Goal: Task Accomplishment & Management: Manage account settings

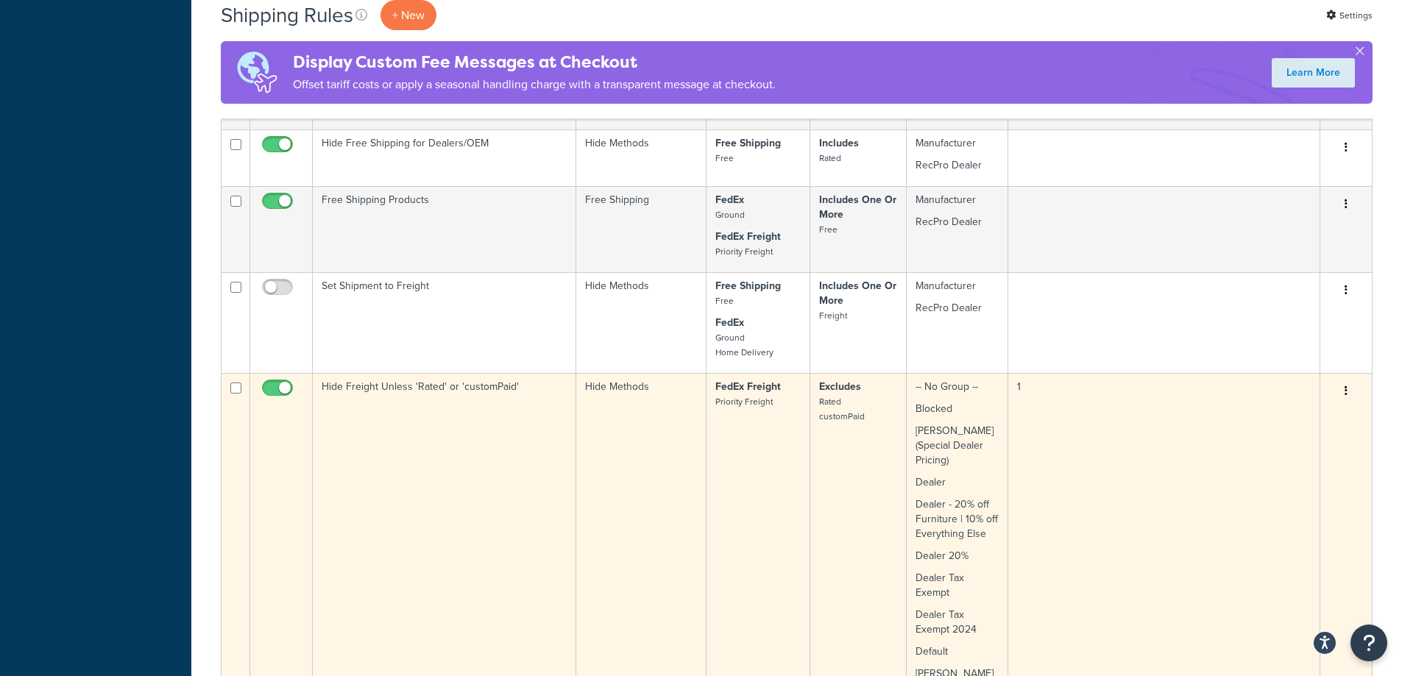
scroll to position [442, 0]
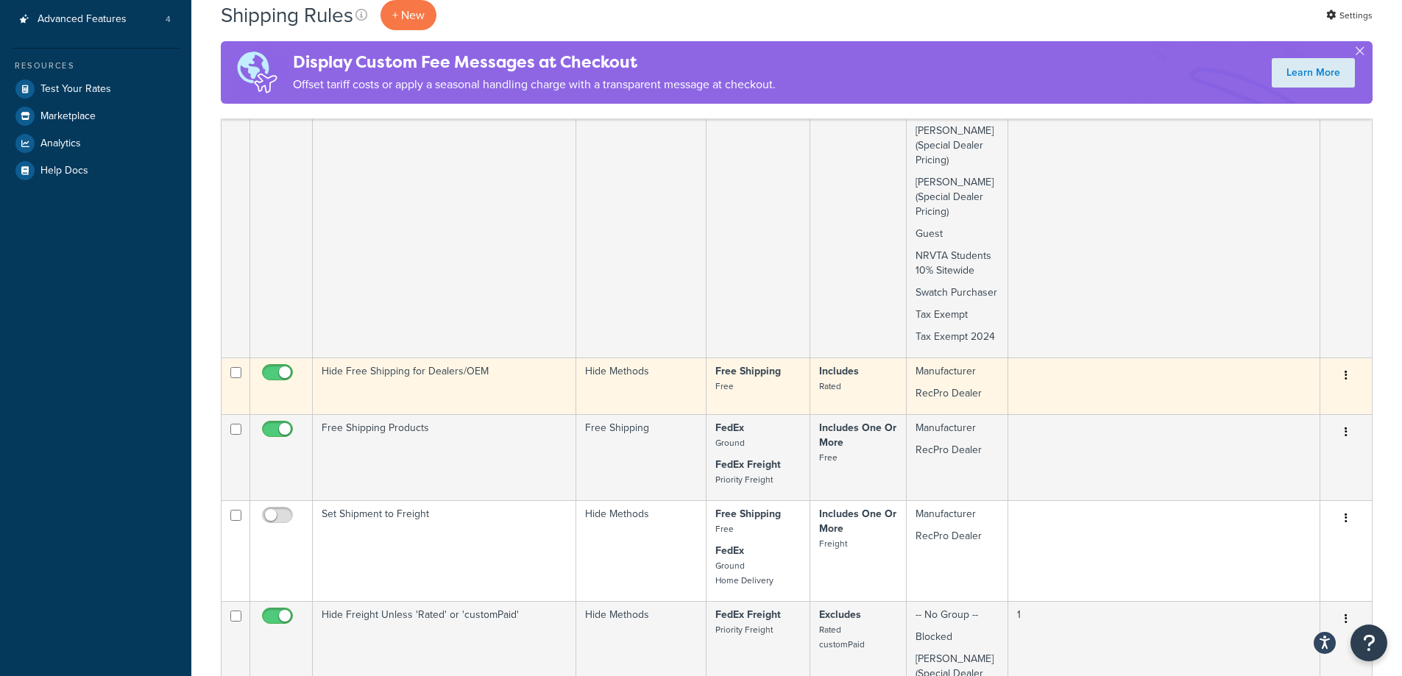
click at [277, 371] on input "checkbox" at bounding box center [279, 376] width 40 height 18
checkbox input "false"
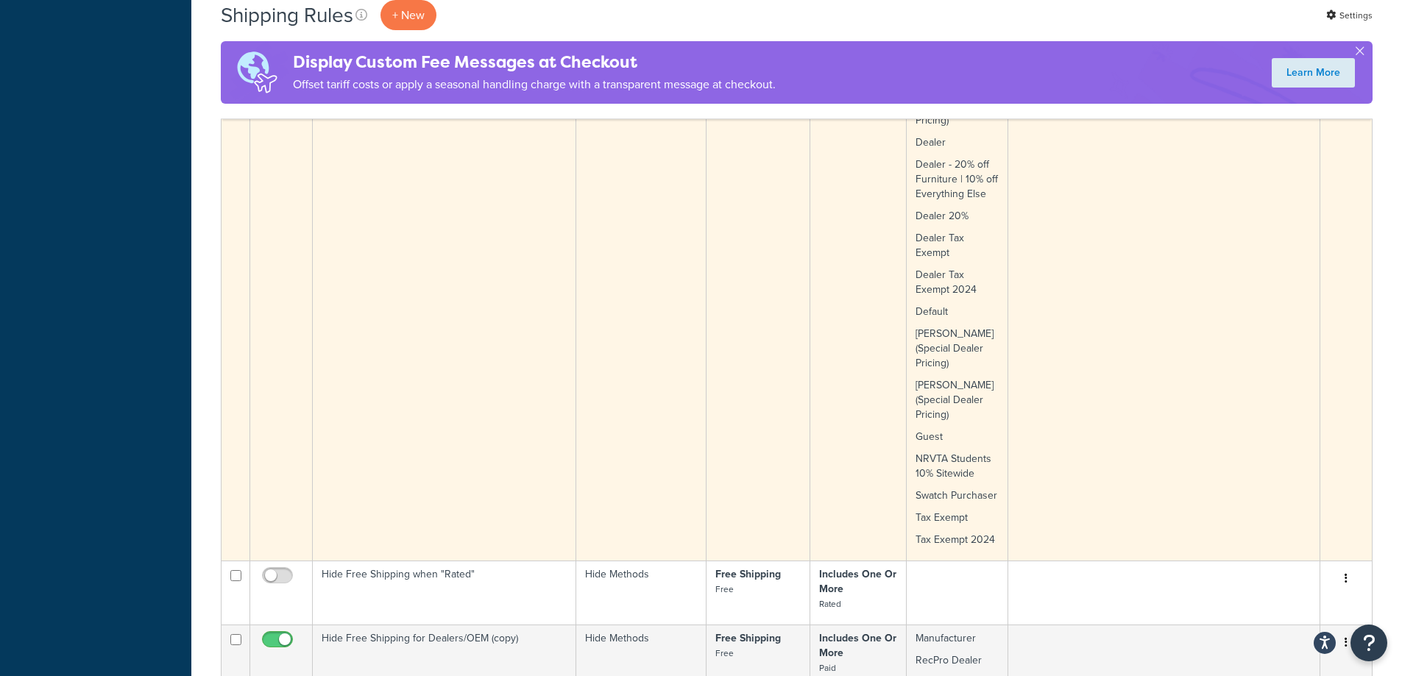
scroll to position [1030, 0]
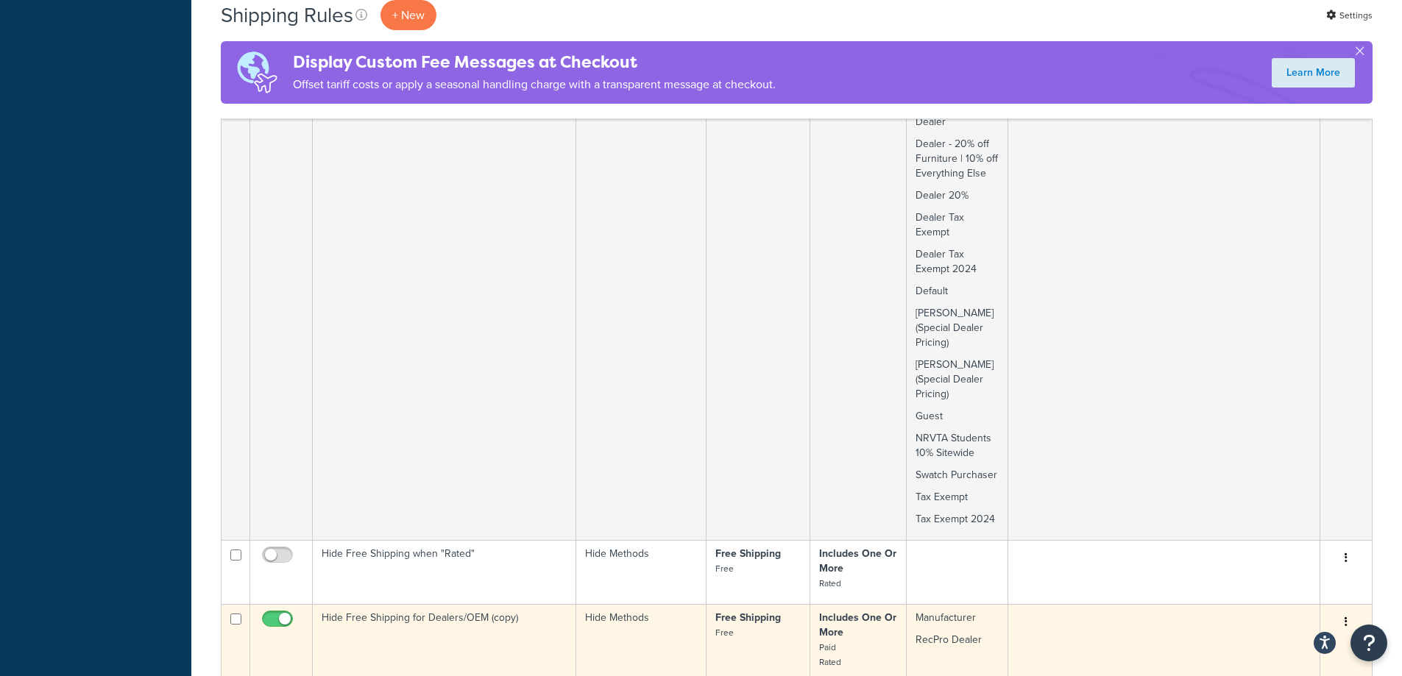
click at [283, 620] on input "checkbox" at bounding box center [279, 623] width 40 height 18
checkbox input "false"
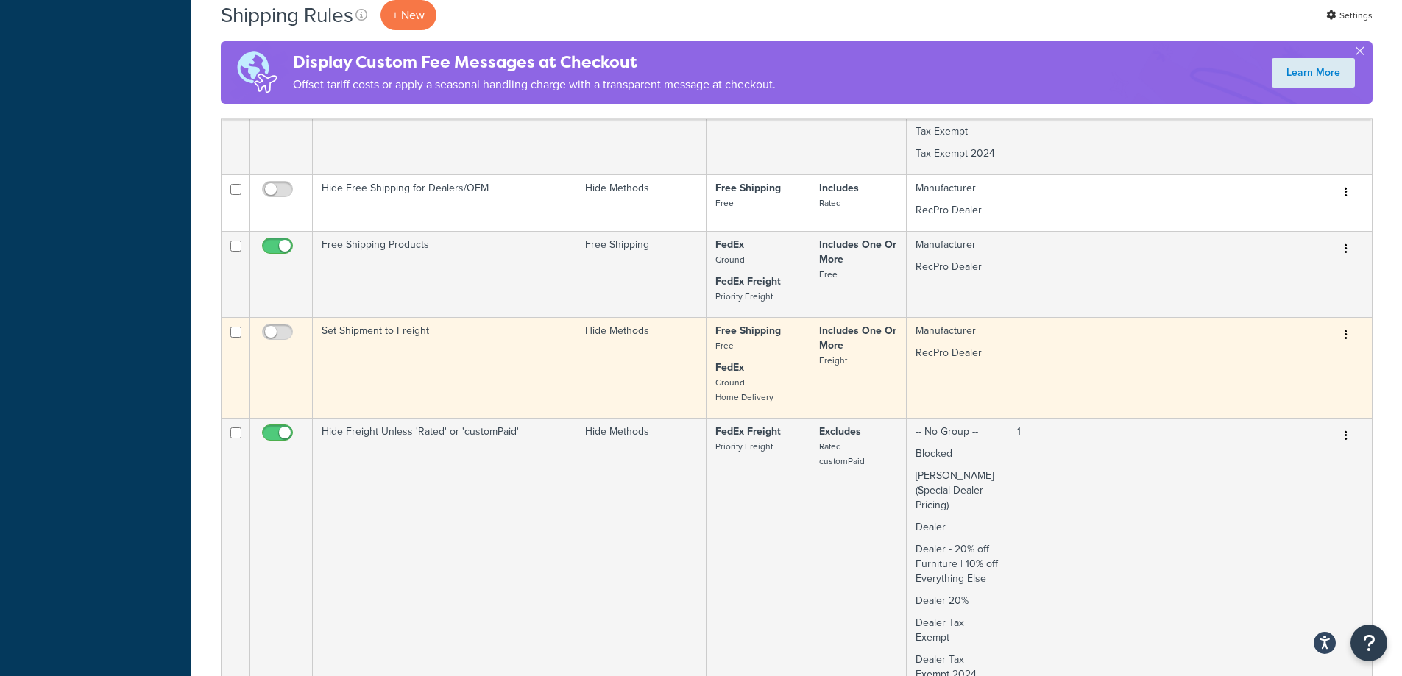
scroll to position [589, 0]
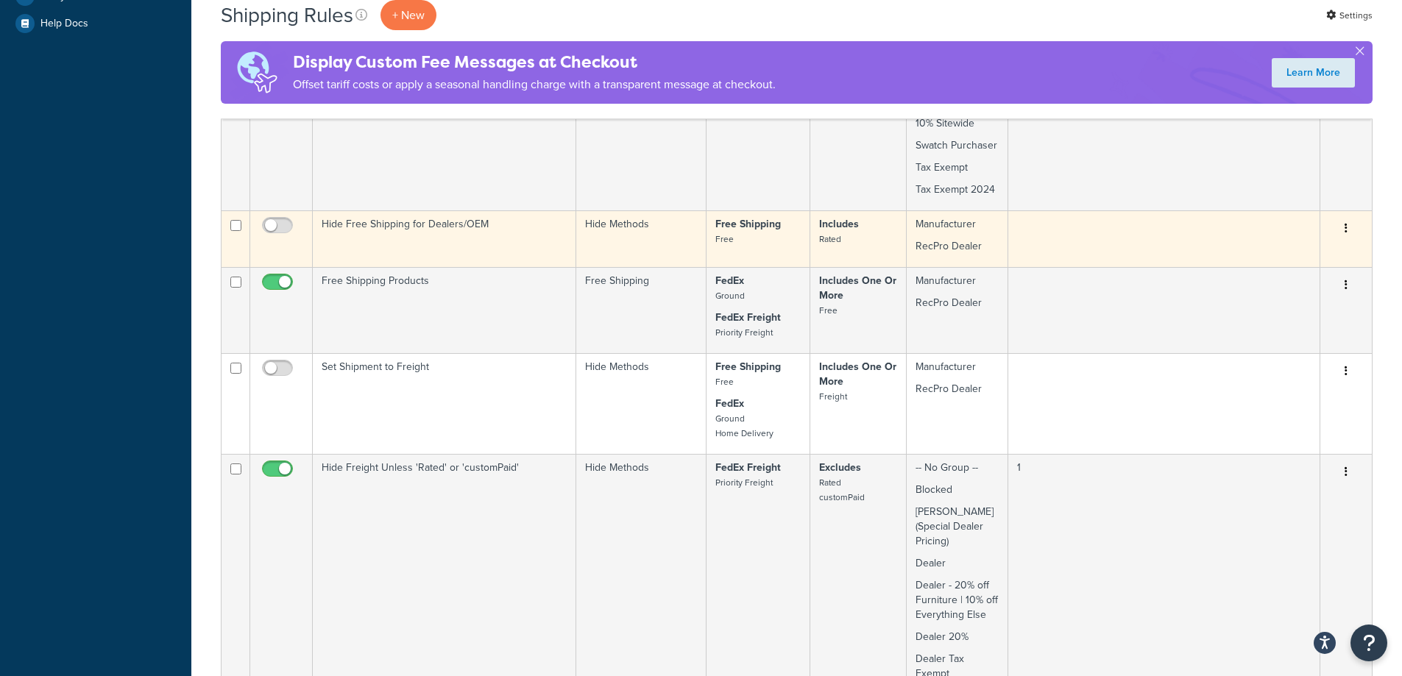
click at [398, 214] on td "Hide Free Shipping for Dealers/OEM" at bounding box center [444, 238] width 263 height 57
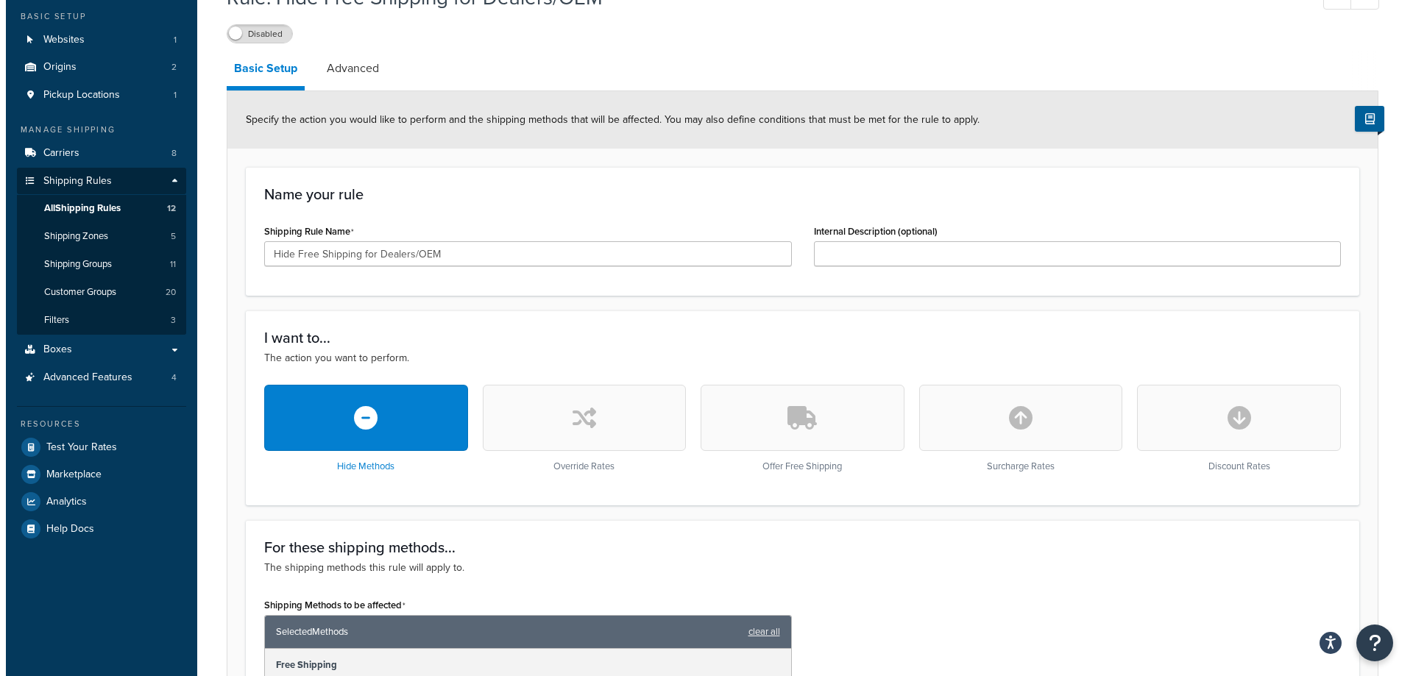
scroll to position [294, 0]
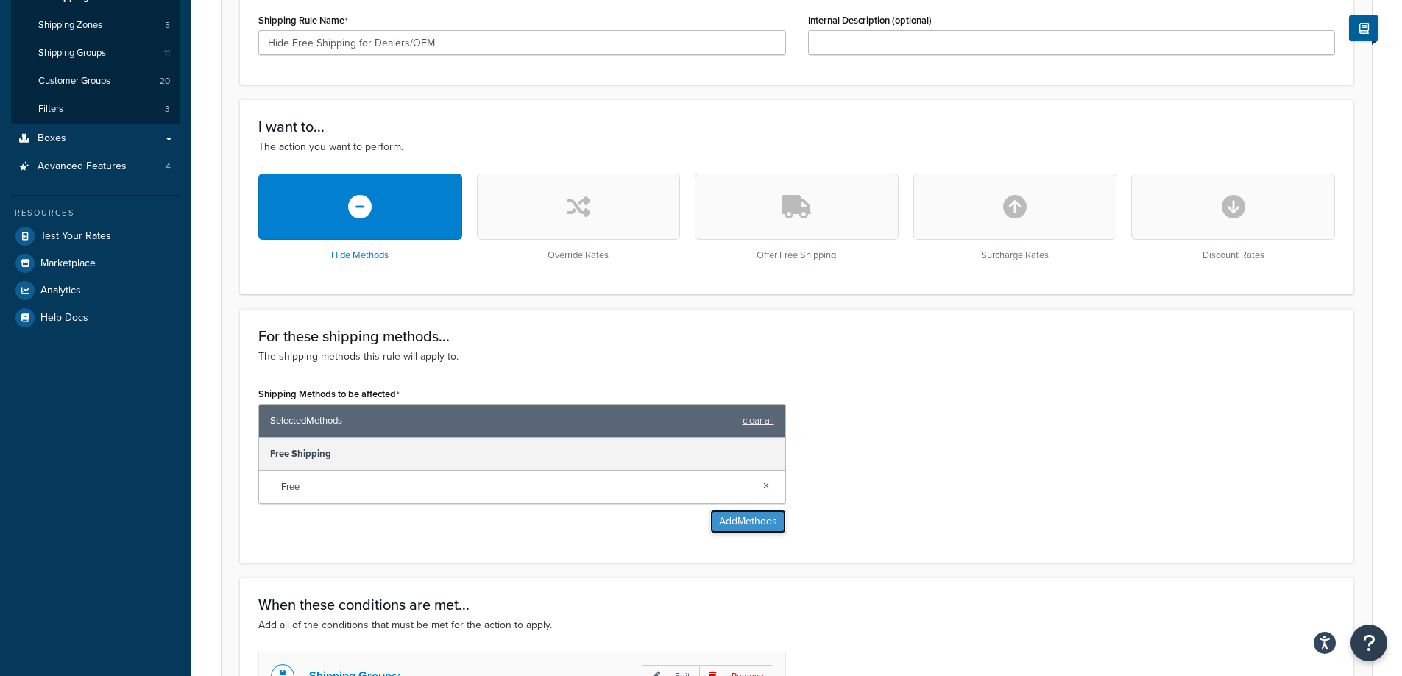
click at [754, 520] on button "Add Methods" at bounding box center [748, 522] width 76 height 24
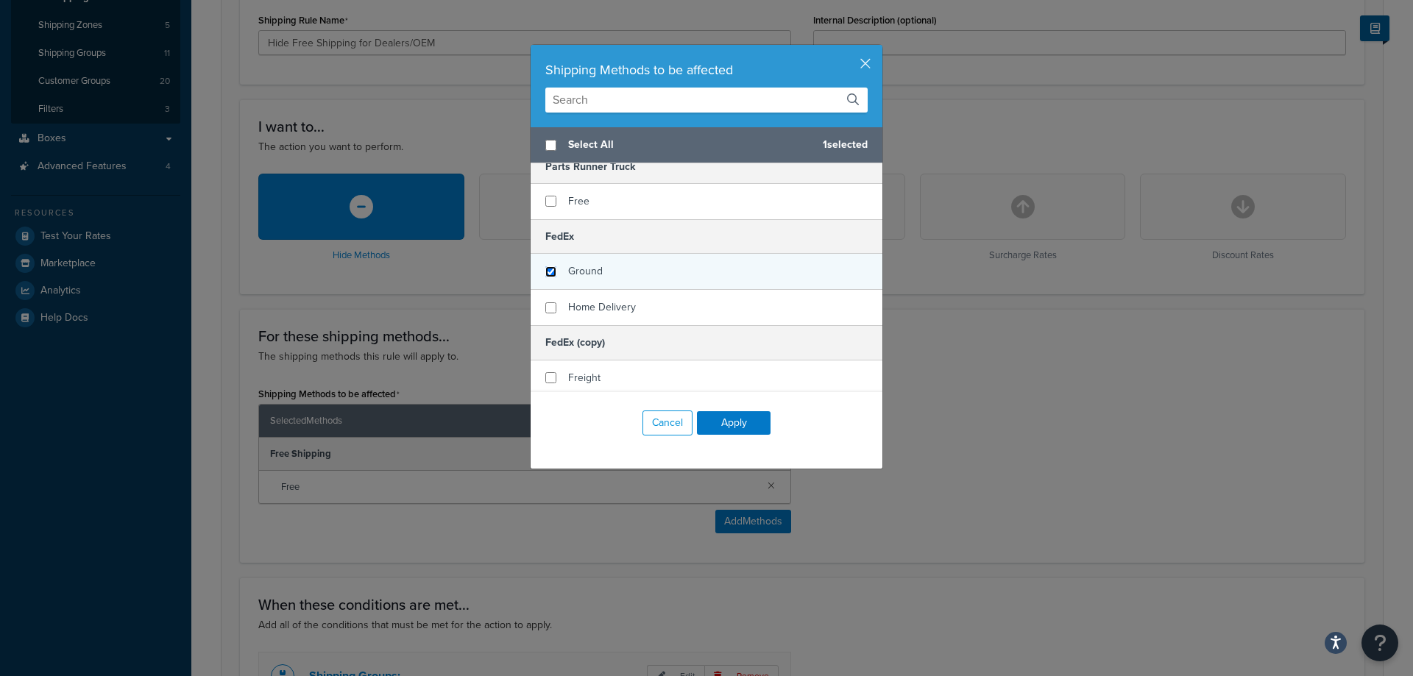
click at [546, 274] on input "checkbox" at bounding box center [550, 271] width 11 height 11
checkbox input "true"
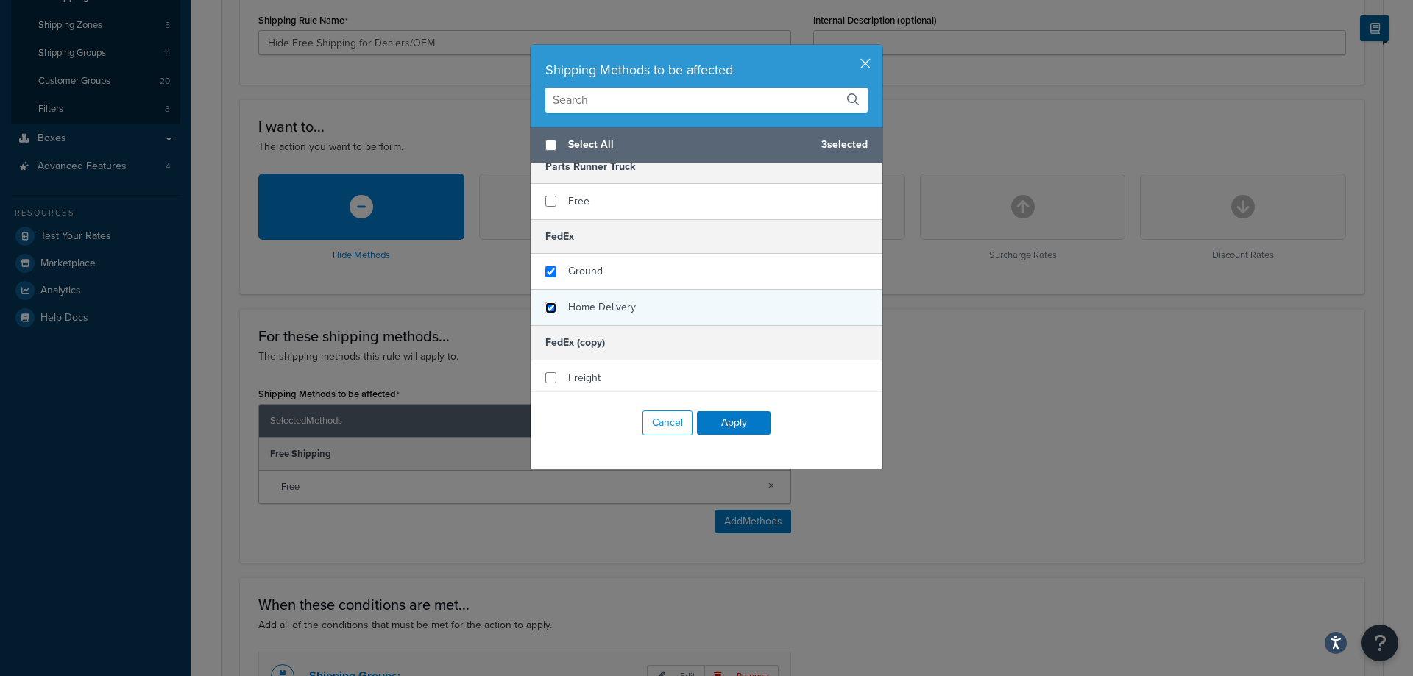
click at [546, 306] on input "checkbox" at bounding box center [550, 307] width 11 height 11
checkbox input "true"
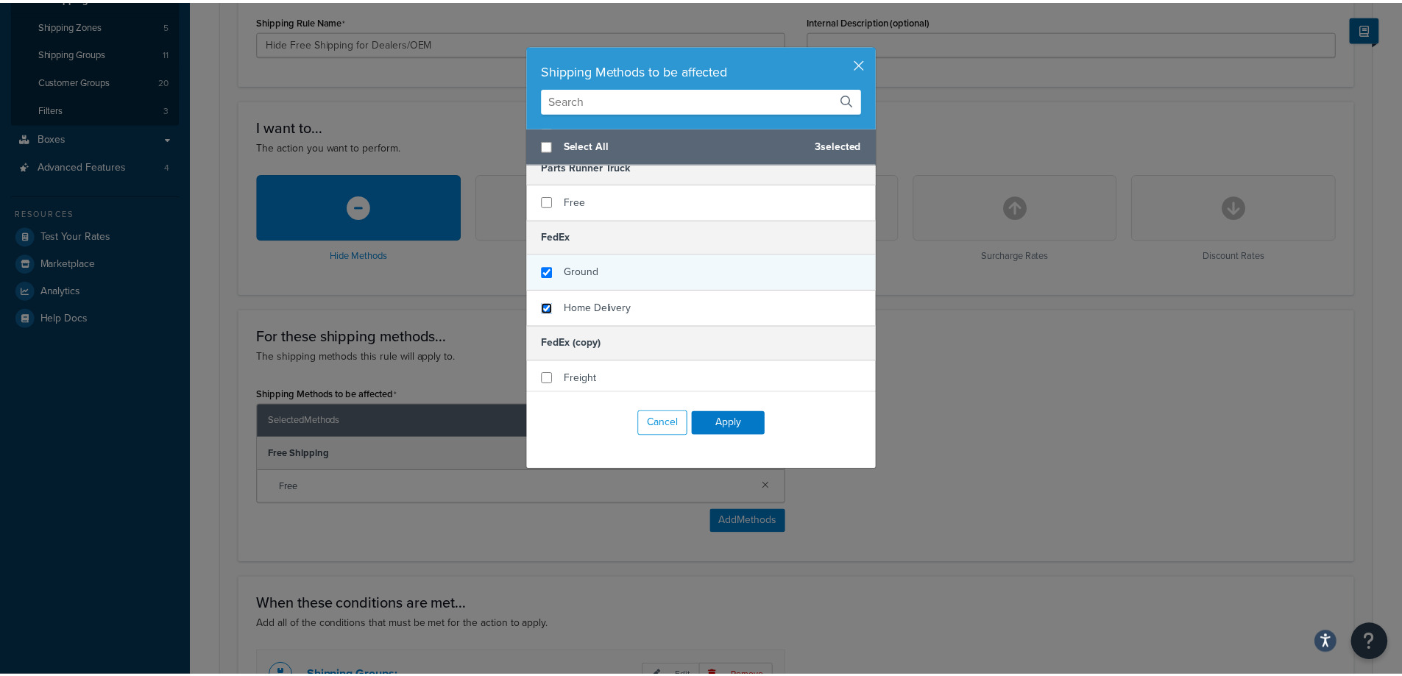
scroll to position [147, 0]
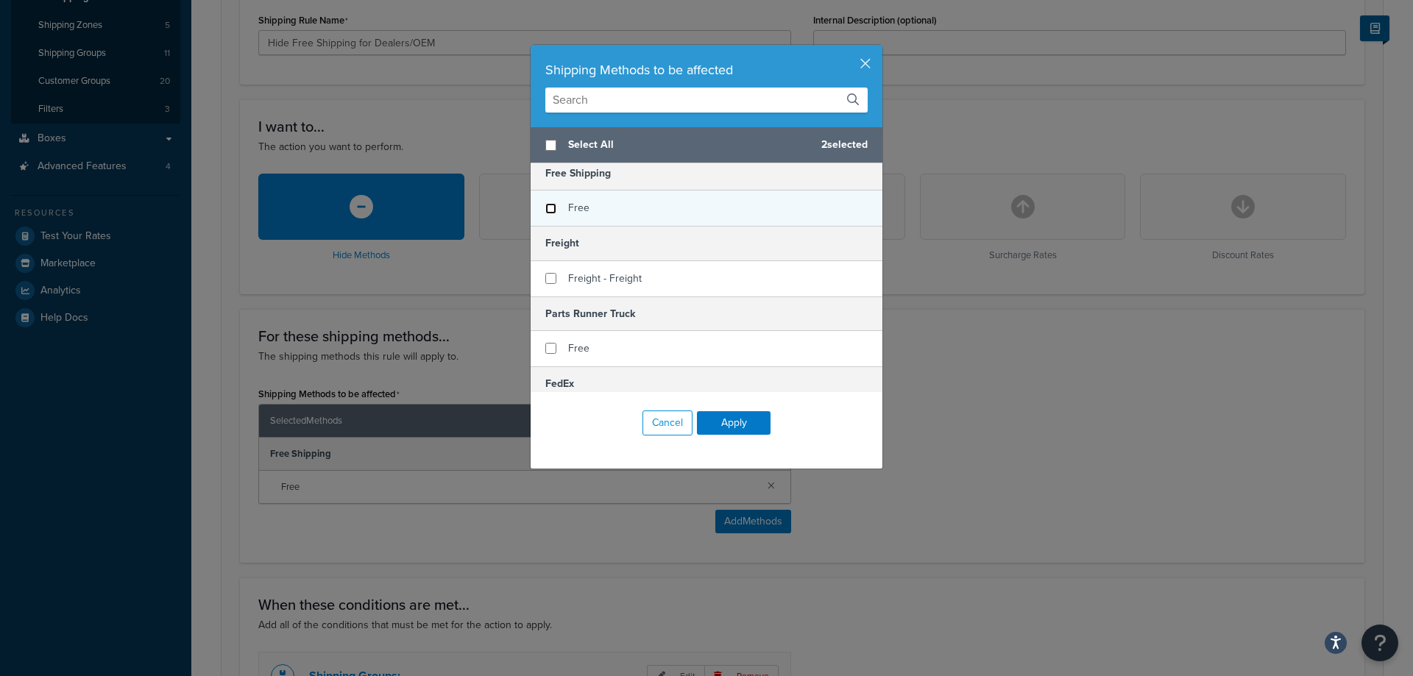
click at [550, 213] on input "checkbox" at bounding box center [550, 208] width 11 height 11
checkbox input "false"
click at [723, 429] on button "Apply" at bounding box center [734, 423] width 74 height 24
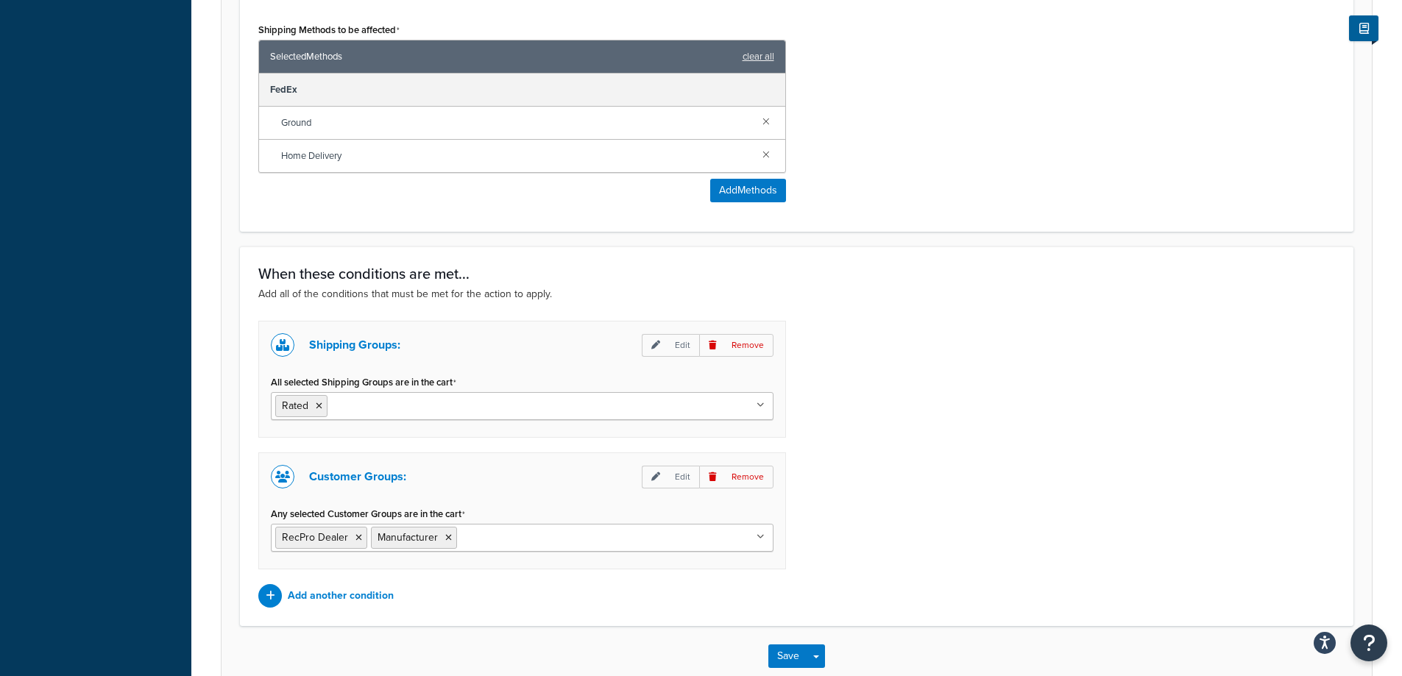
scroll to position [662, 0]
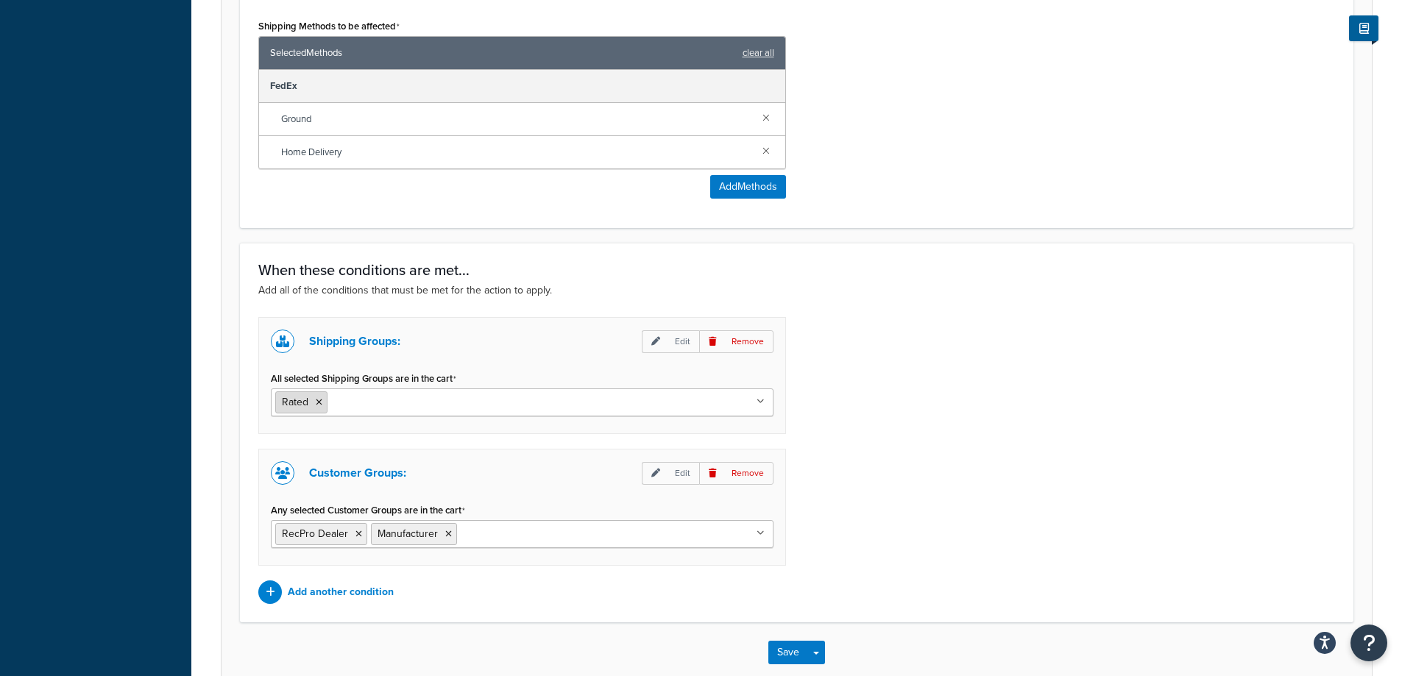
click at [318, 399] on icon at bounding box center [319, 402] width 7 height 9
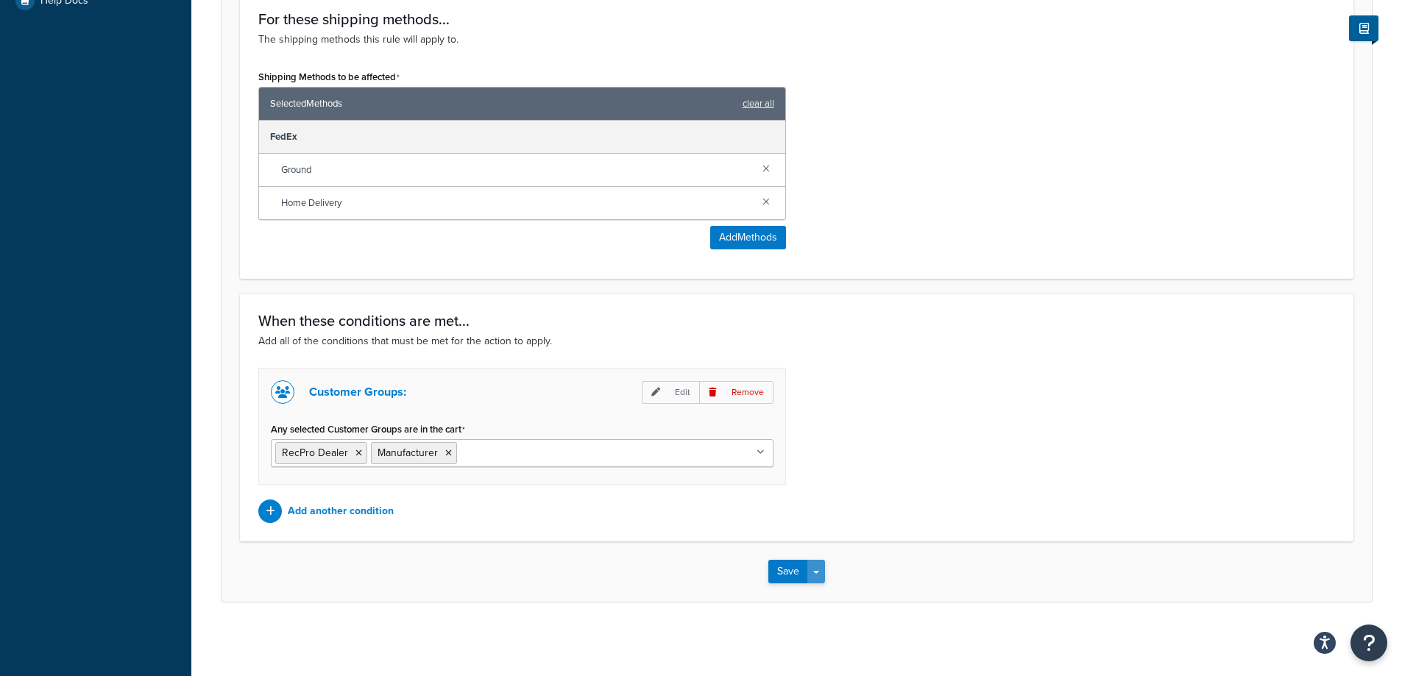
click at [821, 572] on button "Save Dropdown" at bounding box center [816, 572] width 18 height 24
click at [890, 566] on div "Save Save Dropdown Save and Edit Save and Duplicate Save and Create New" at bounding box center [796, 572] width 1150 height 60
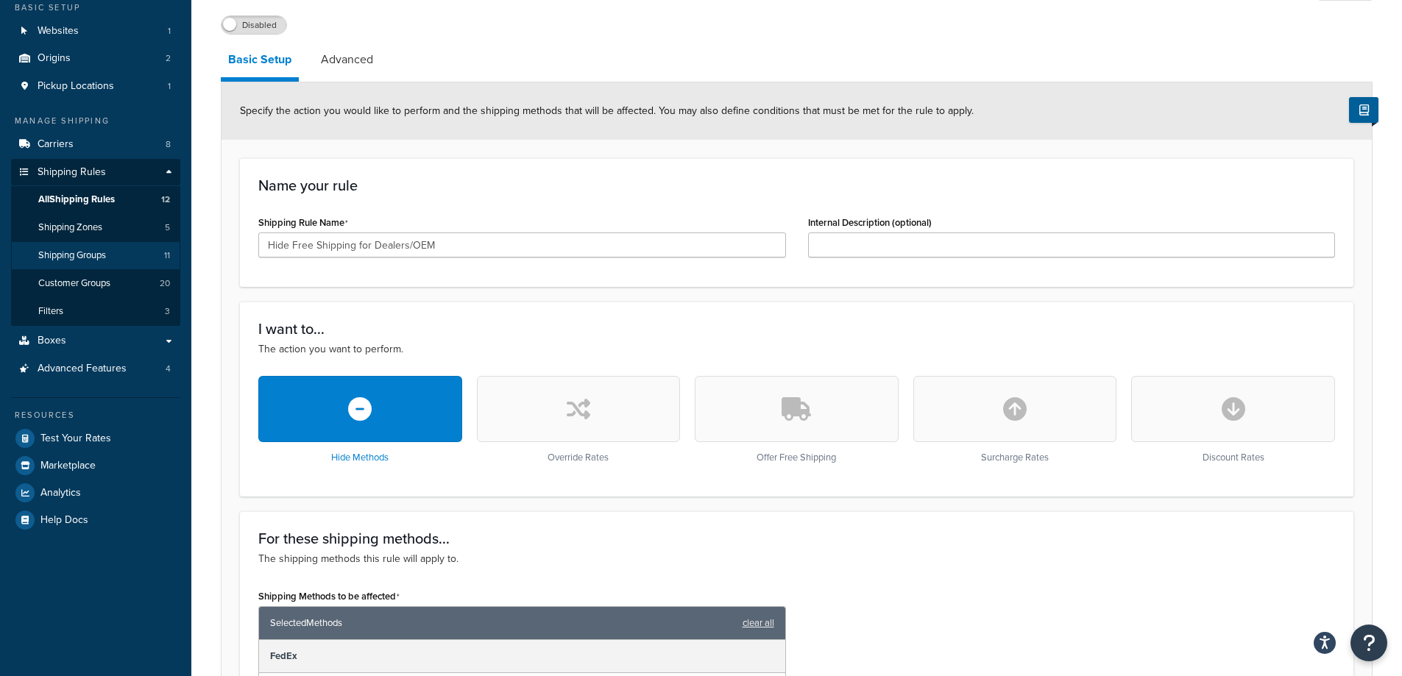
scroll to position [0, 0]
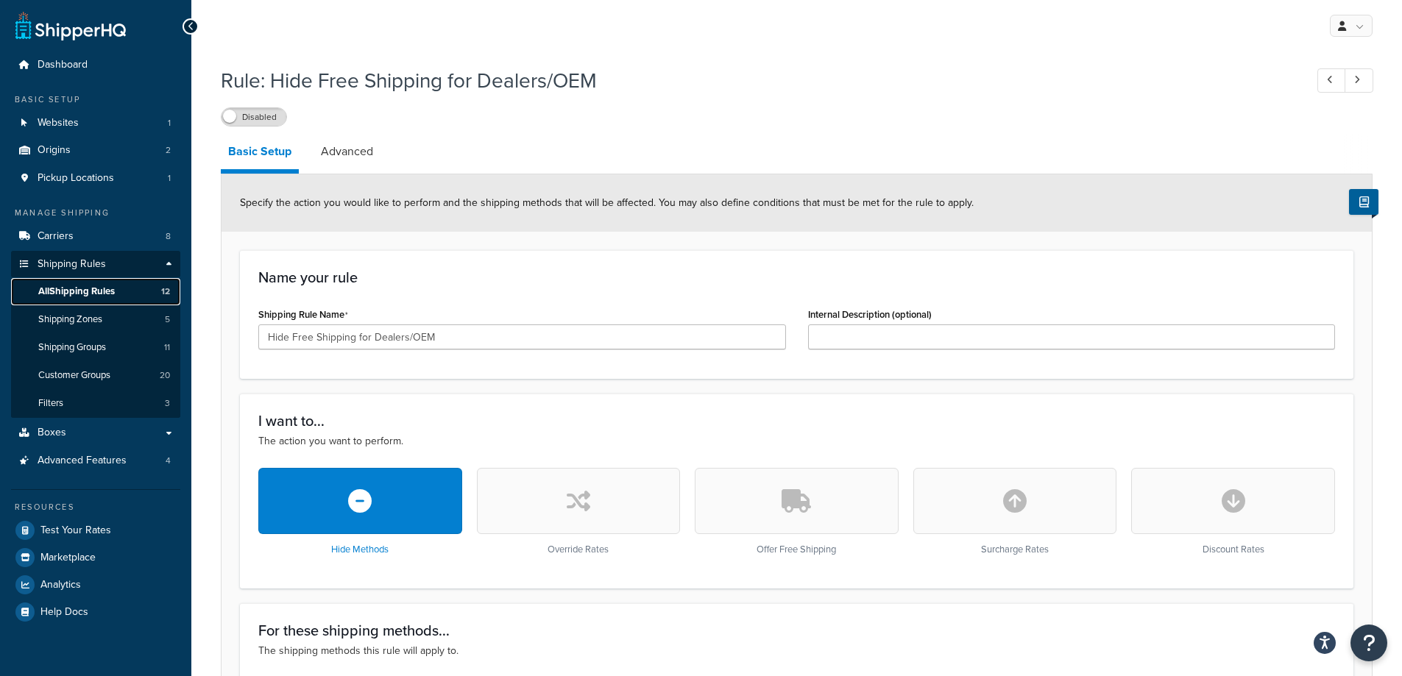
click at [147, 291] on link "All Shipping Rules 12" at bounding box center [95, 291] width 169 height 27
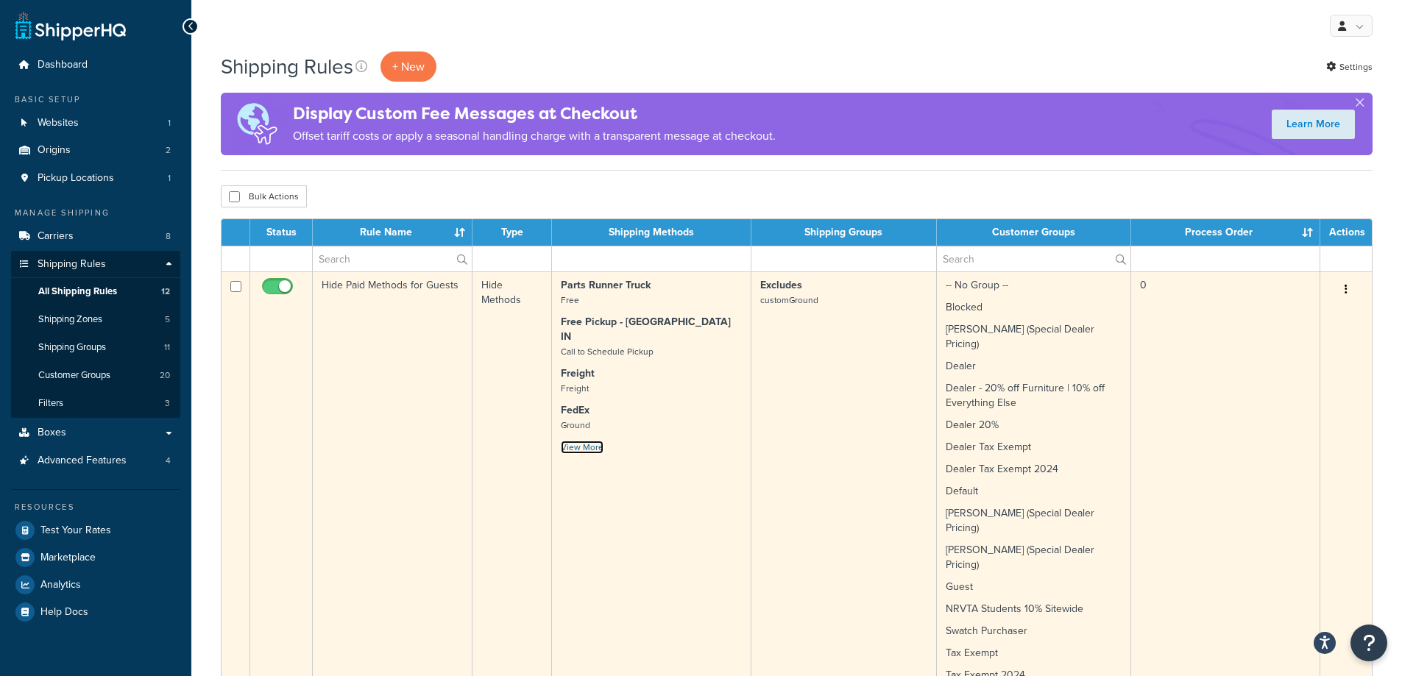
click at [578, 441] on link "View More" at bounding box center [582, 447] width 43 height 13
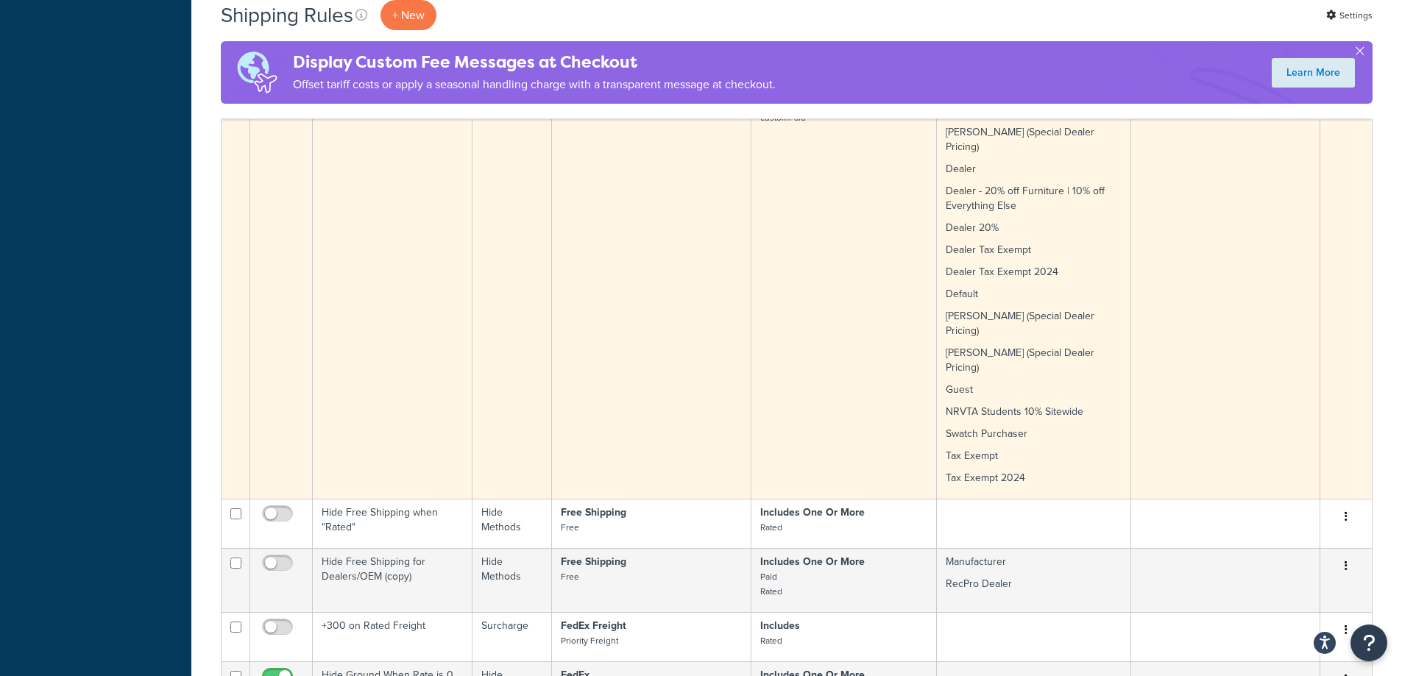
scroll to position [883, 0]
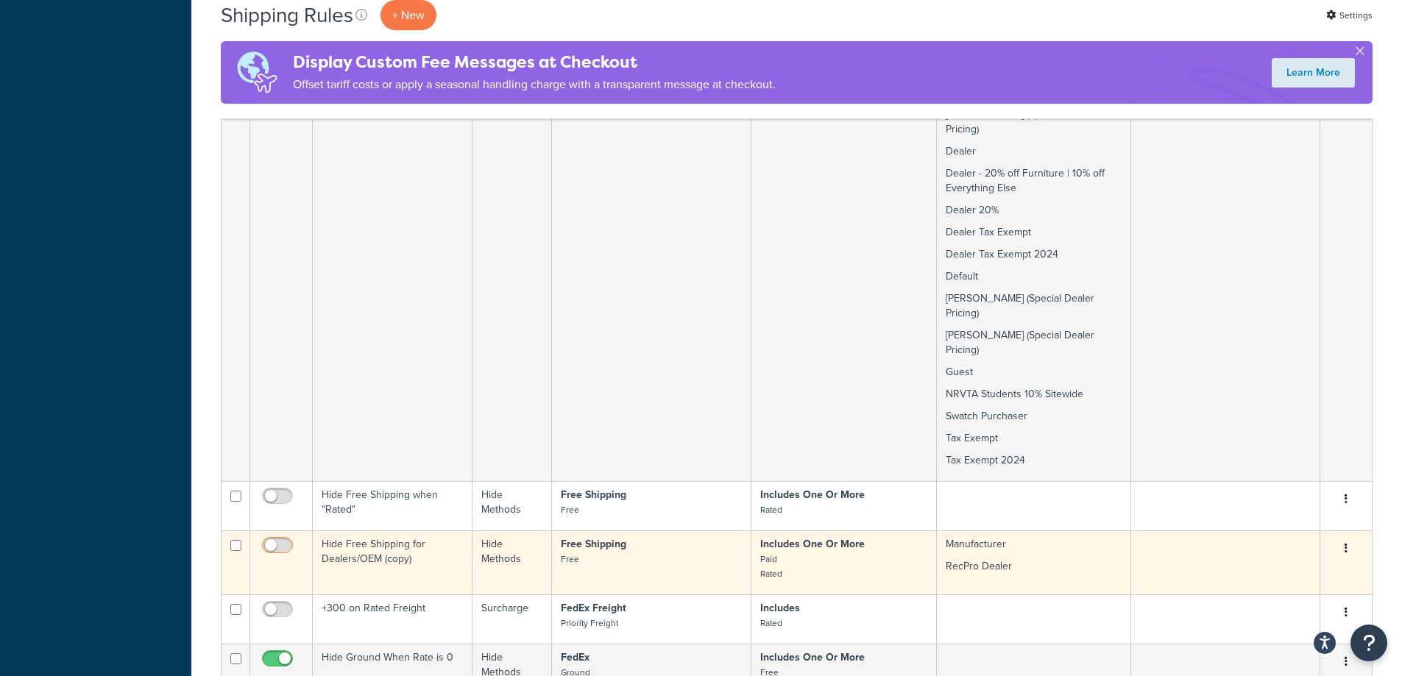
click at [279, 540] on input "checkbox" at bounding box center [279, 549] width 40 height 18
checkbox input "true"
click at [355, 531] on td "Hide Free Shipping for Dealers/OEM (copy)" at bounding box center [393, 563] width 160 height 64
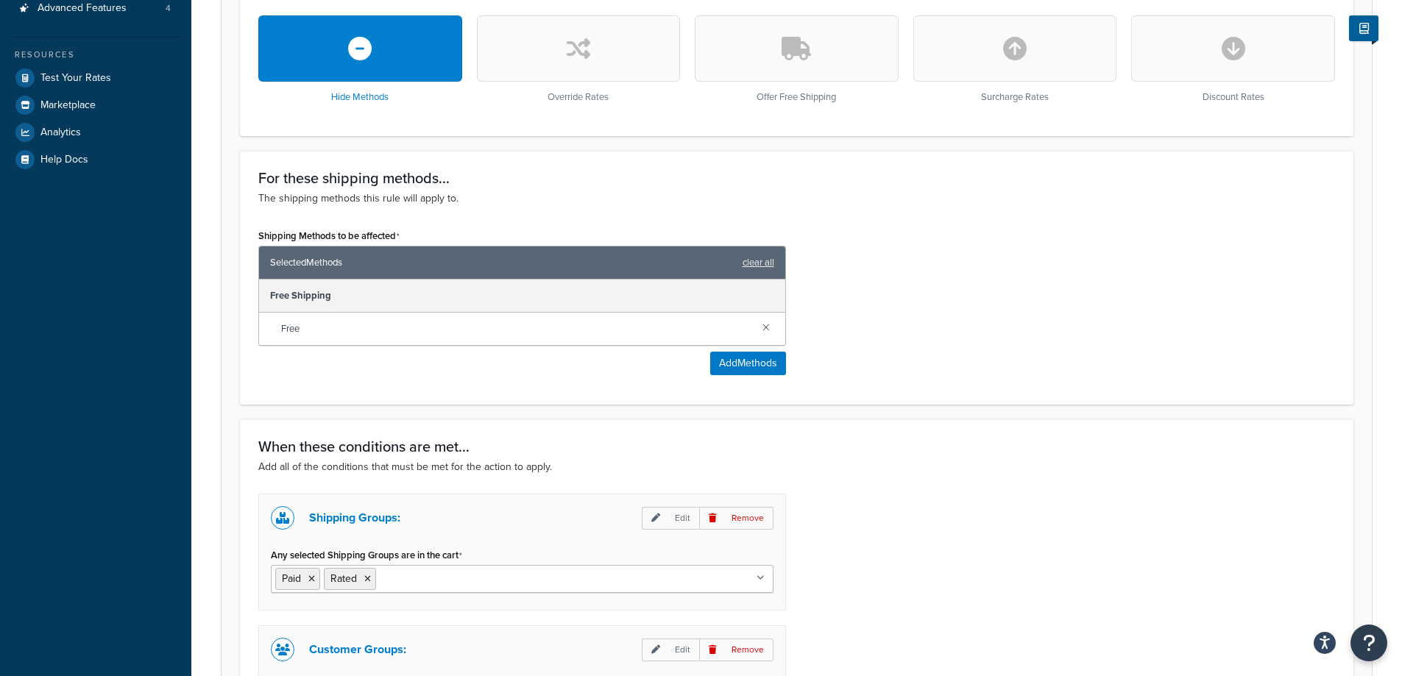
scroll to position [589, 0]
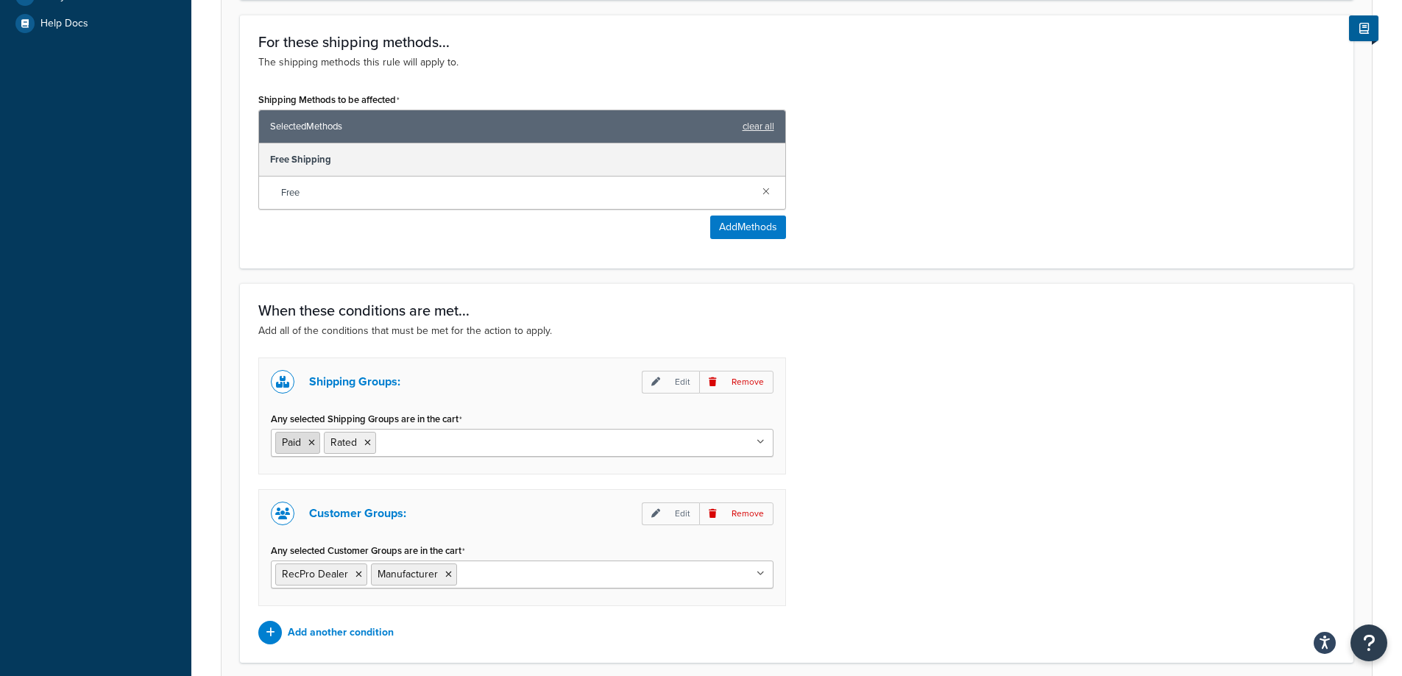
click at [310, 442] on icon at bounding box center [311, 443] width 7 height 9
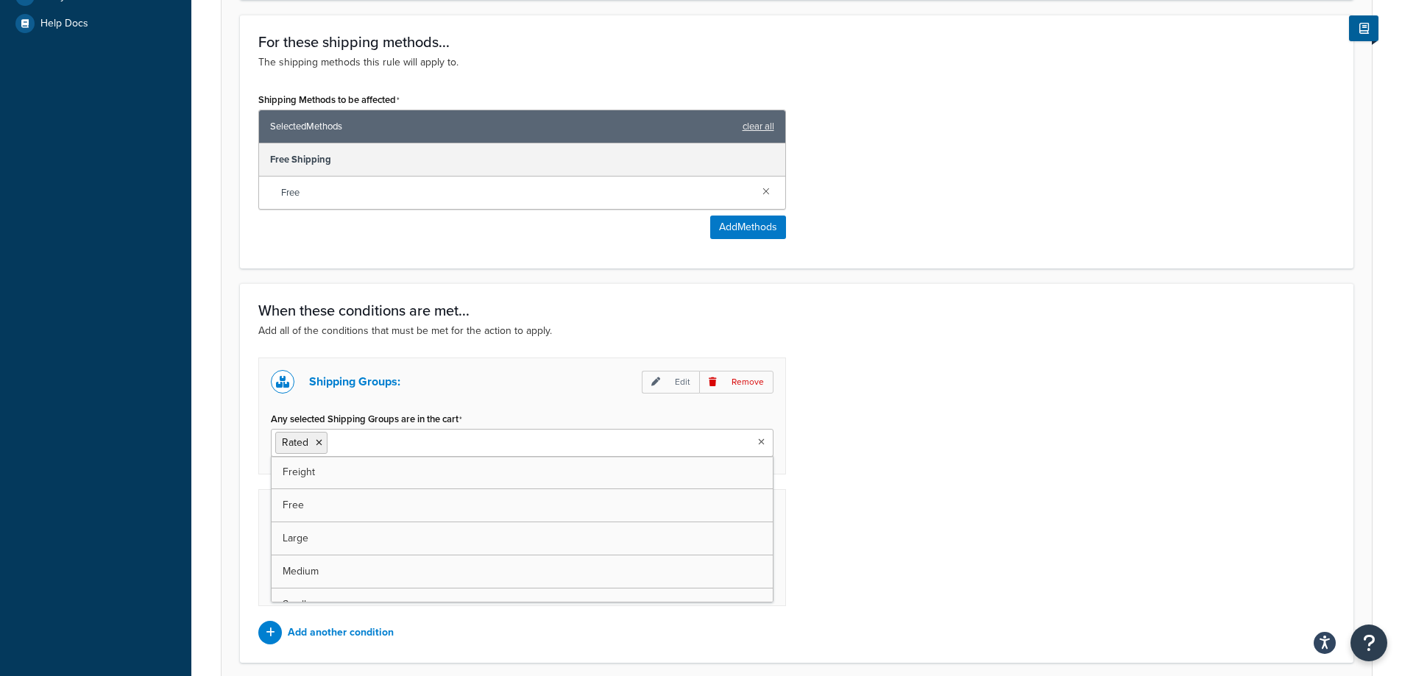
scroll to position [710, 0]
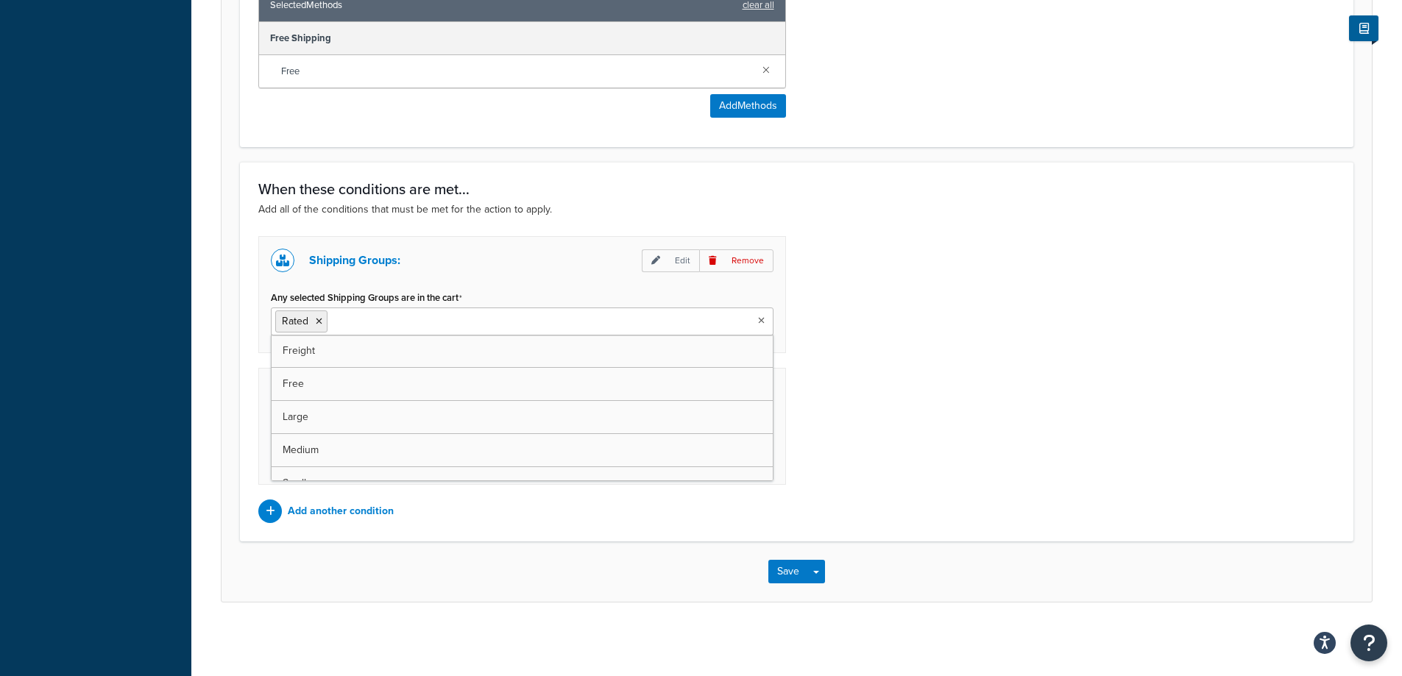
click at [1007, 335] on div "Shipping Groups: Edit Remove Any selected Shipping Groups are in the cart Rated…" at bounding box center [796, 379] width 1099 height 287
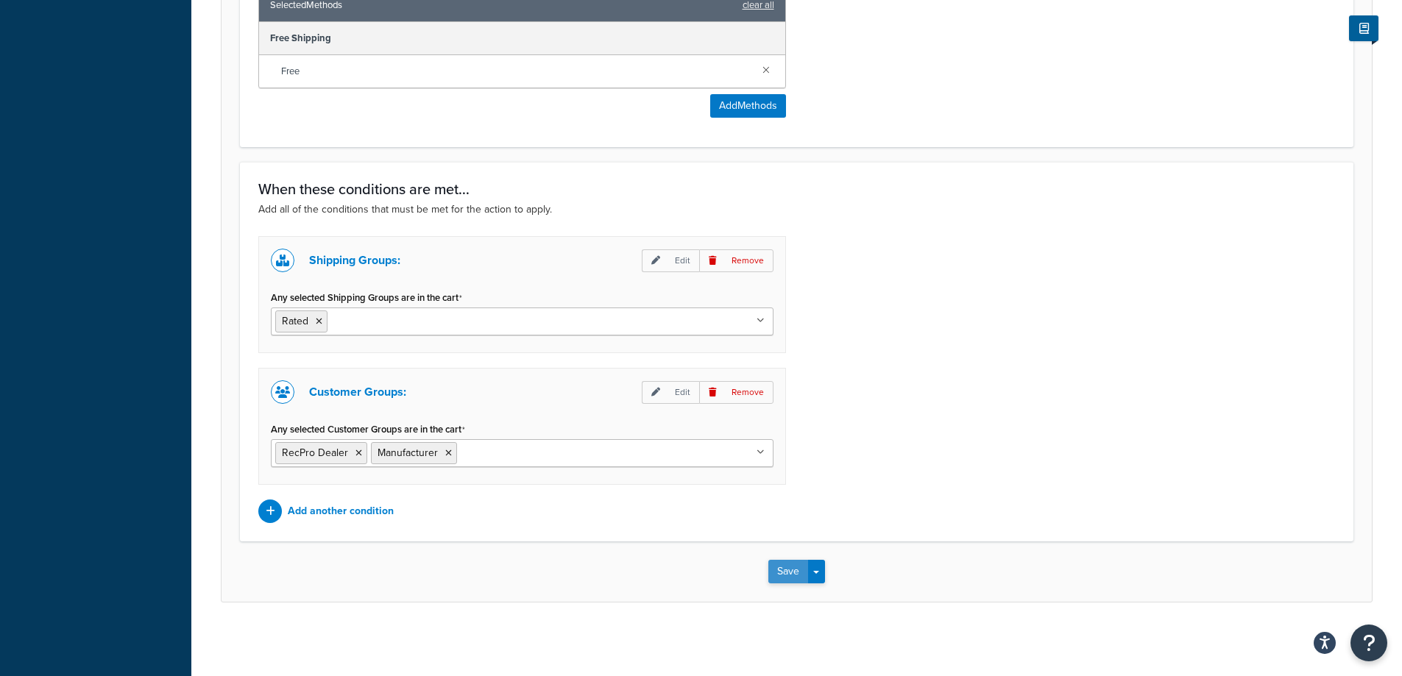
click at [773, 561] on button "Save" at bounding box center [788, 572] width 40 height 24
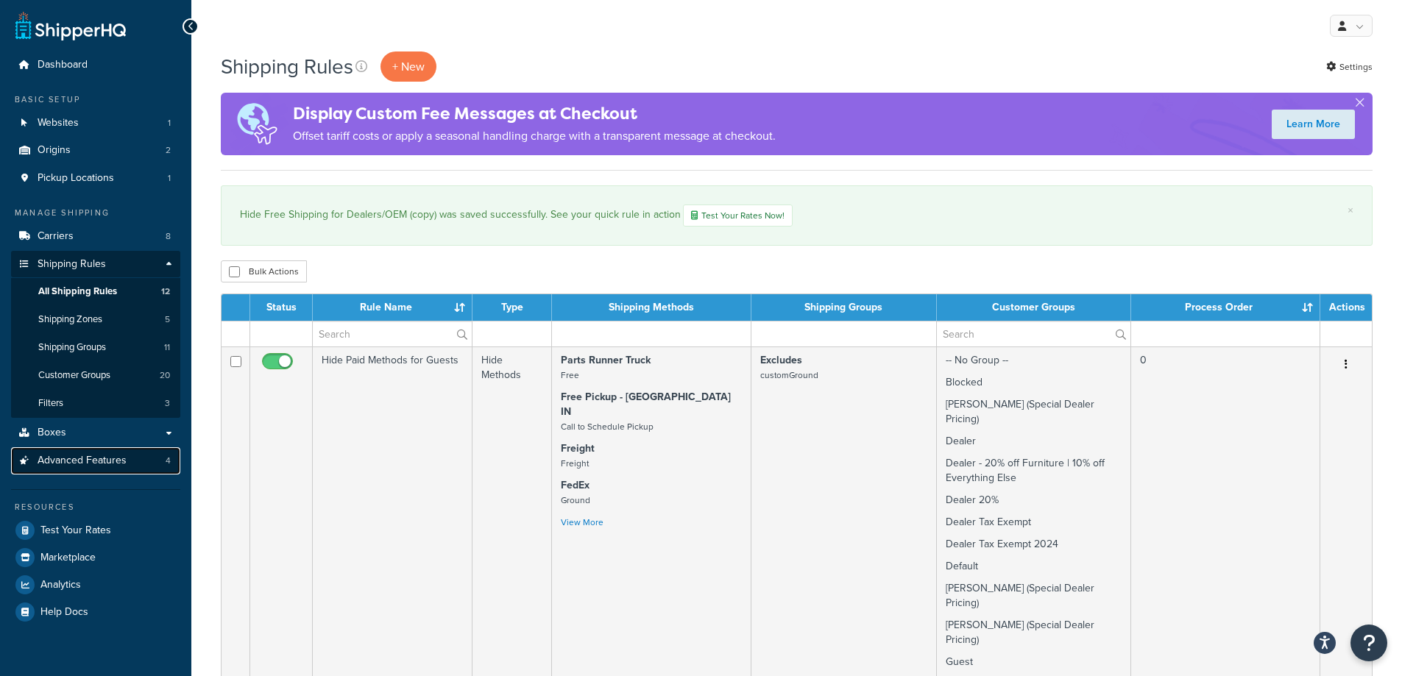
click at [75, 455] on span "Advanced Features" at bounding box center [82, 461] width 89 height 13
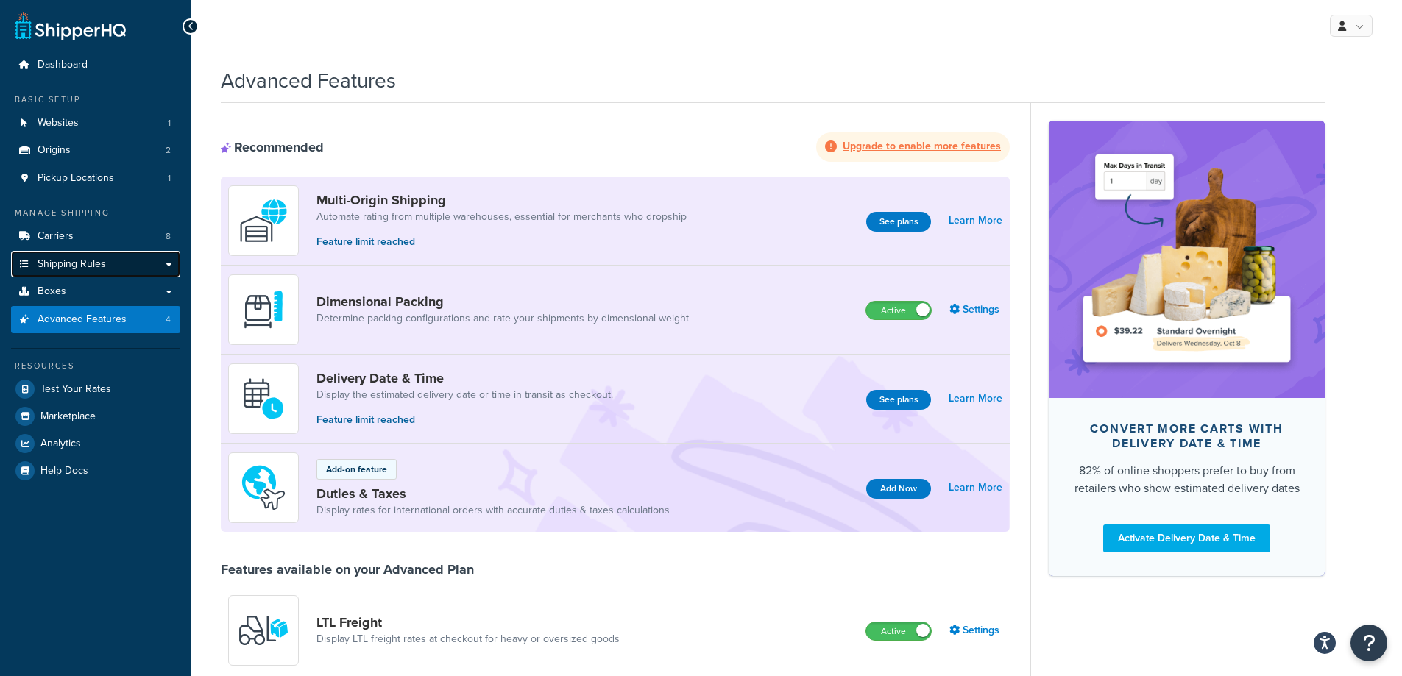
click at [110, 255] on link "Shipping Rules" at bounding box center [95, 264] width 169 height 27
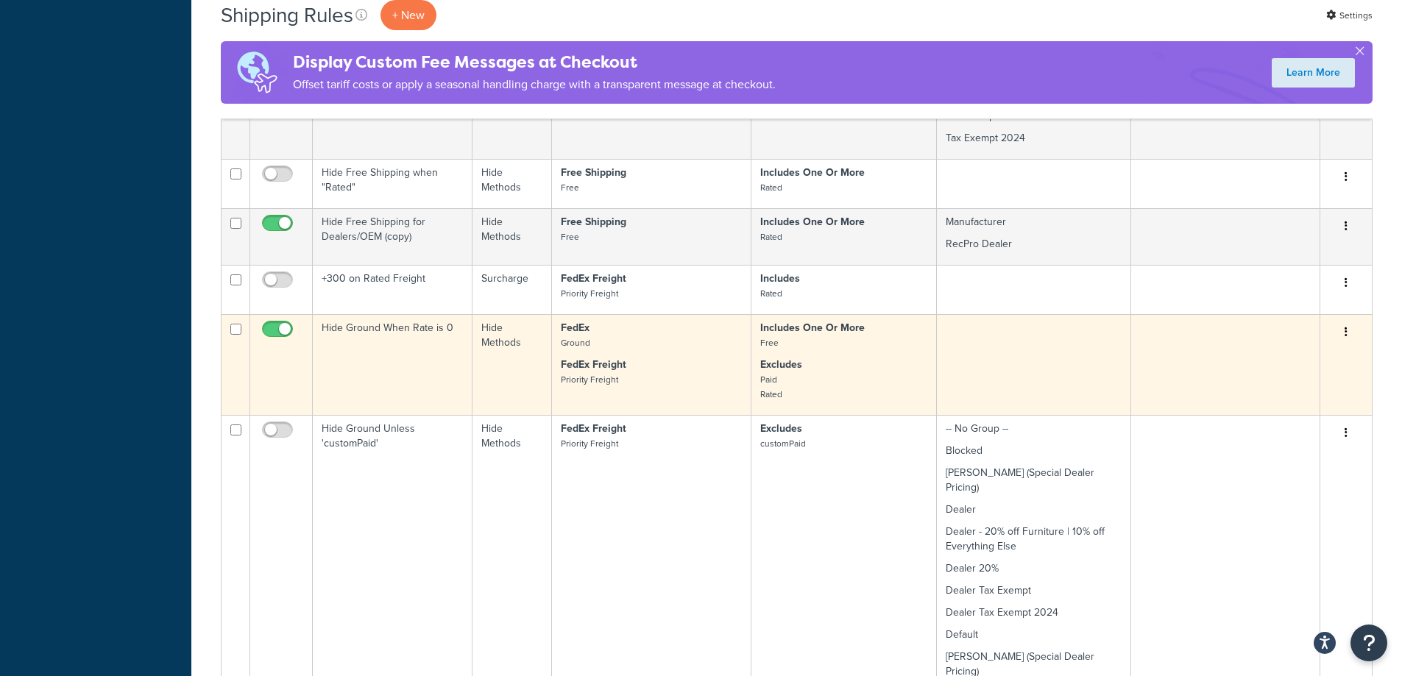
scroll to position [1545, 0]
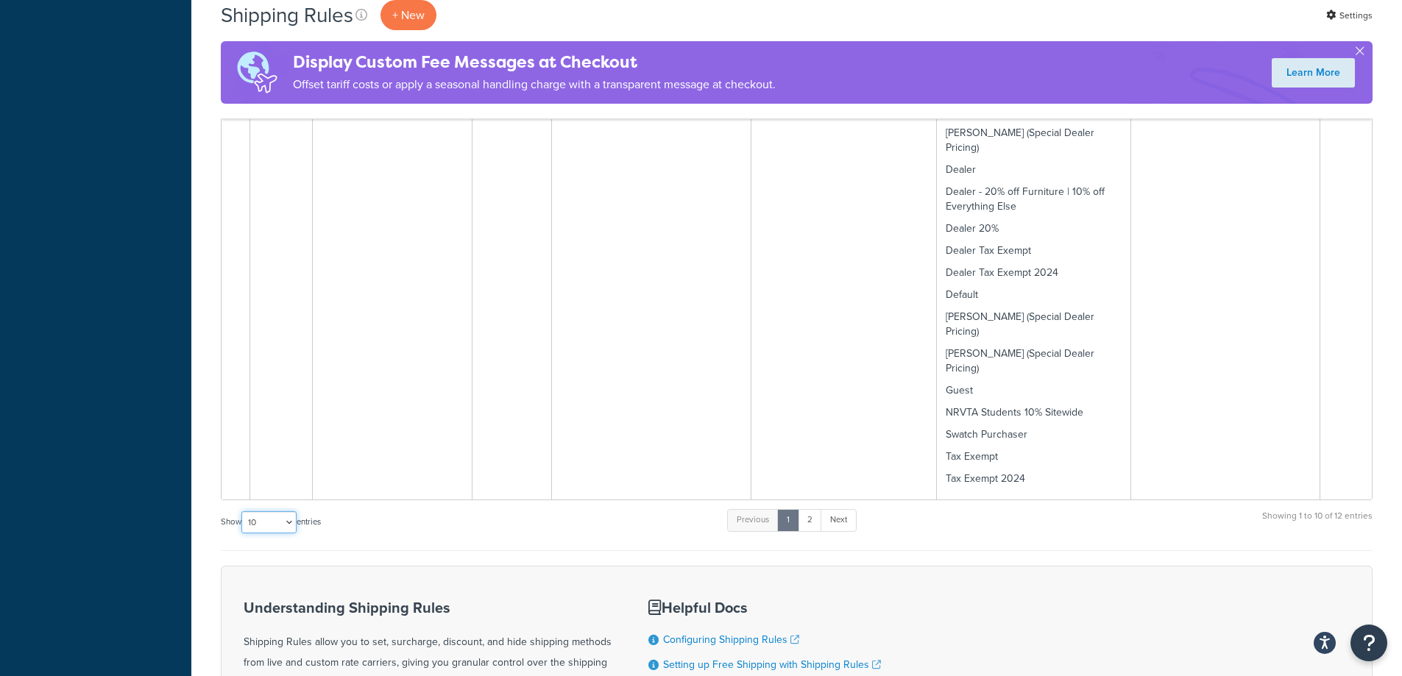
click at [267, 511] on select "10 15 25 50 100 1000" at bounding box center [268, 522] width 55 height 22
select select "25"
click at [243, 511] on select "10 15 25 50 100 1000" at bounding box center [268, 522] width 55 height 22
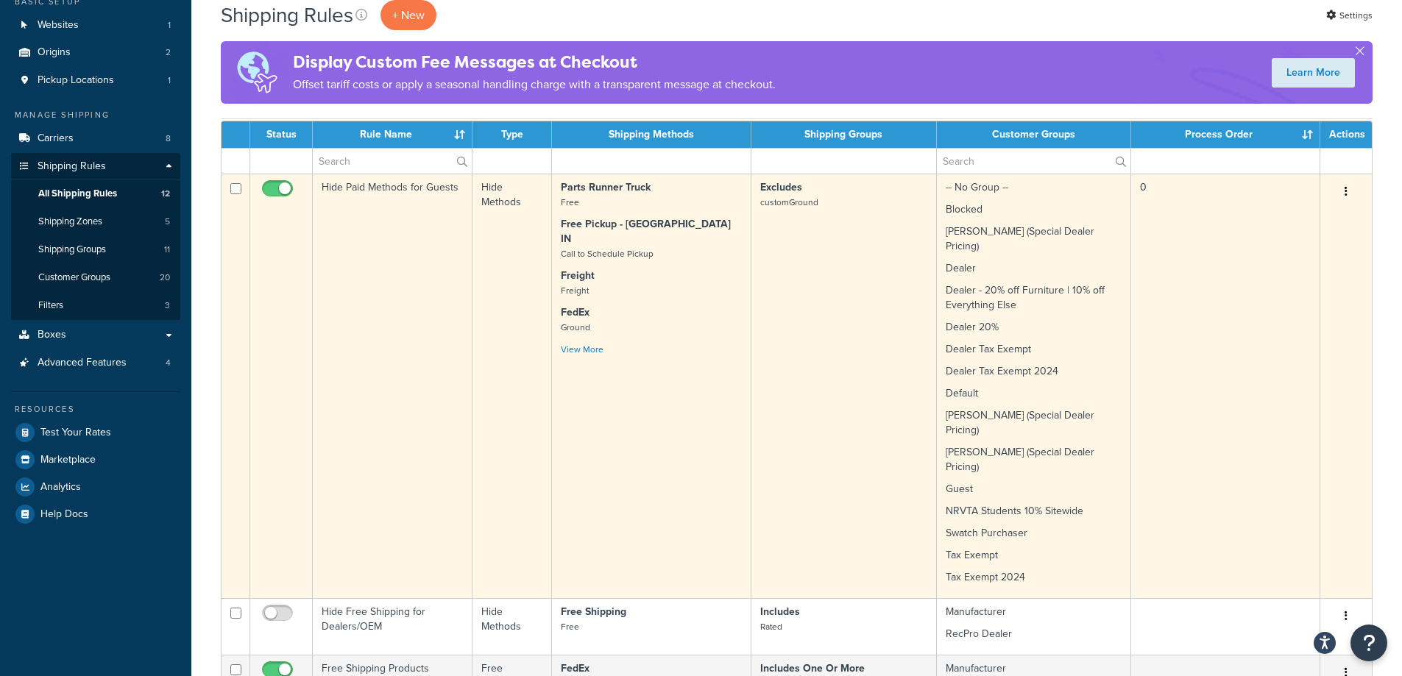
scroll to position [294, 0]
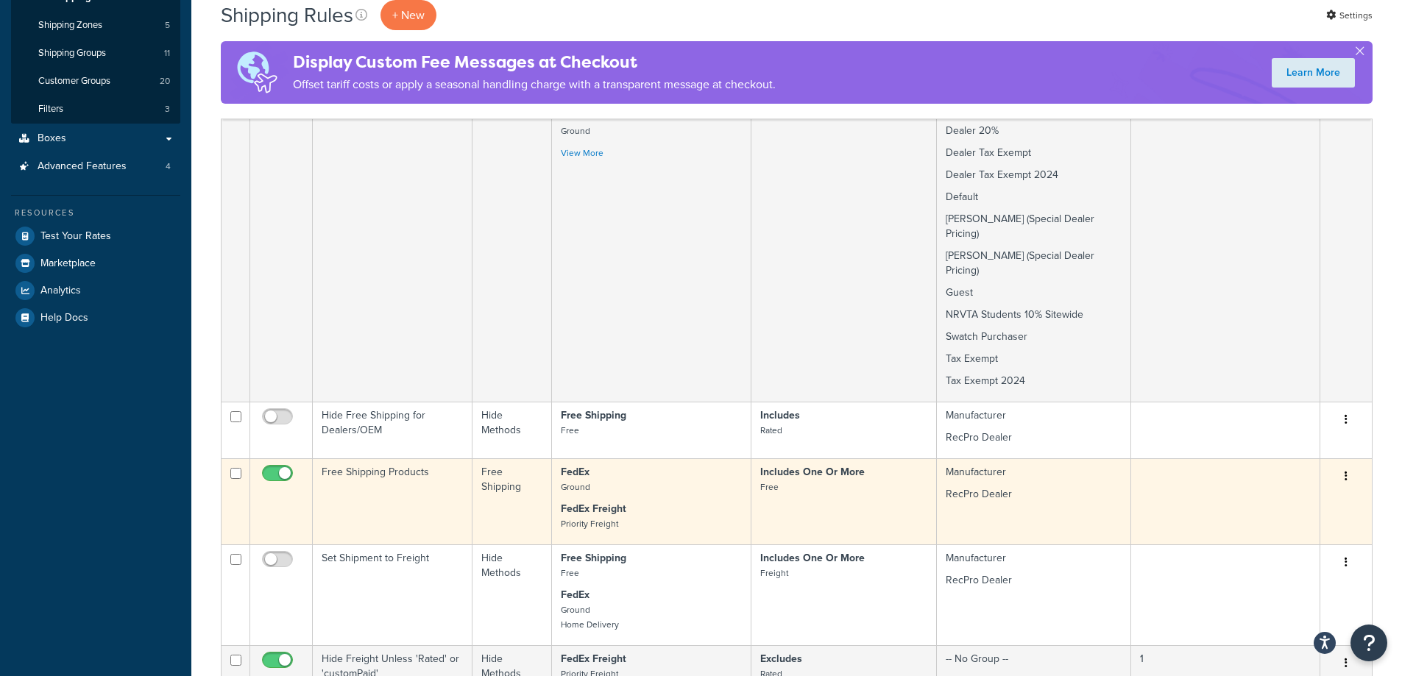
click at [391, 463] on td "Free Shipping Products" at bounding box center [393, 501] width 160 height 86
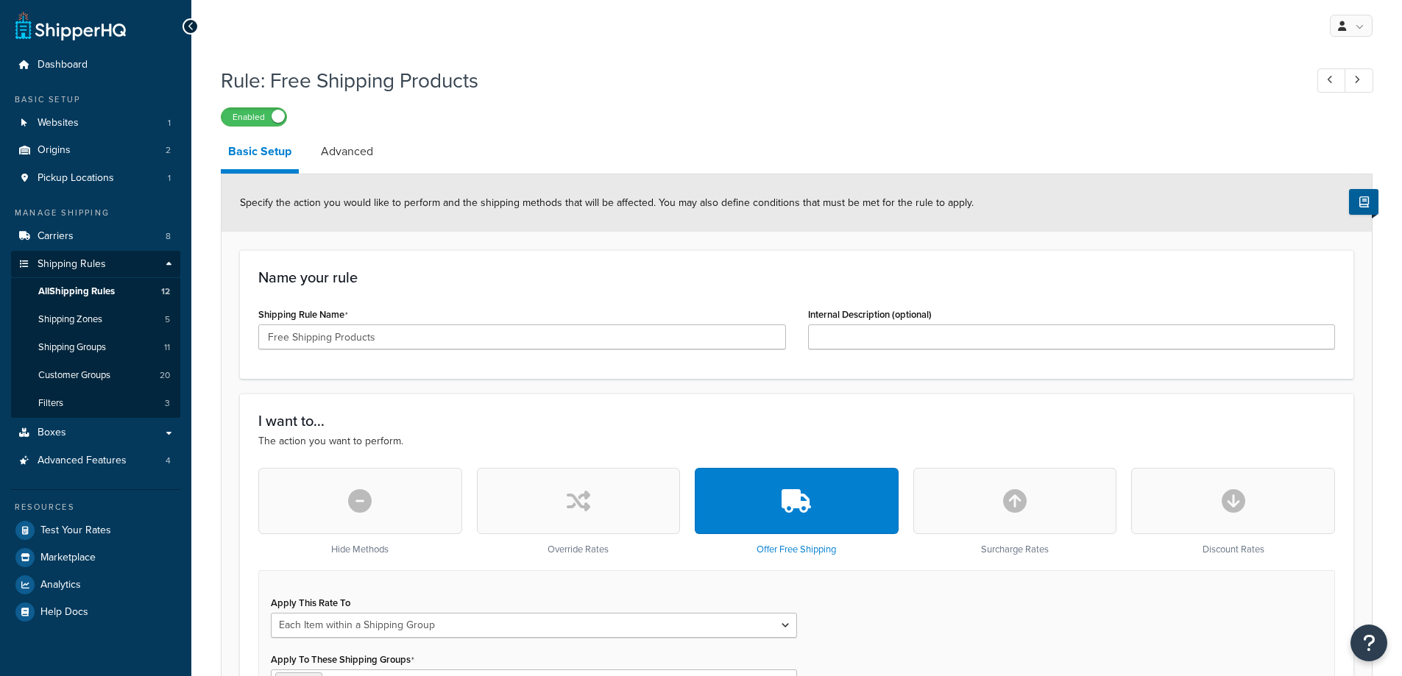
select select "ITEM"
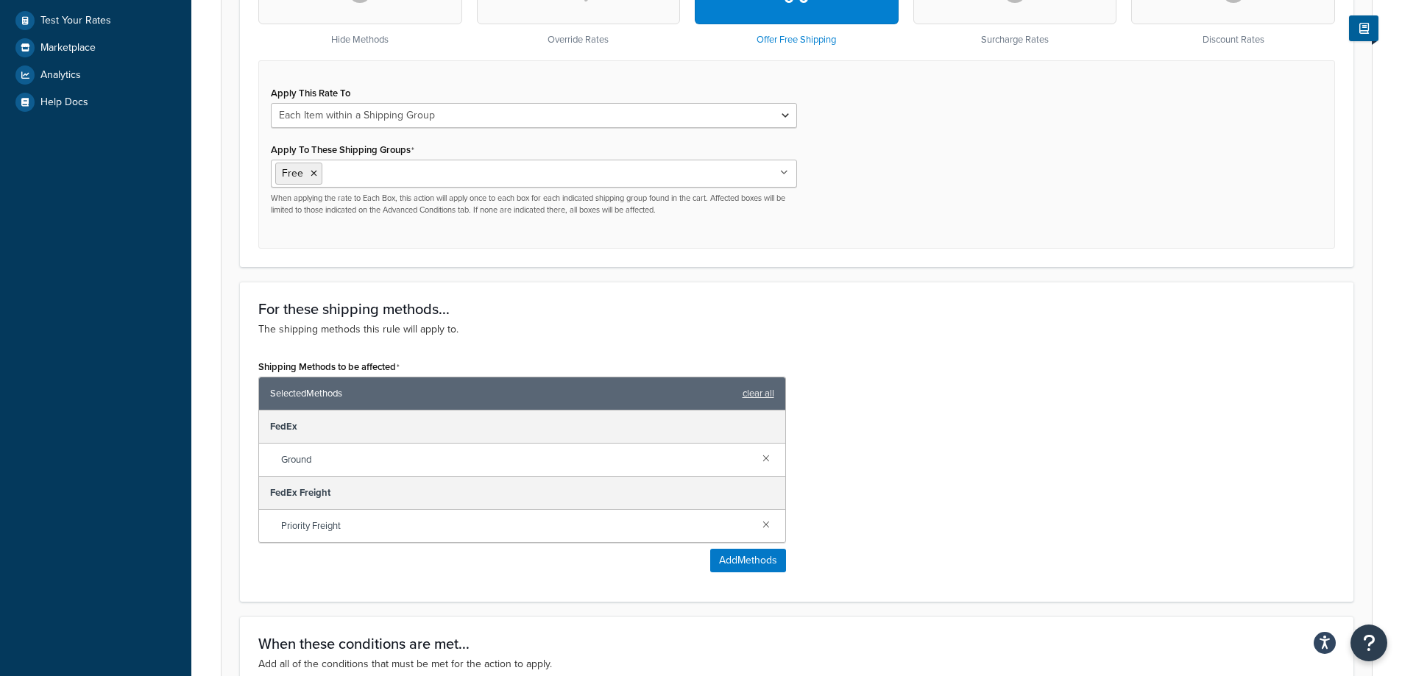
scroll to position [515, 0]
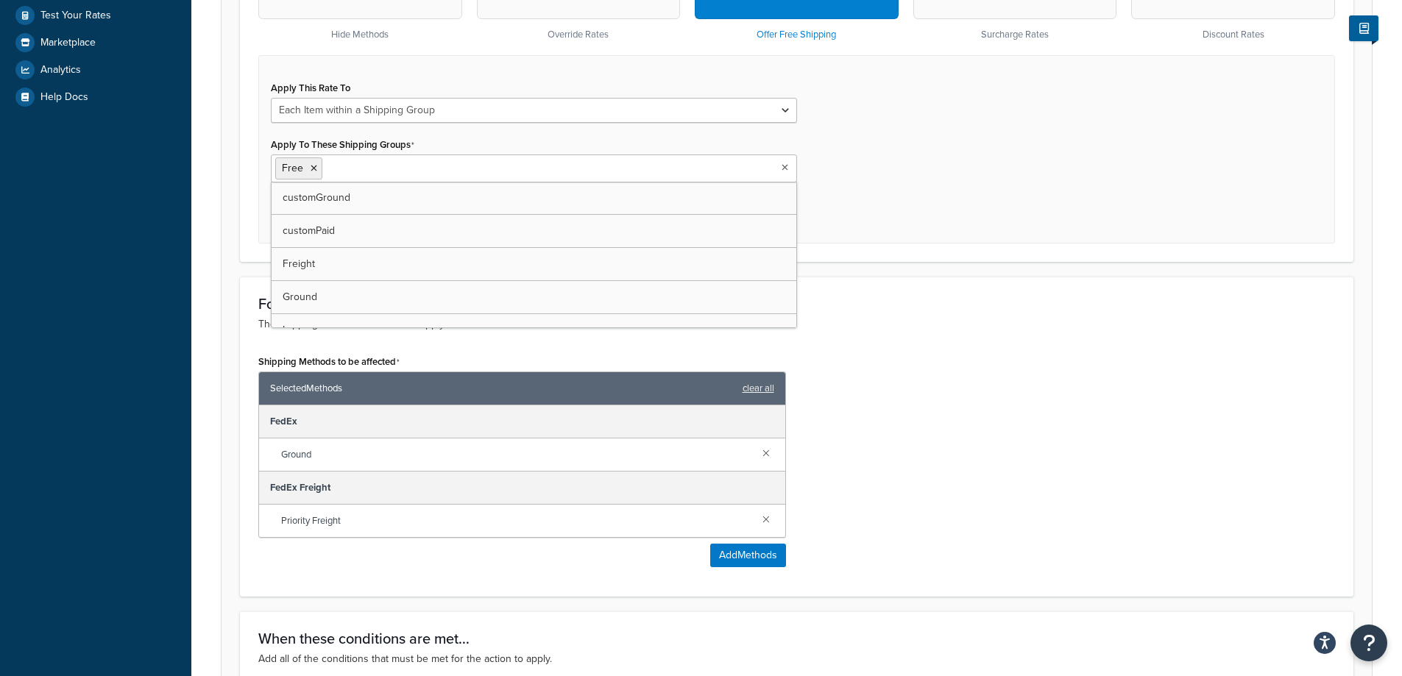
click at [375, 173] on input "Apply To These Shipping Groups" at bounding box center [391, 168] width 130 height 16
drag, startPoint x: 976, startPoint y: 358, endPoint x: 917, endPoint y: 380, distance: 63.6
click at [971, 352] on div "Shipping Methods to be affected Selected Methods clear all FedEx Ground FedEx F…" at bounding box center [796, 464] width 1099 height 227
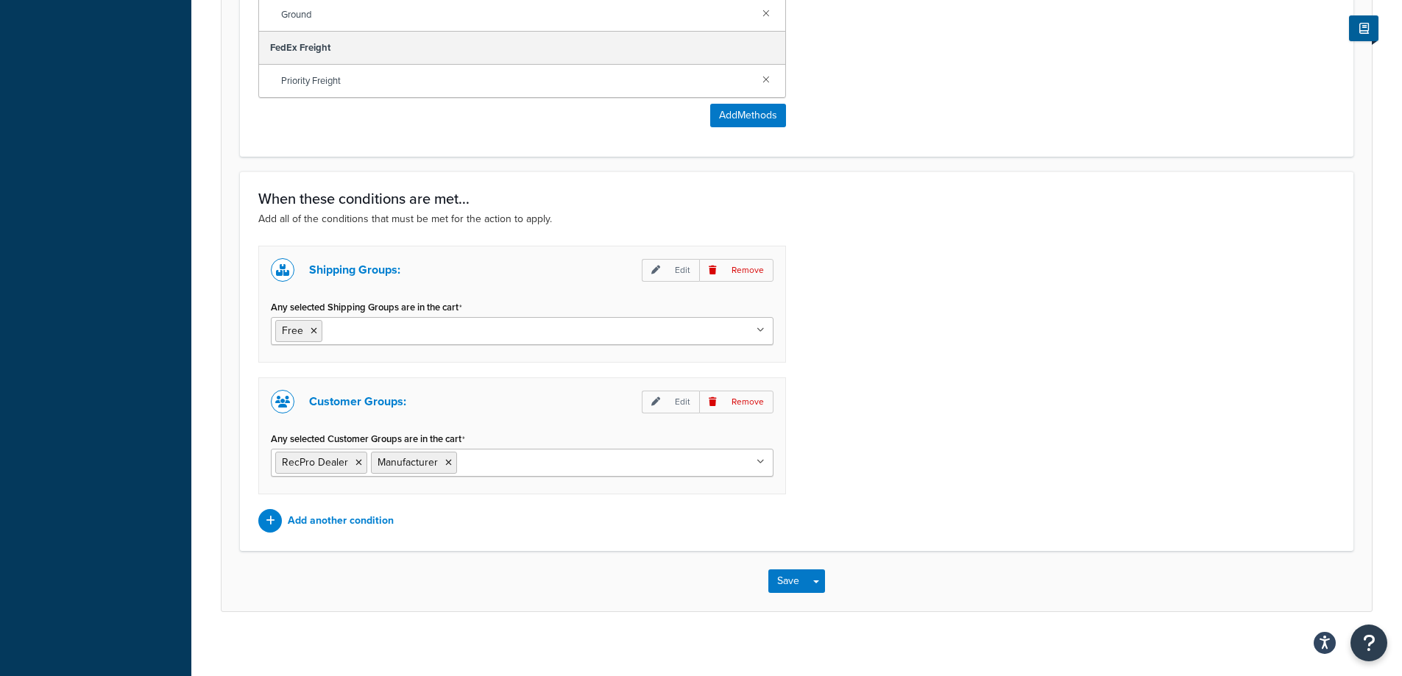
scroll to position [965, 0]
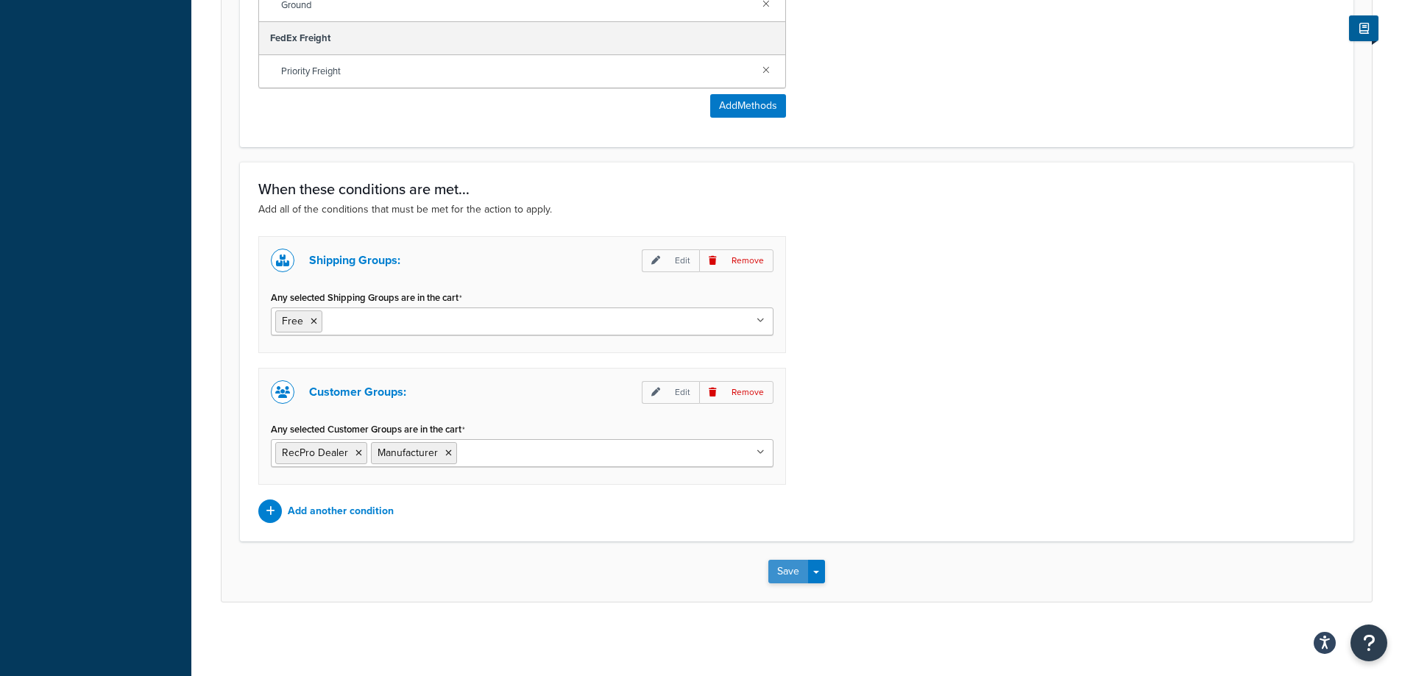
click at [787, 572] on button "Save" at bounding box center [788, 572] width 40 height 24
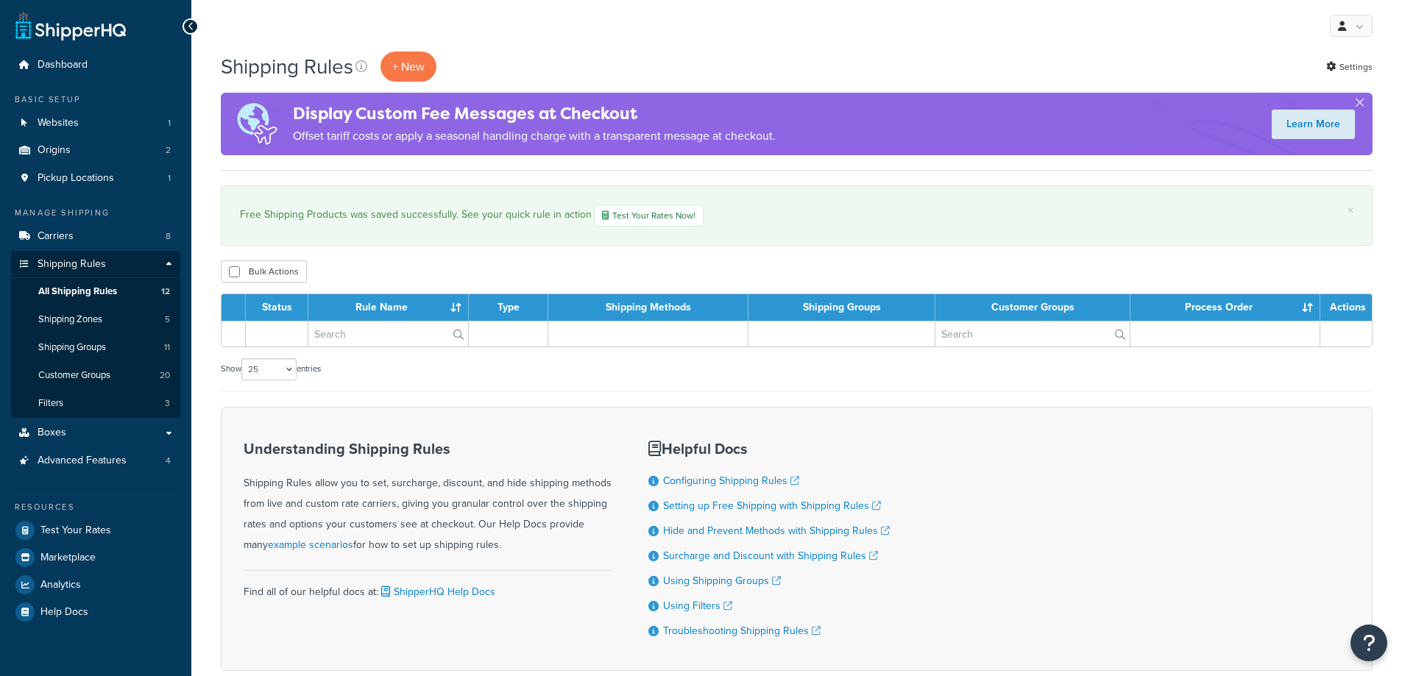
select select "25"
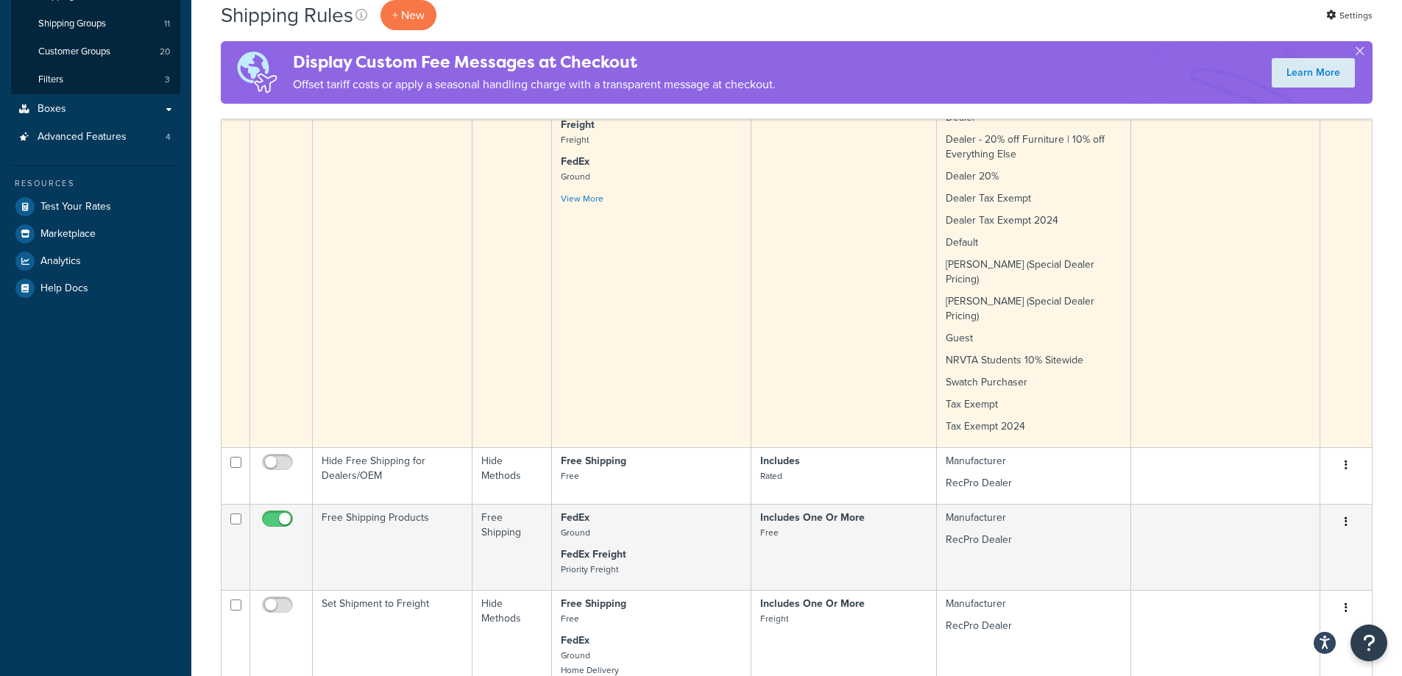
scroll to position [368, 0]
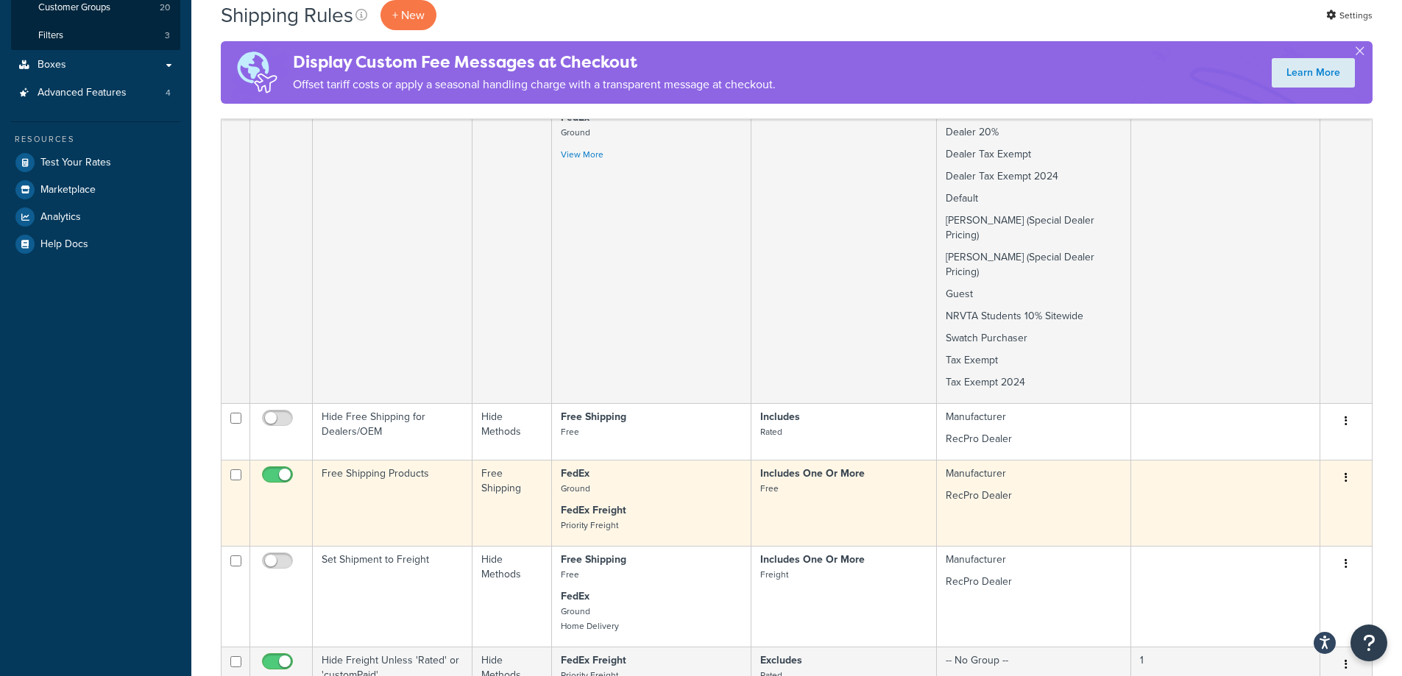
click at [335, 460] on td "Free Shipping Products" at bounding box center [393, 503] width 160 height 86
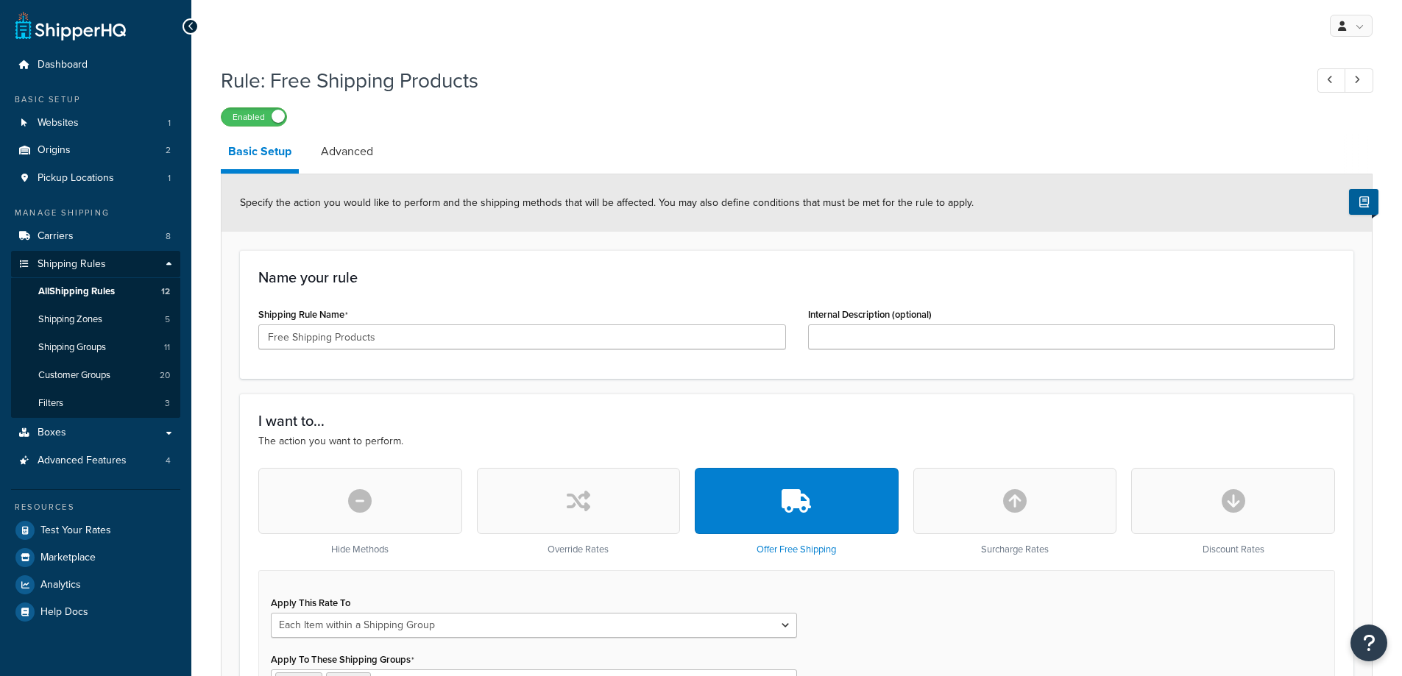
select select "ITEM"
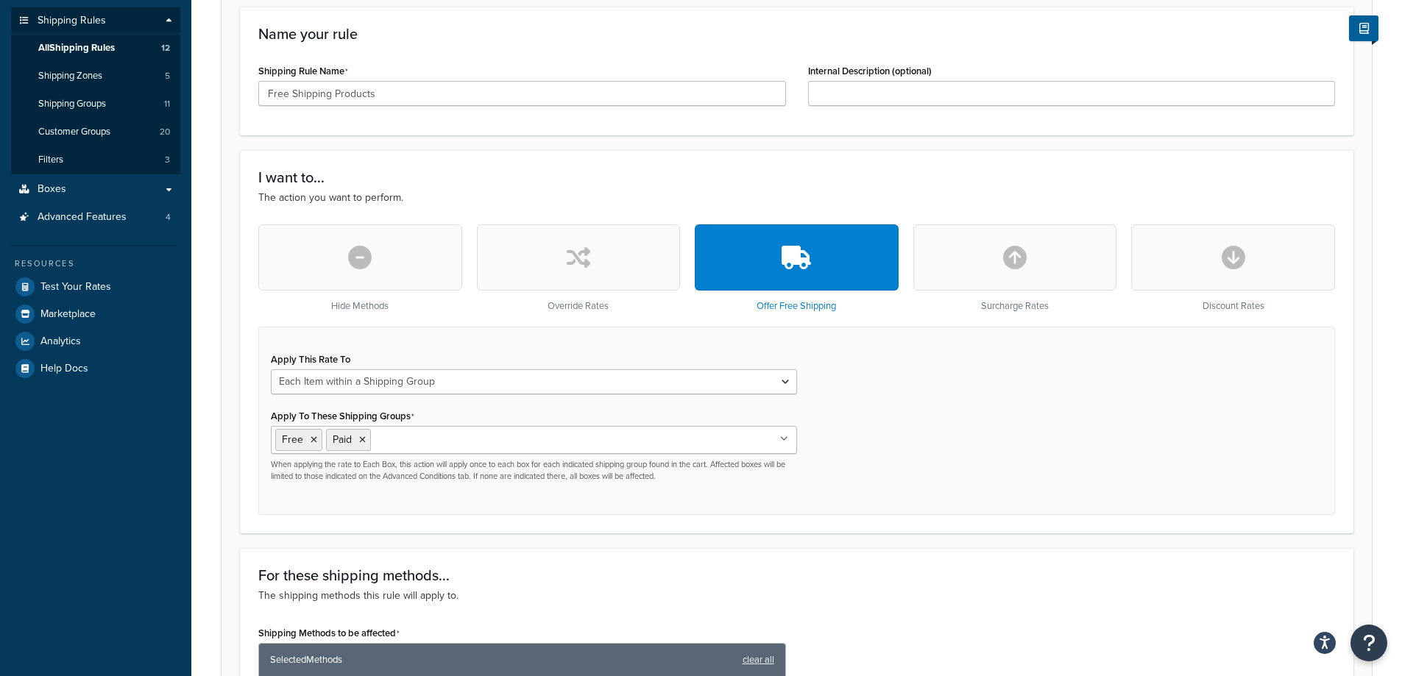
scroll to position [147, 0]
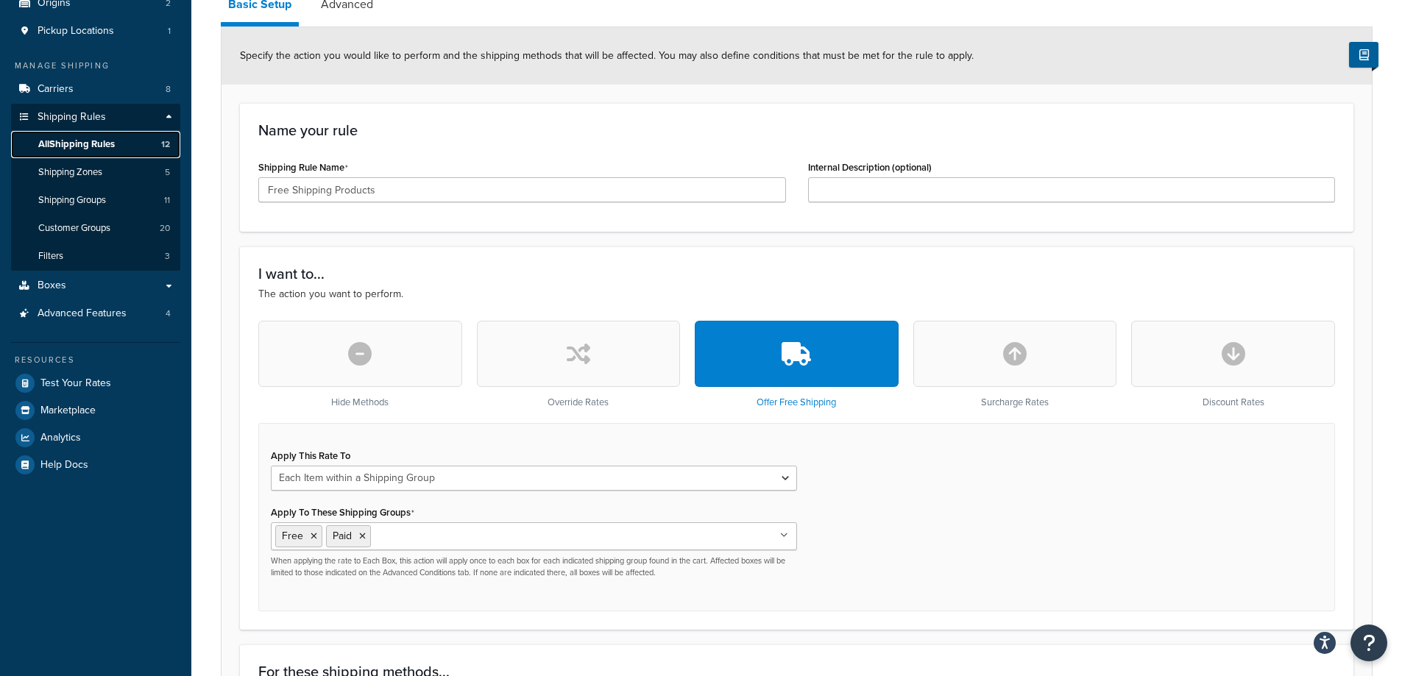
click at [99, 146] on span "All Shipping Rules" at bounding box center [76, 144] width 77 height 13
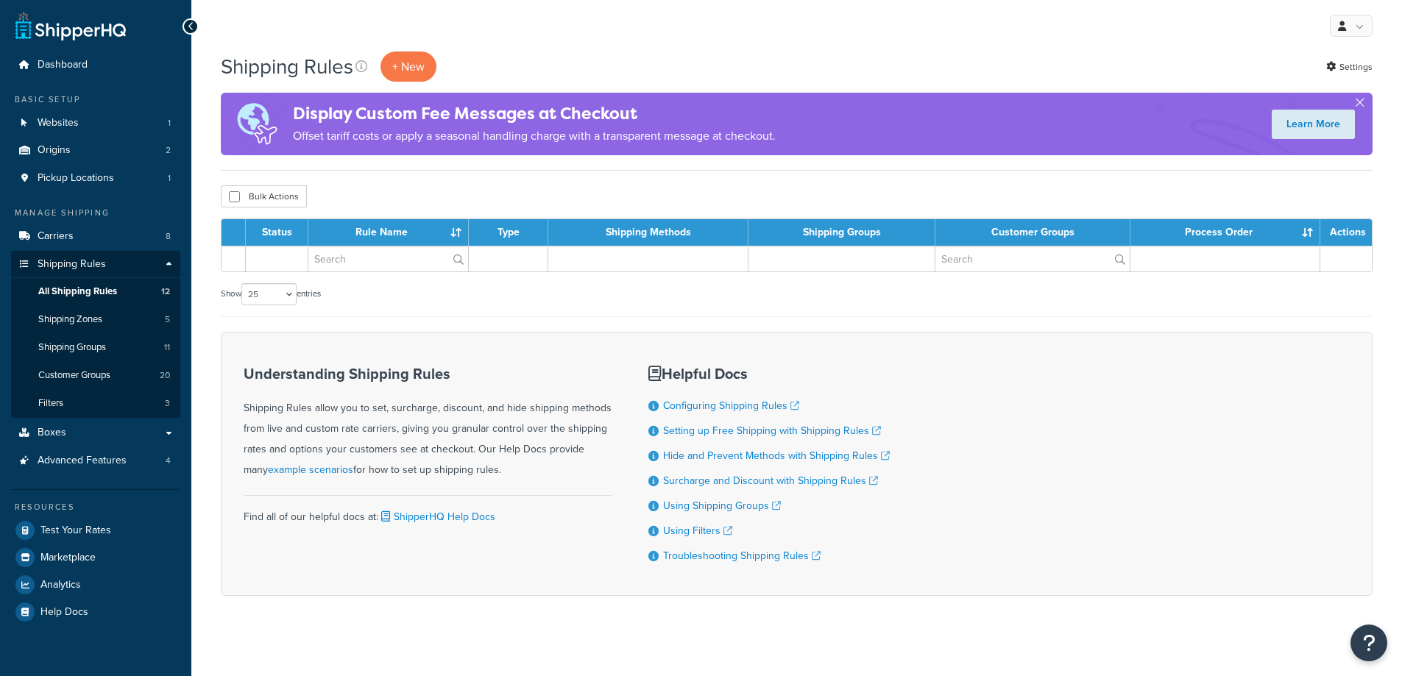
select select "25"
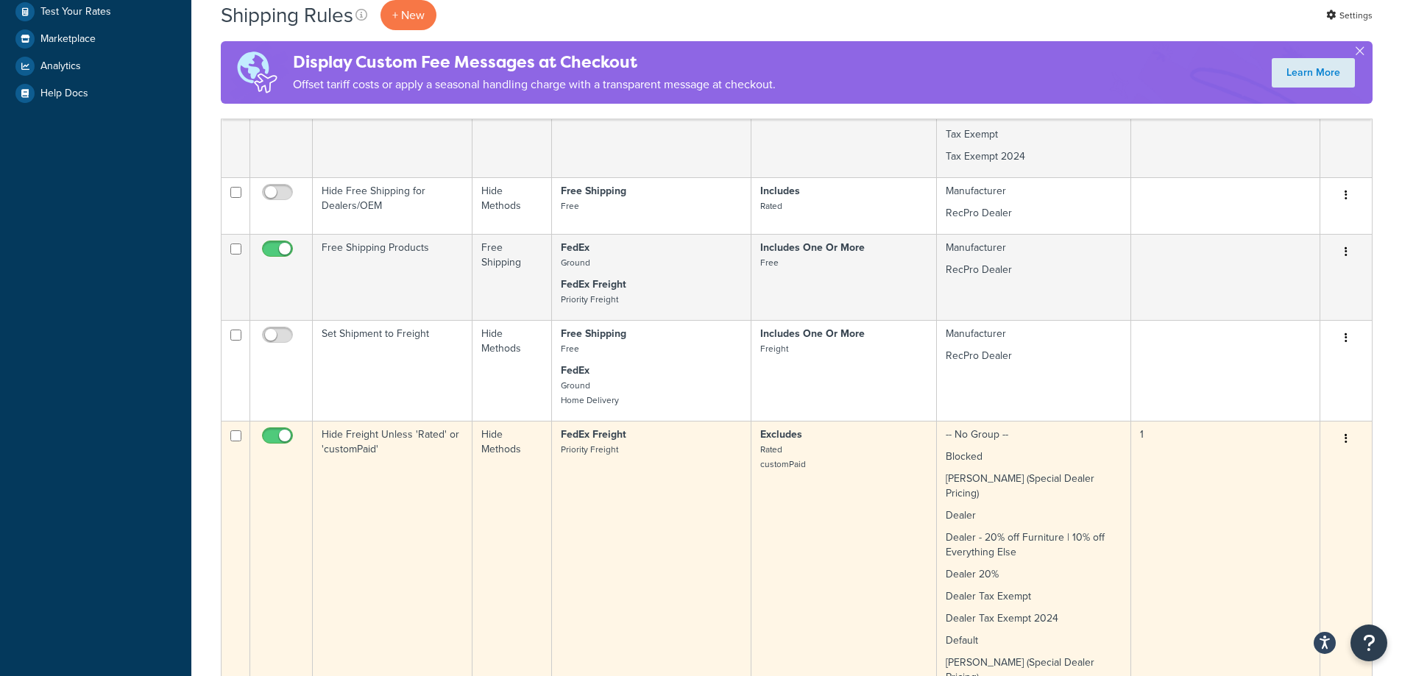
scroll to position [368, 0]
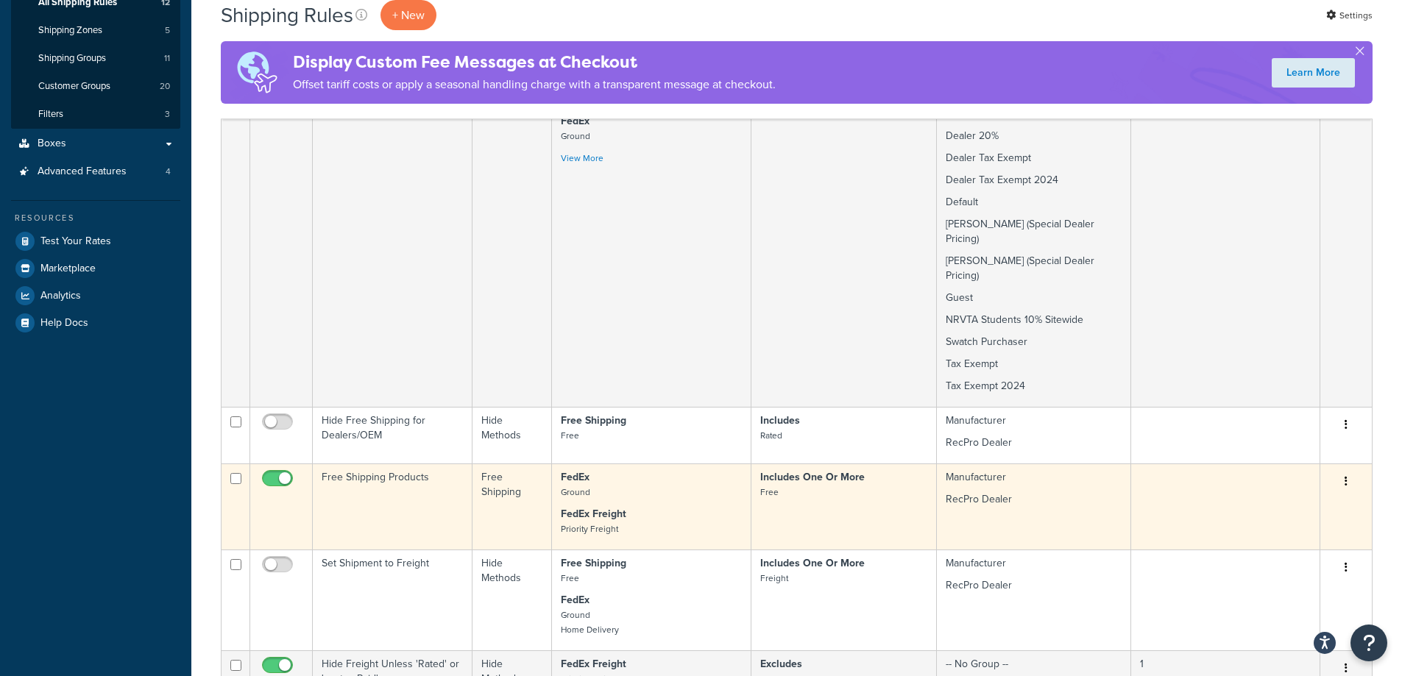
scroll to position [294, 0]
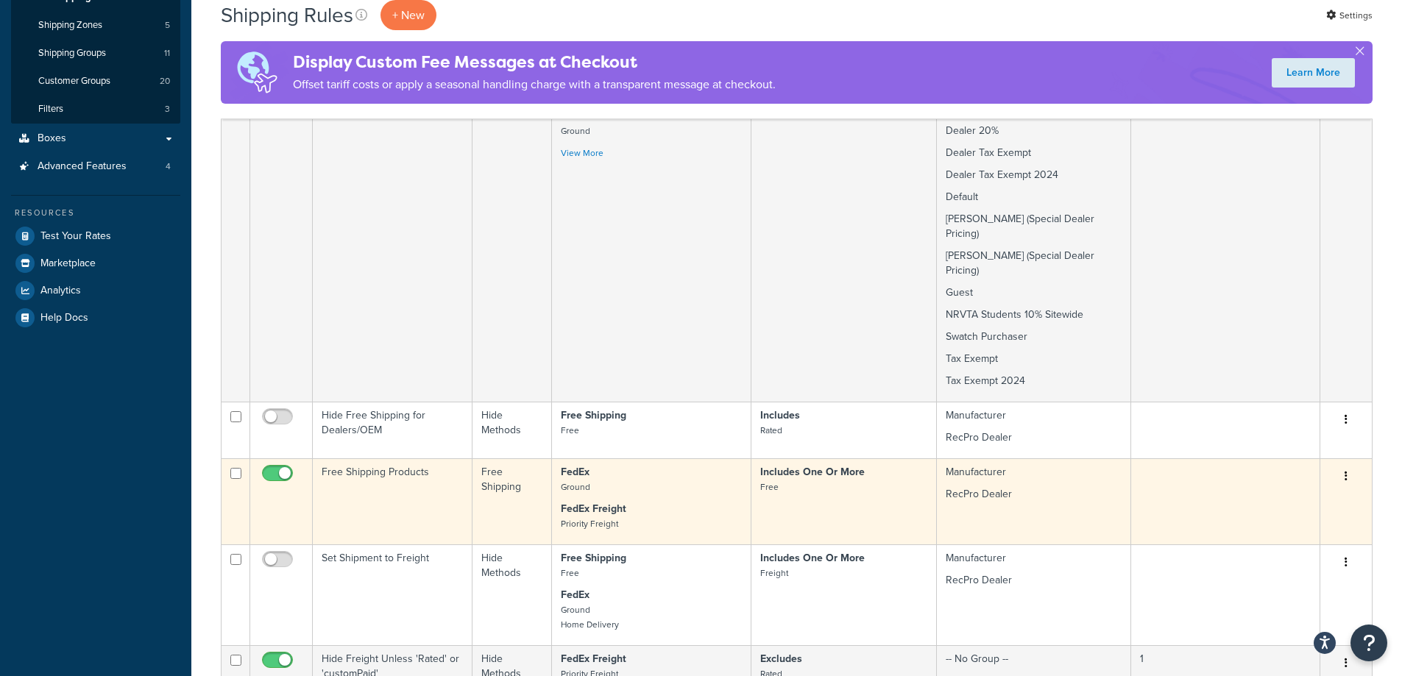
click at [634, 465] on p "FedEx Ground" at bounding box center [651, 479] width 181 height 29
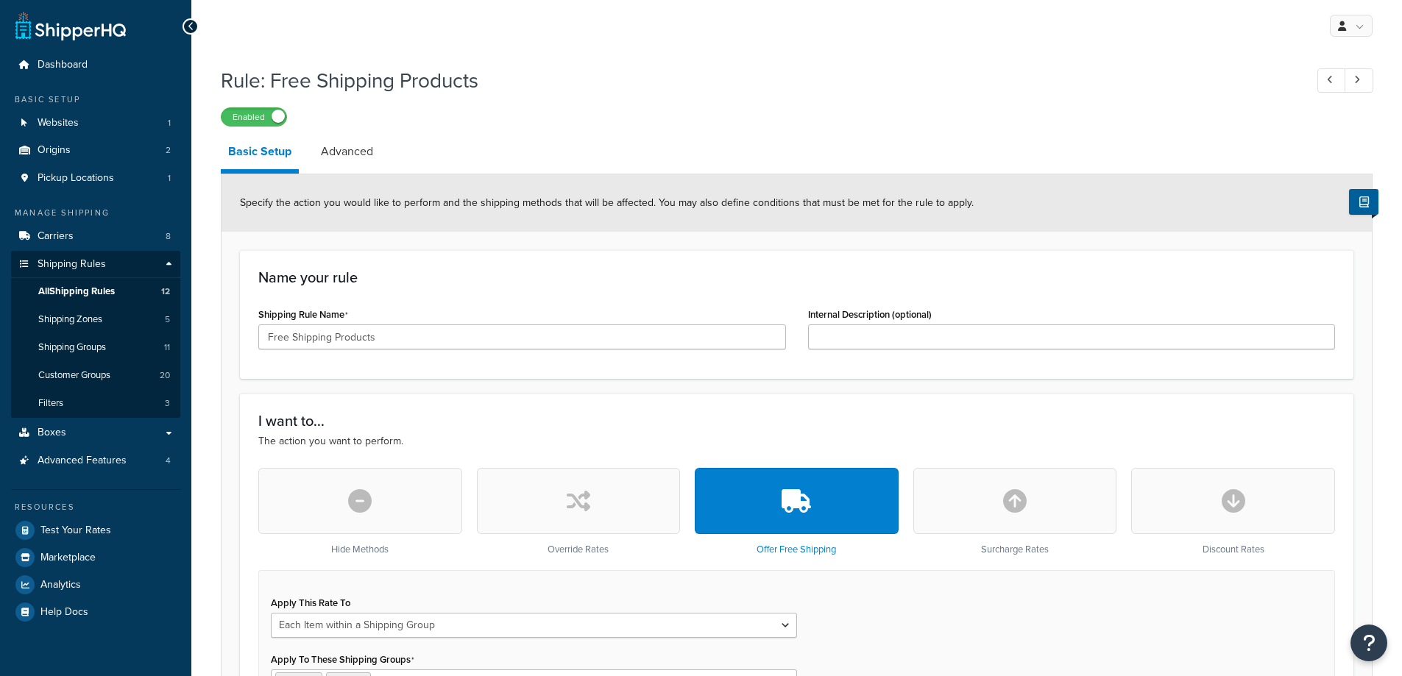
select select "ITEM"
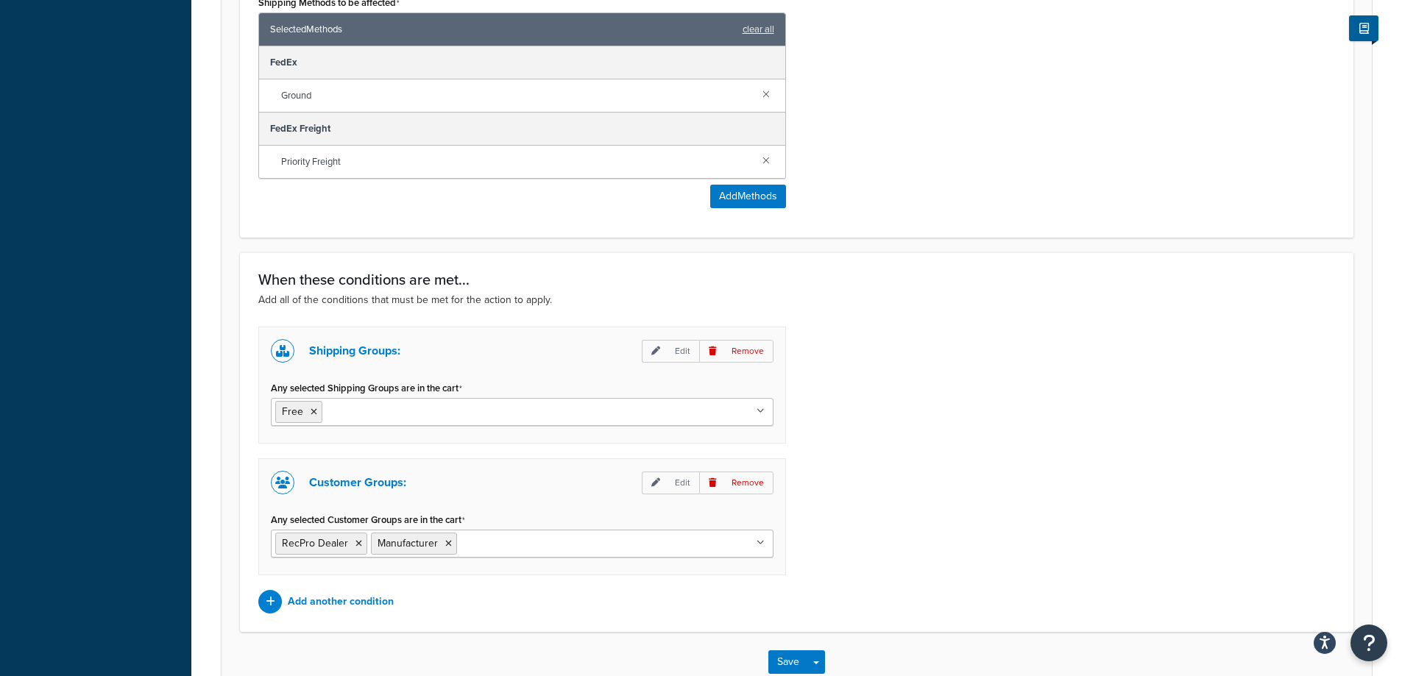
scroll to position [883, 0]
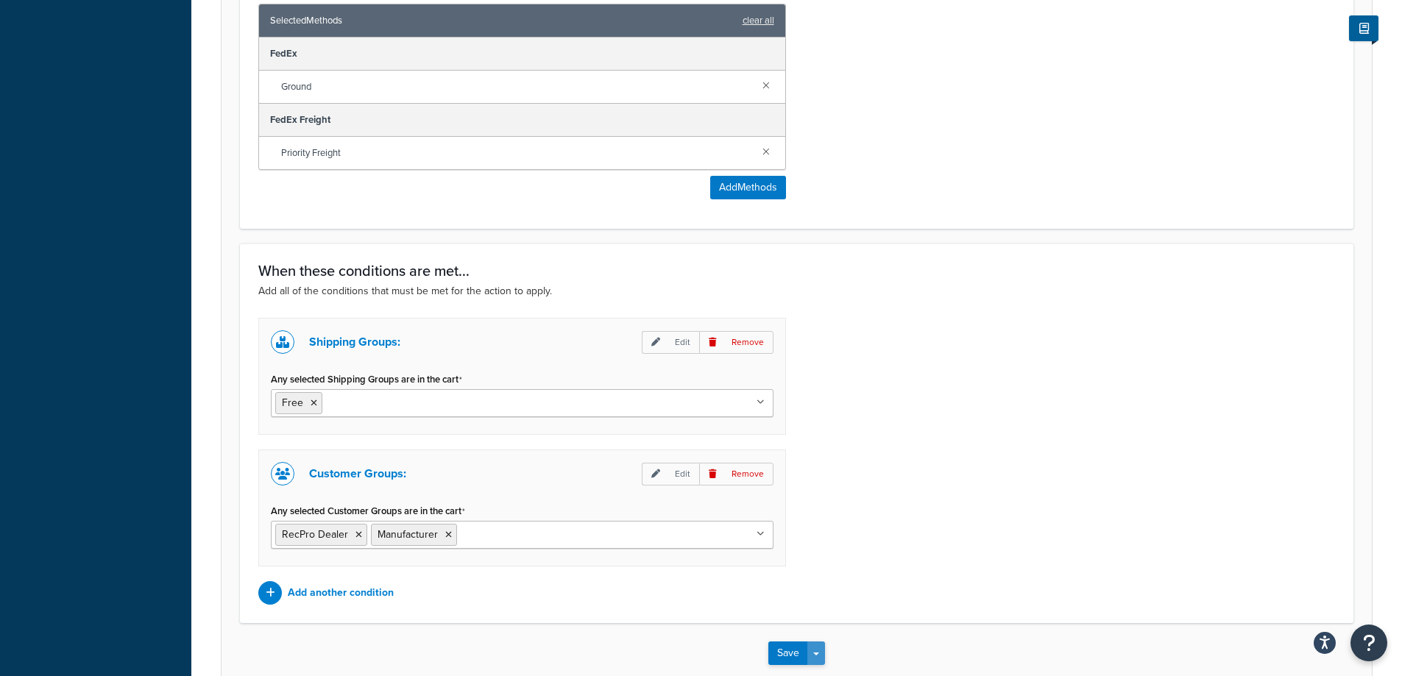
click at [816, 659] on button "Save Dropdown" at bounding box center [816, 654] width 18 height 24
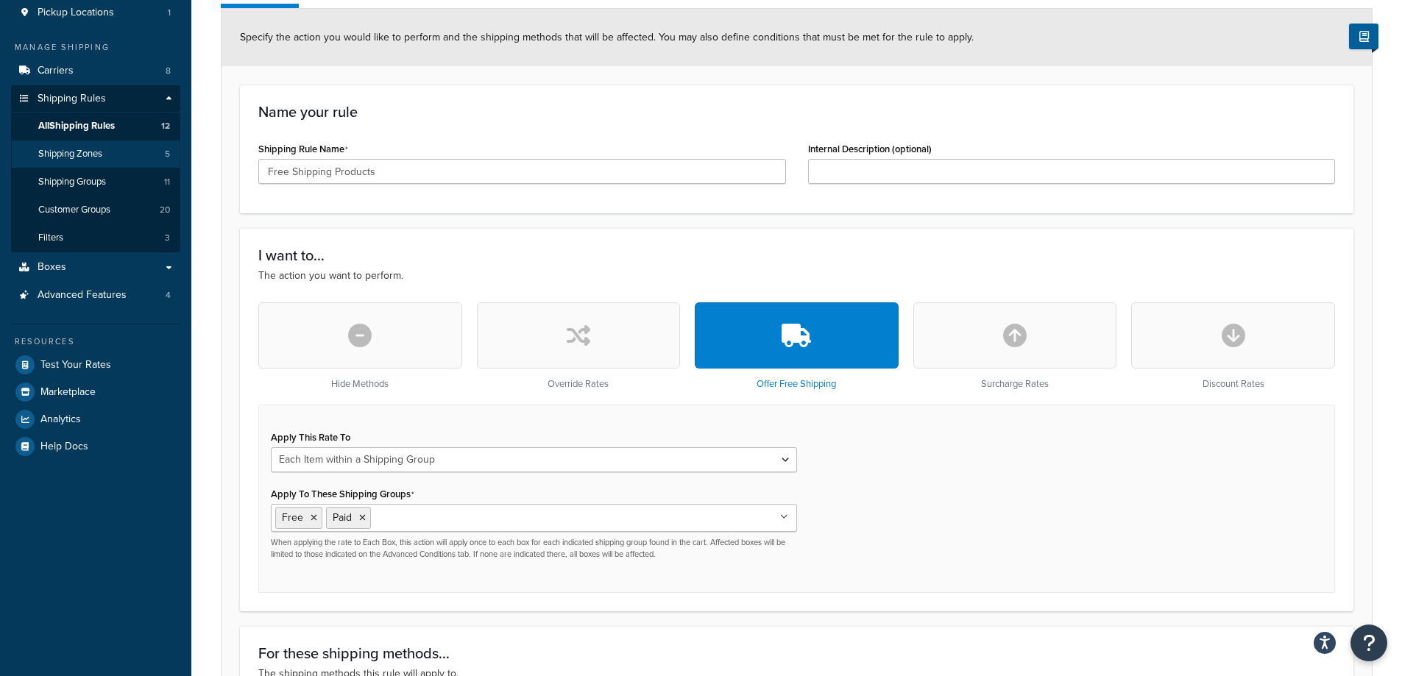
scroll to position [82, 0]
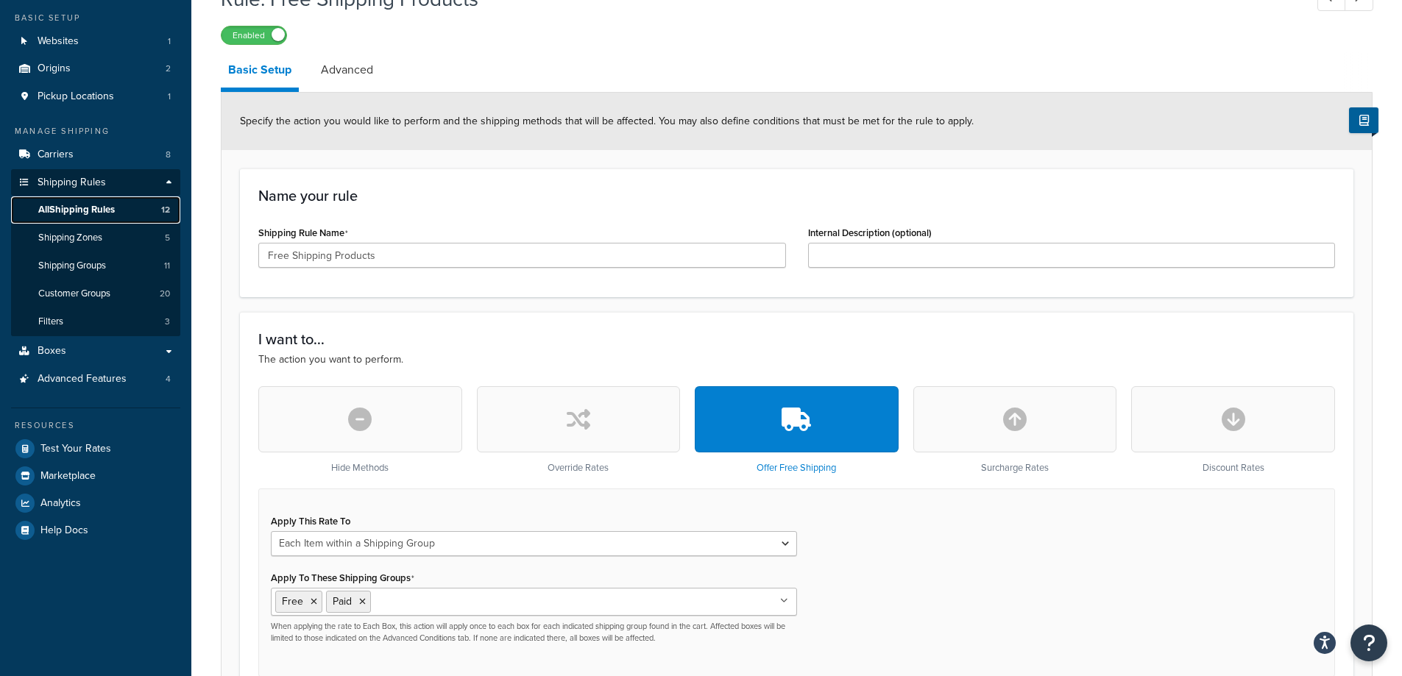
click at [113, 210] on span "All Shipping Rules" at bounding box center [76, 210] width 77 height 13
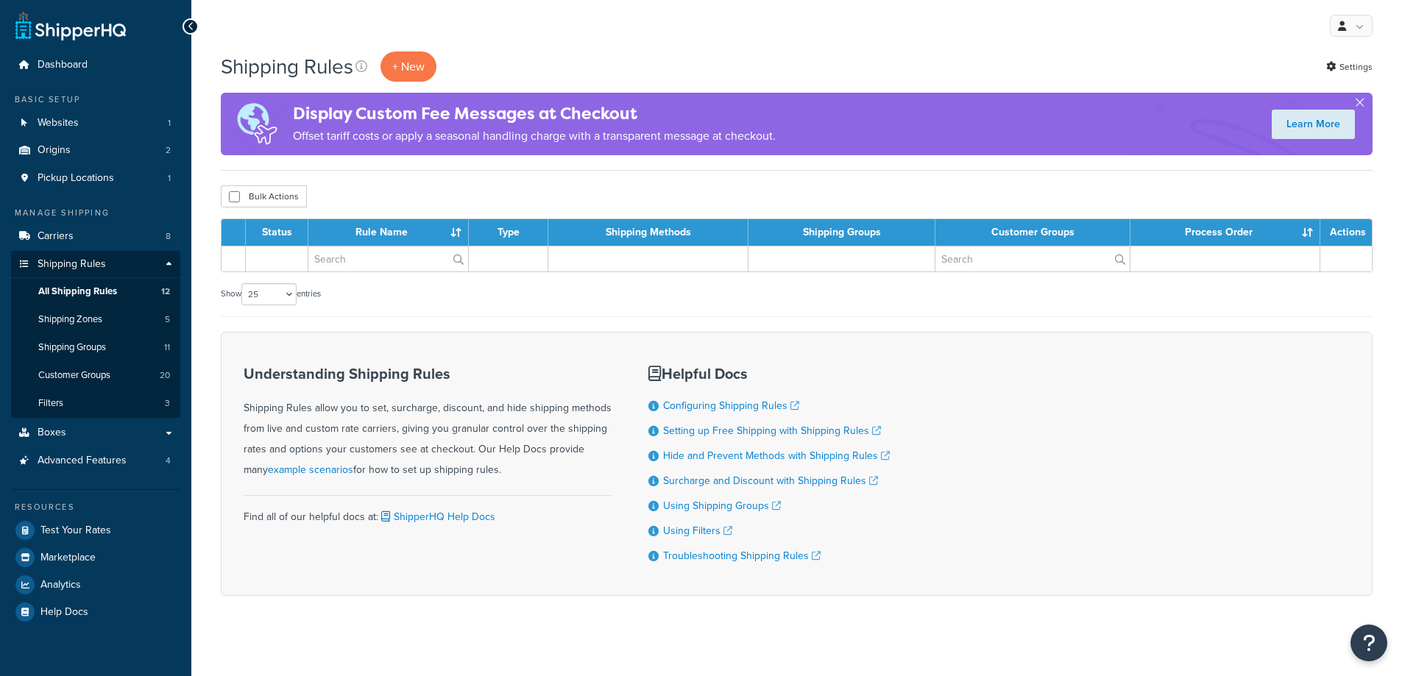
select select "25"
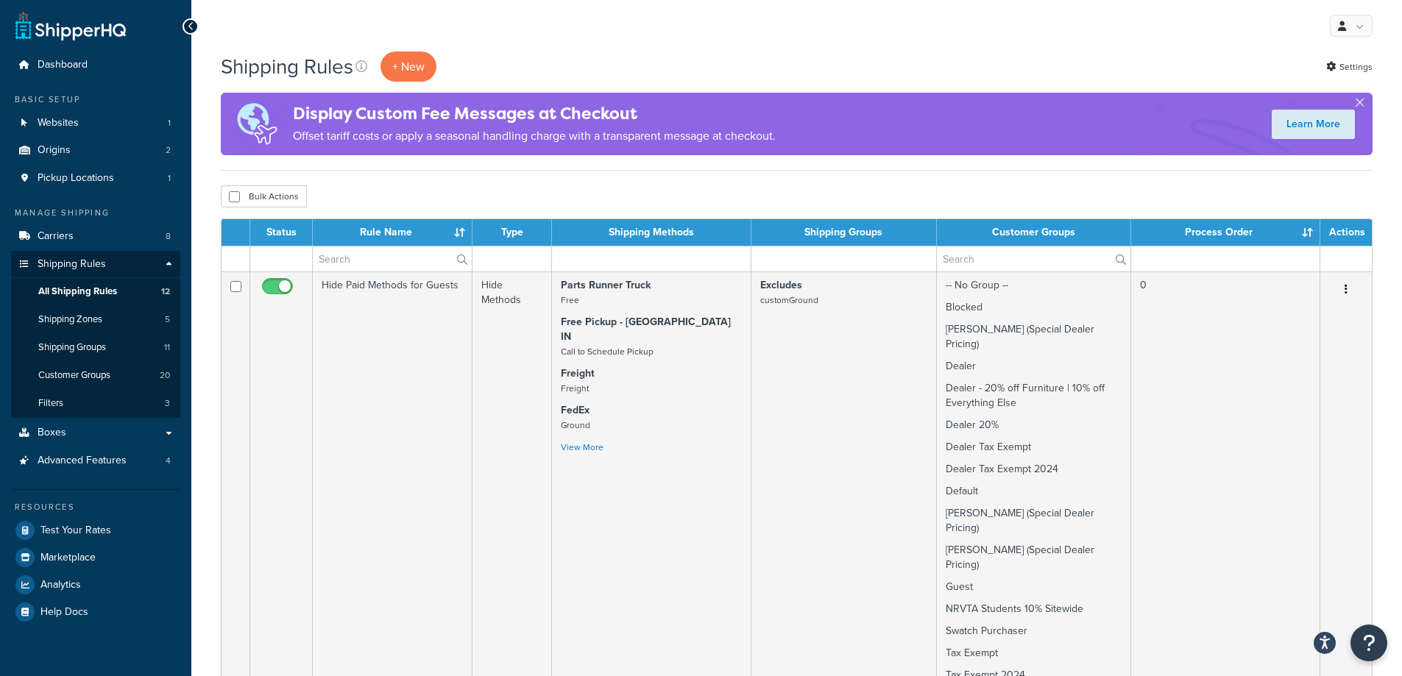
click at [567, 77] on div "Shipping Rules + New Settings" at bounding box center [797, 67] width 1152 height 30
click at [601, 194] on div "Bulk Actions Duplicate Delete" at bounding box center [797, 196] width 1152 height 22
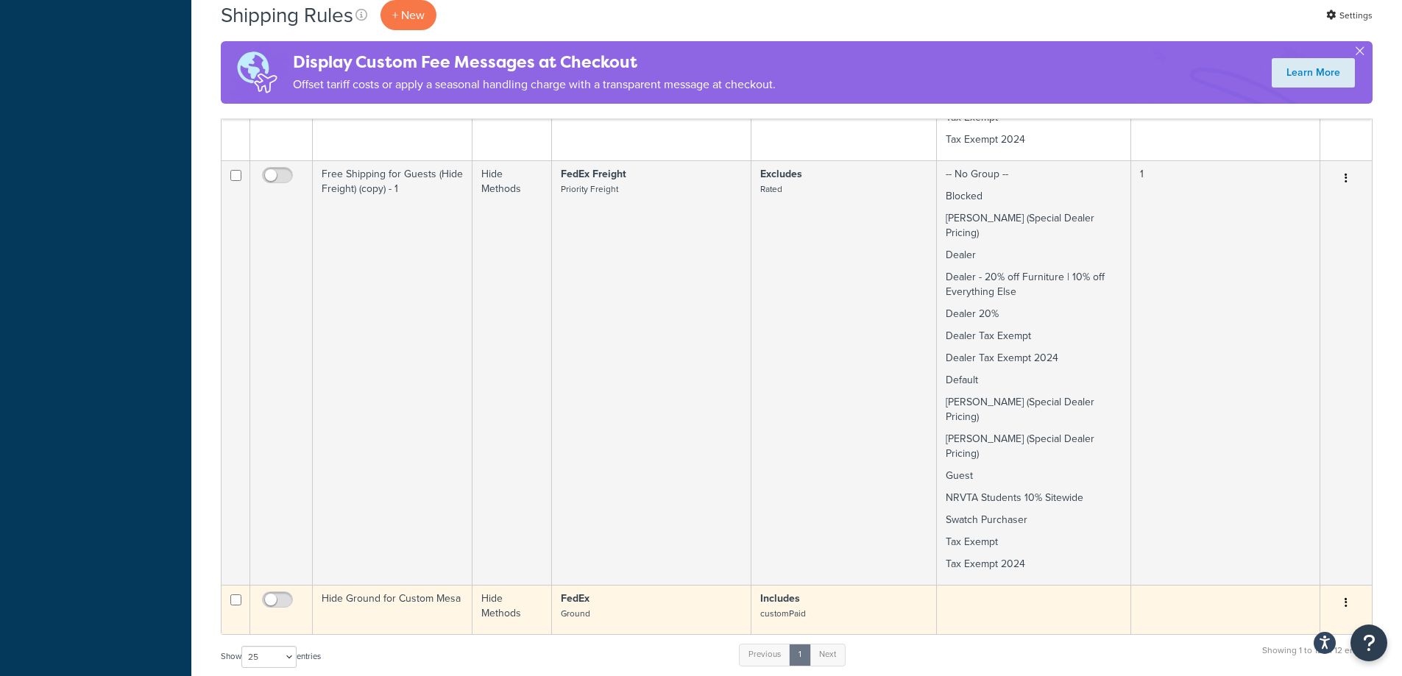
scroll to position [2085, 0]
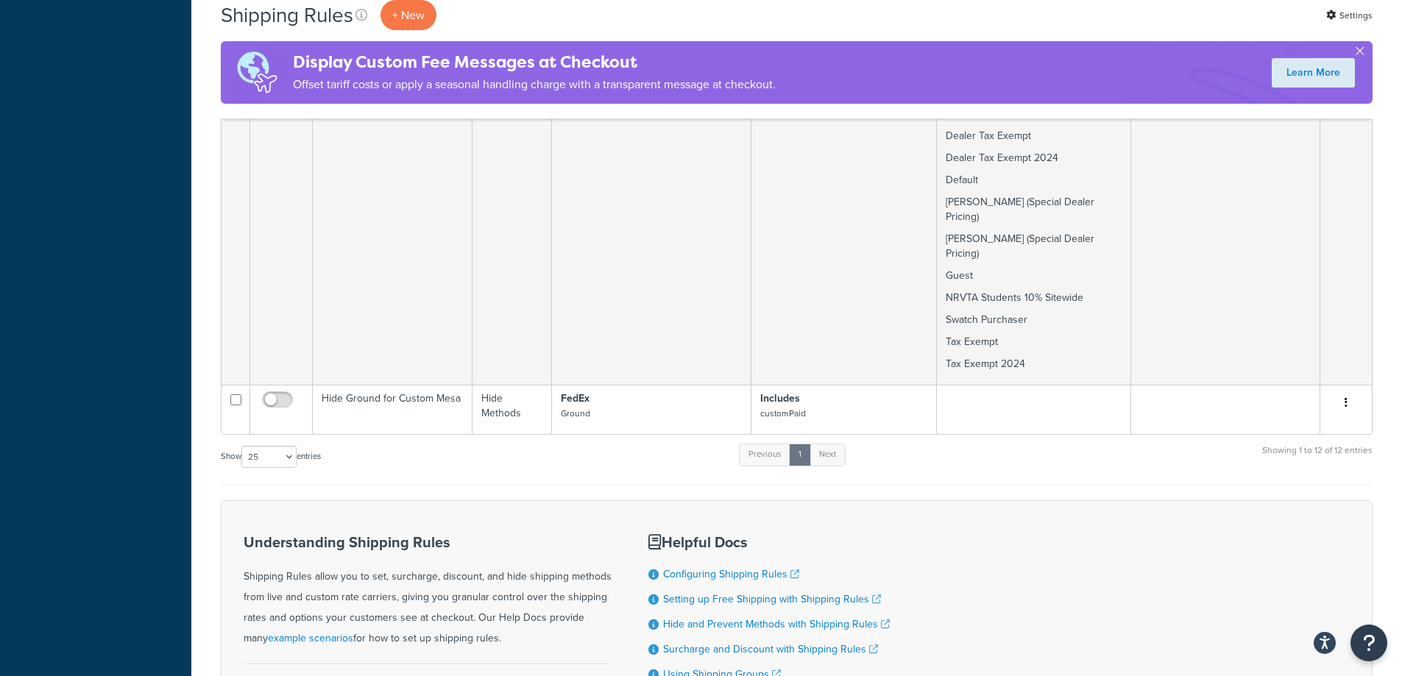
click at [1365, 48] on div "Display Custom Fee Messages at Checkout Offset tariff costs or apply a seasonal…" at bounding box center [797, 72] width 1152 height 63
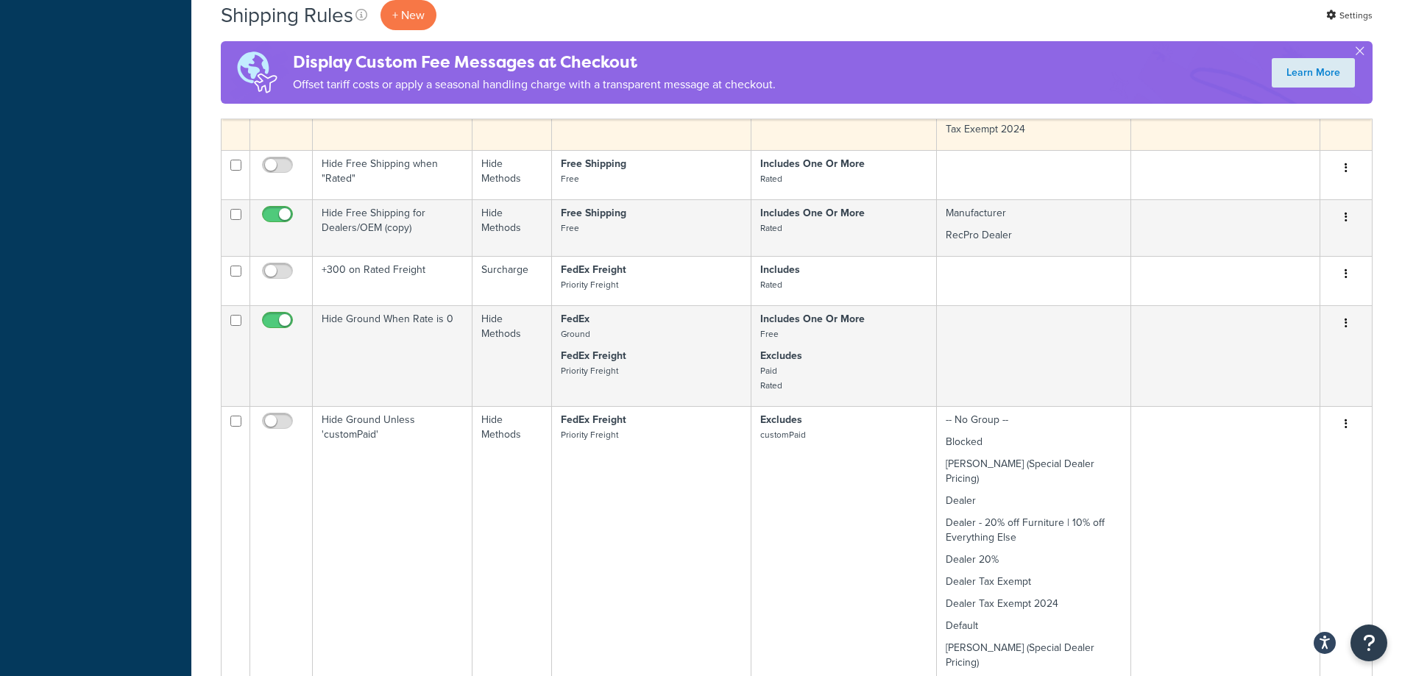
scroll to position [981, 0]
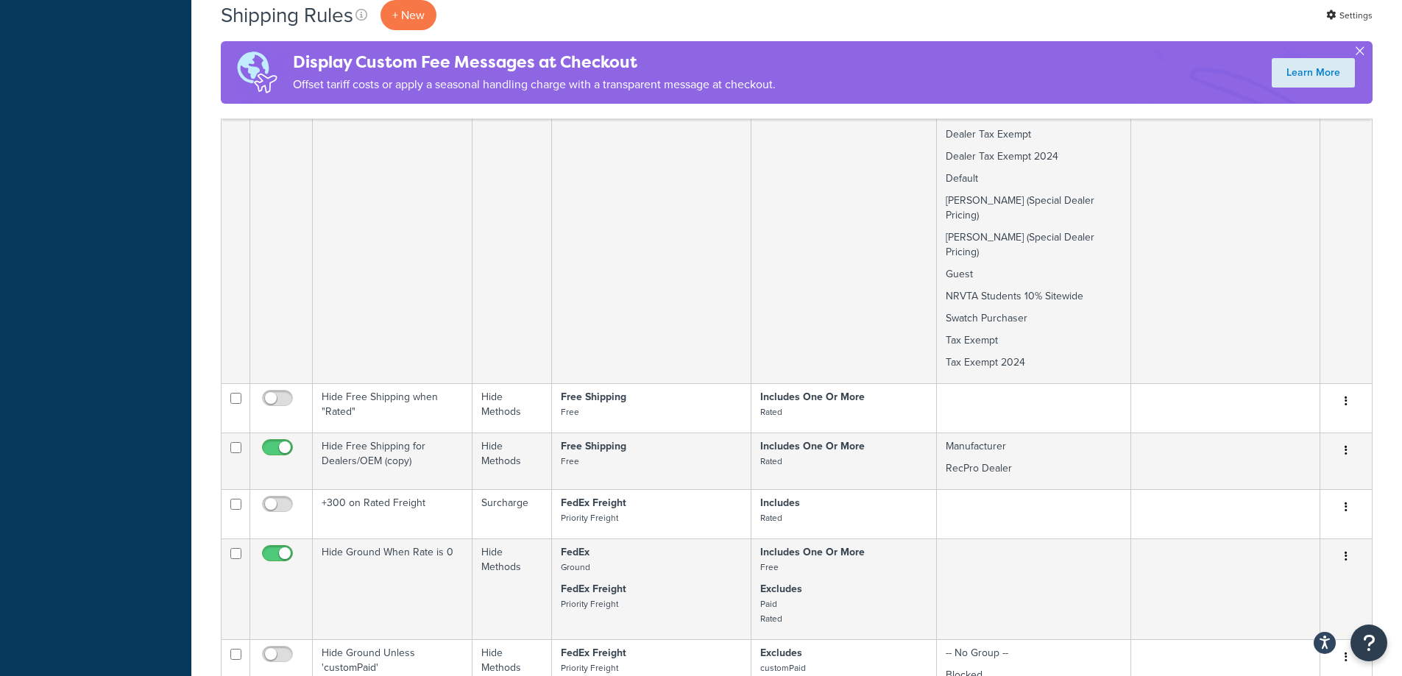
click at [1361, 52] on button "button" at bounding box center [1360, 54] width 4 height 4
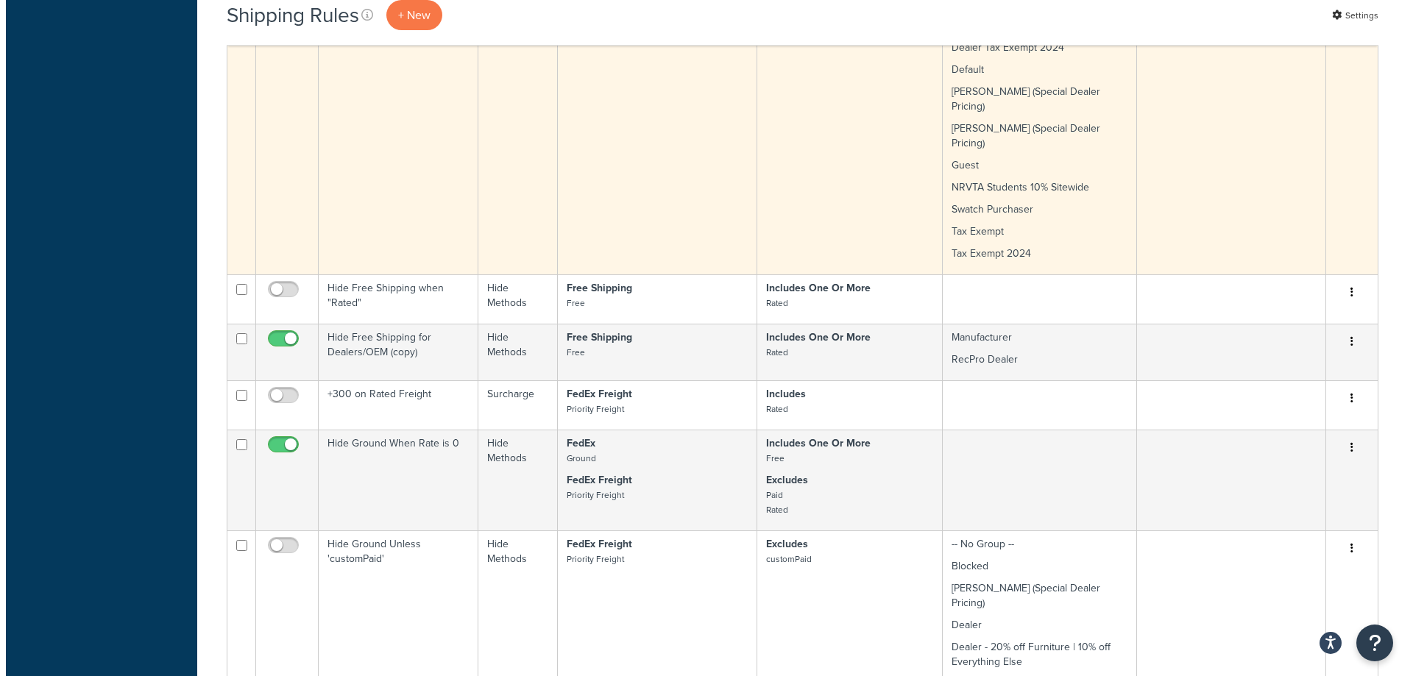
scroll to position [736, 0]
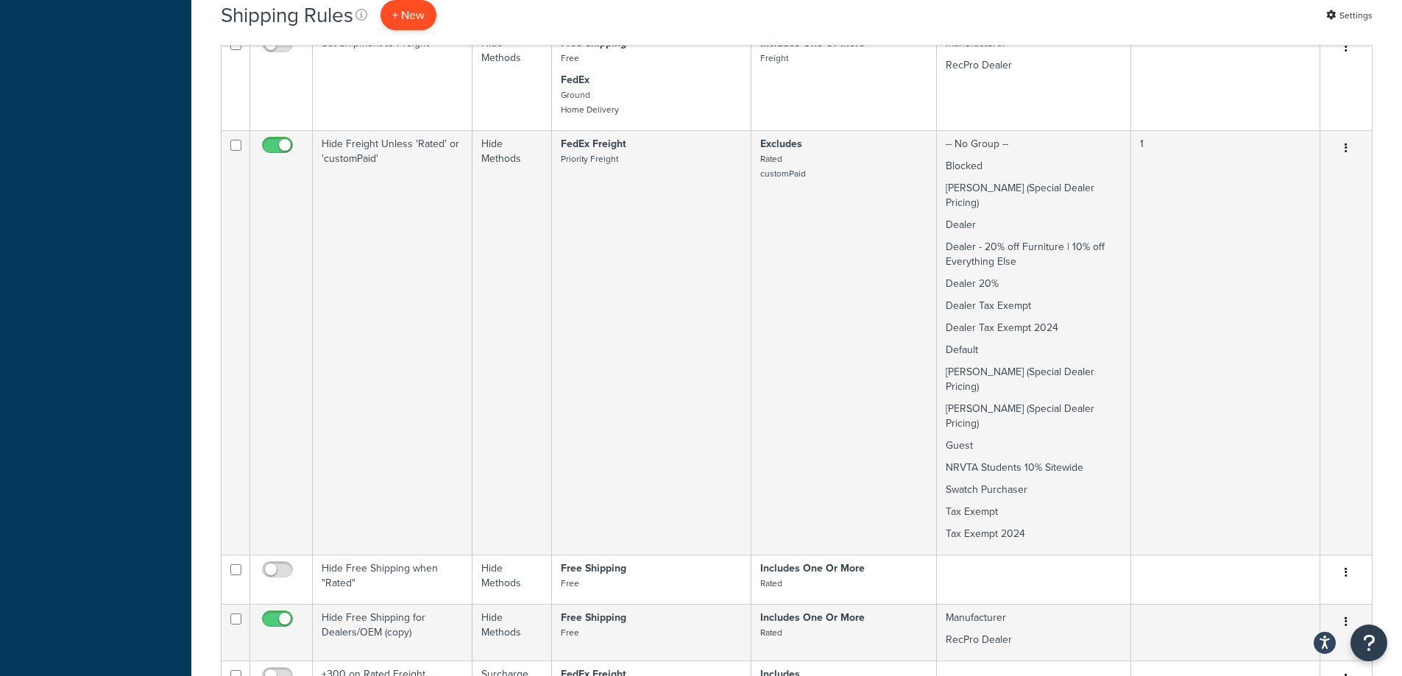
click at [423, 17] on p "+ New" at bounding box center [408, 15] width 56 height 30
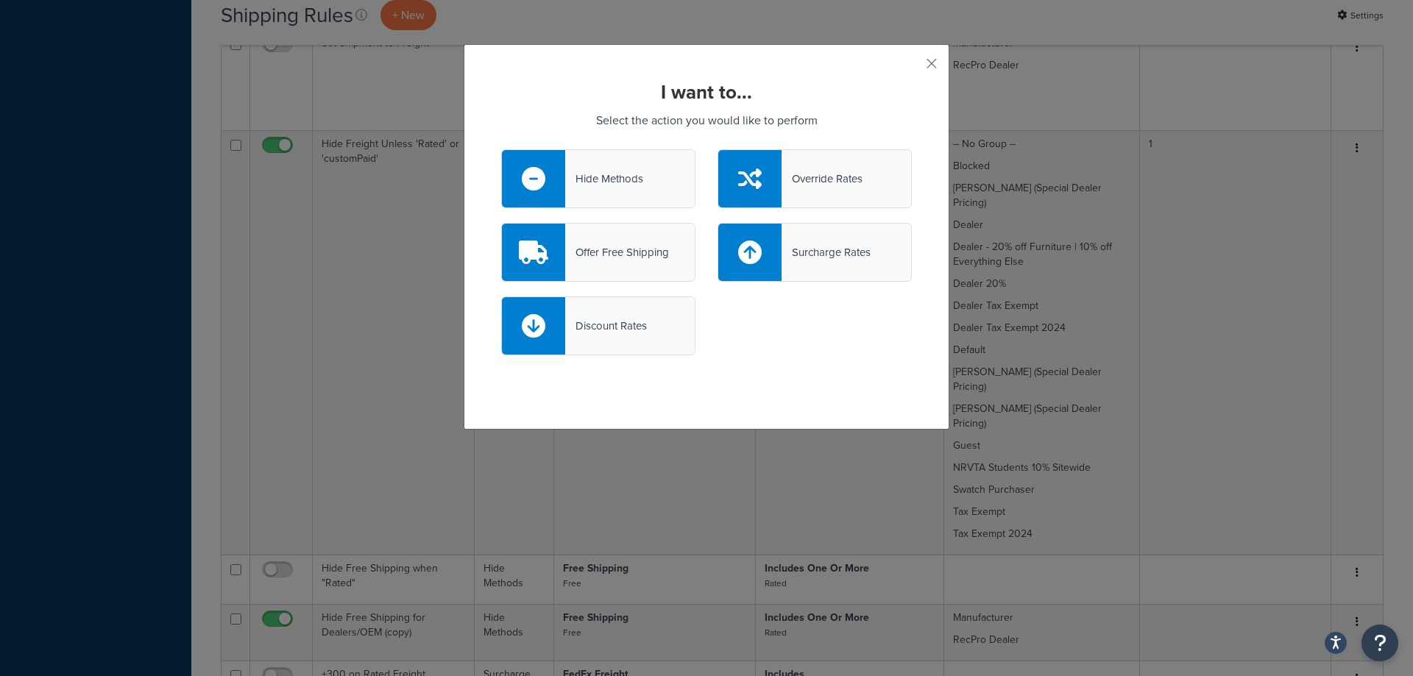
click at [601, 178] on div "Hide Methods" at bounding box center [604, 179] width 78 height 21
click at [0, 0] on input "Hide Methods" at bounding box center [0, 0] width 0 height 0
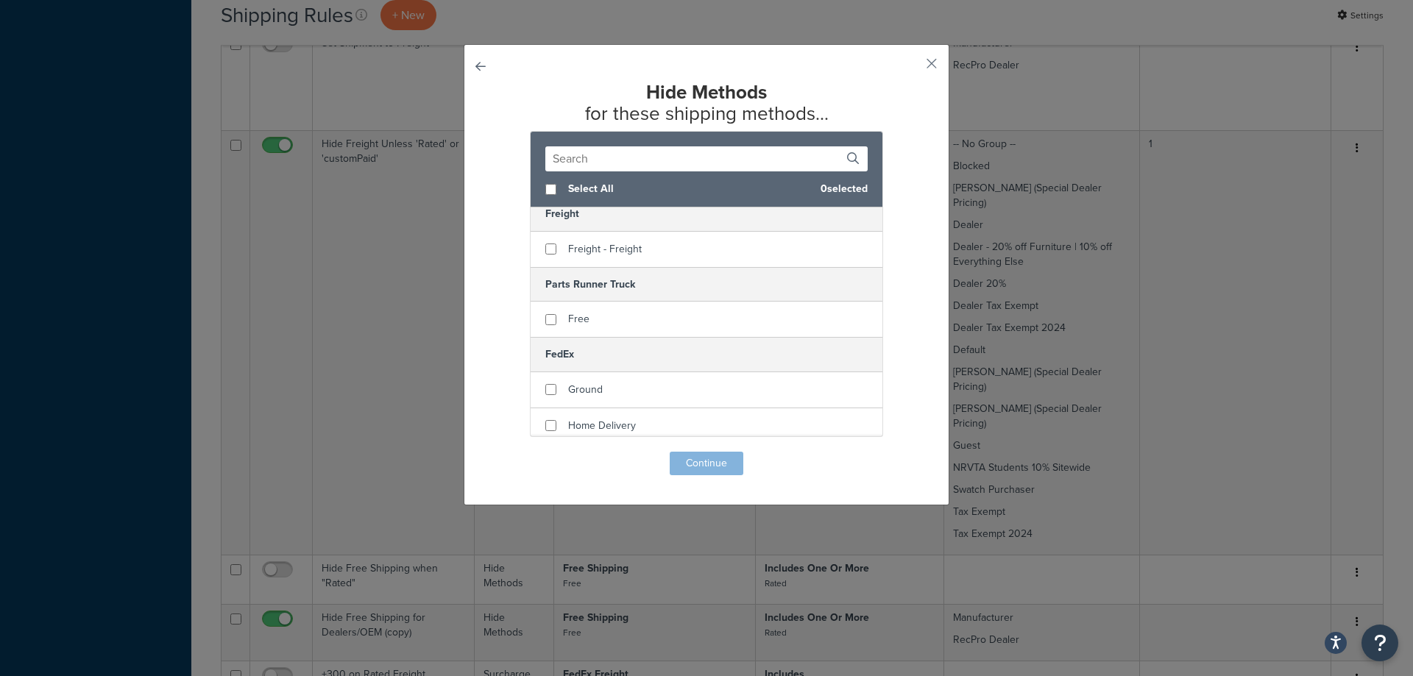
scroll to position [294, 0]
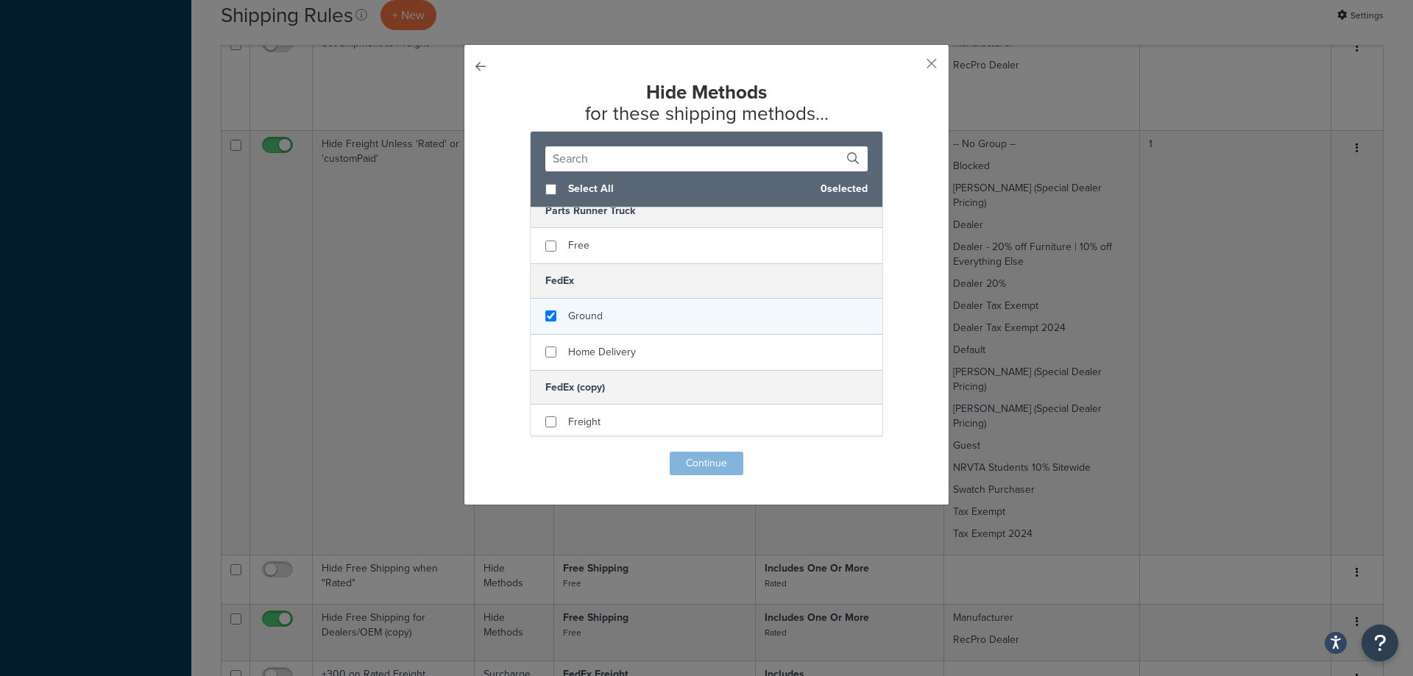
checkbox input "true"
click at [544, 307] on div "Ground" at bounding box center [707, 317] width 352 height 36
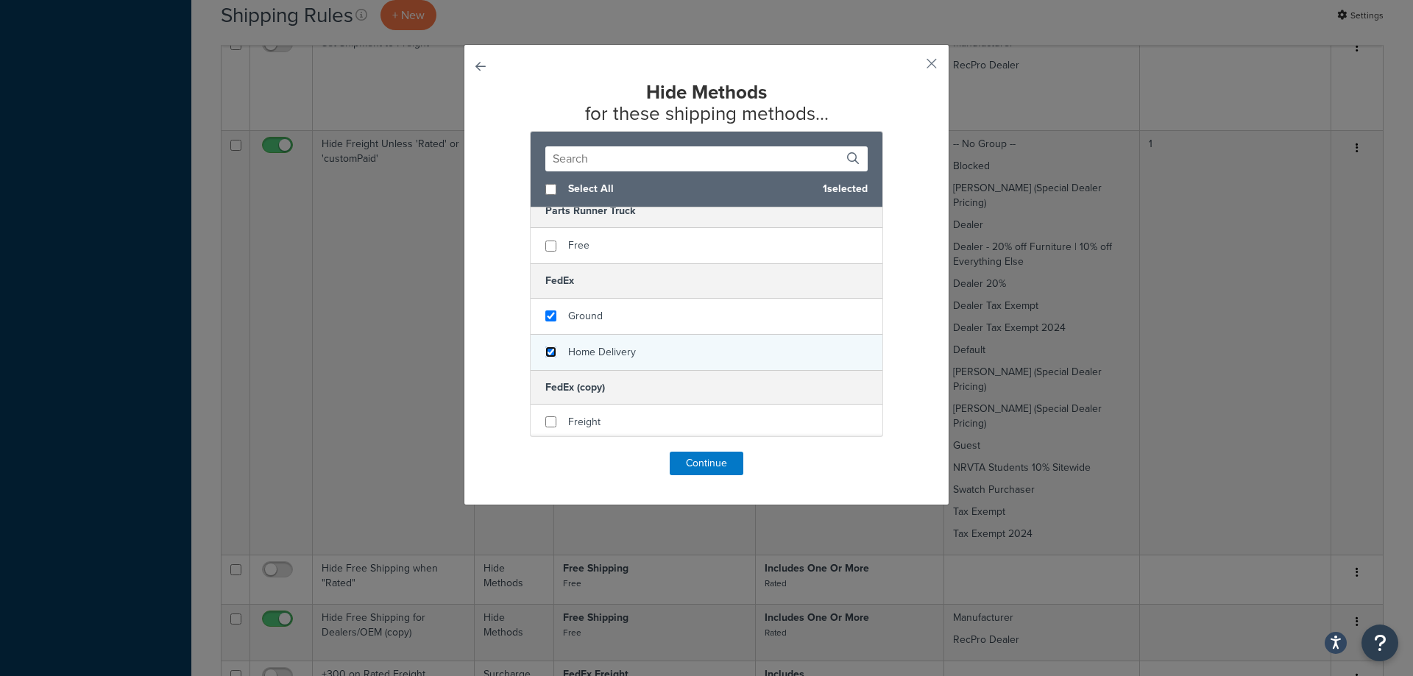
click at [545, 350] on input "checkbox" at bounding box center [550, 352] width 11 height 11
checkbox input "true"
click at [705, 464] on button "Continue" at bounding box center [707, 464] width 74 height 24
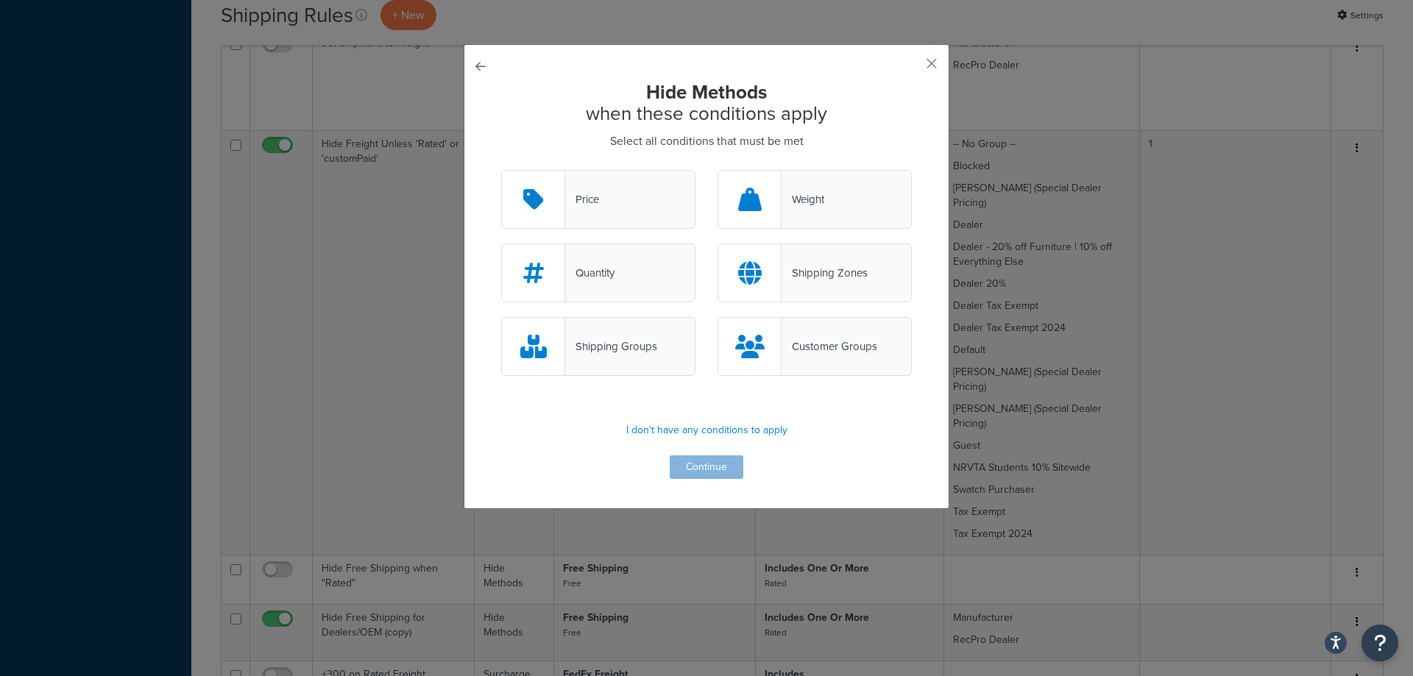
click at [643, 355] on div "Shipping Groups" at bounding box center [611, 346] width 92 height 21
click at [0, 0] on input "Shipping Groups" at bounding box center [0, 0] width 0 height 0
click at [710, 472] on button "Continue" at bounding box center [707, 467] width 74 height 24
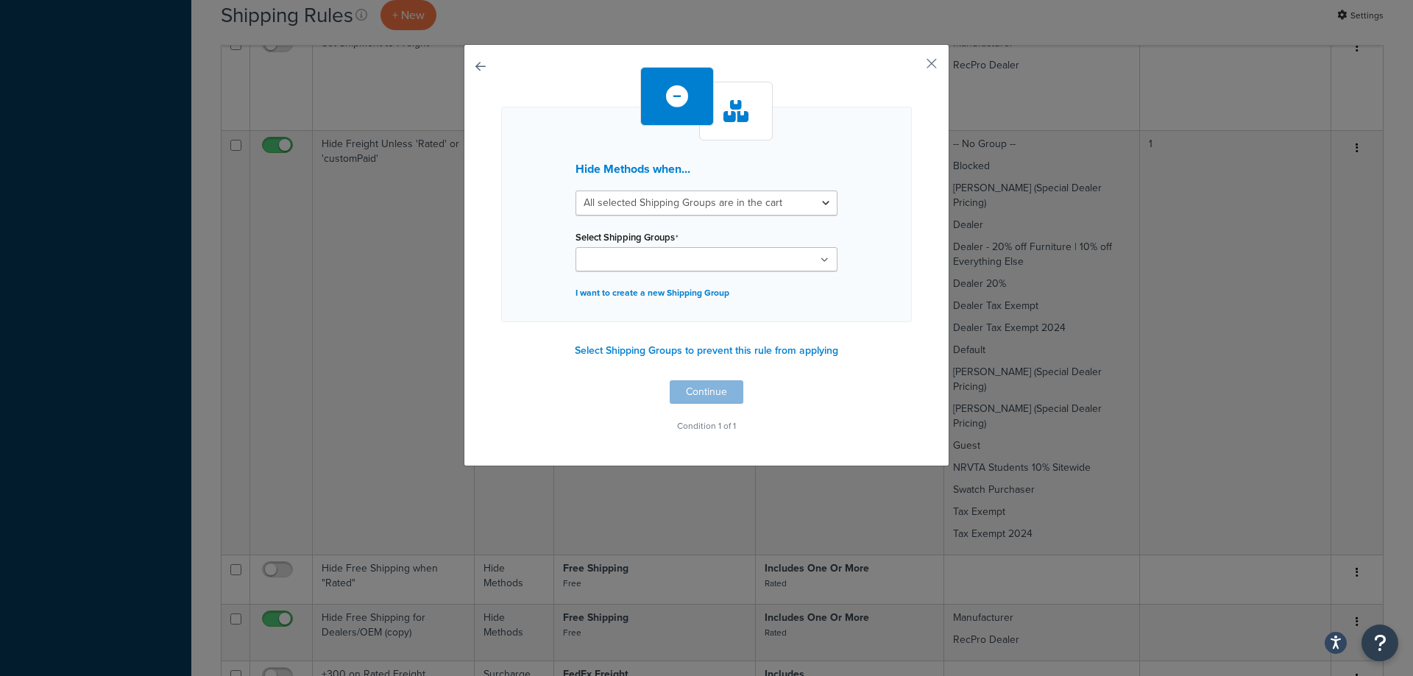
click at [617, 259] on input "Select Shipping Groups" at bounding box center [645, 260] width 130 height 16
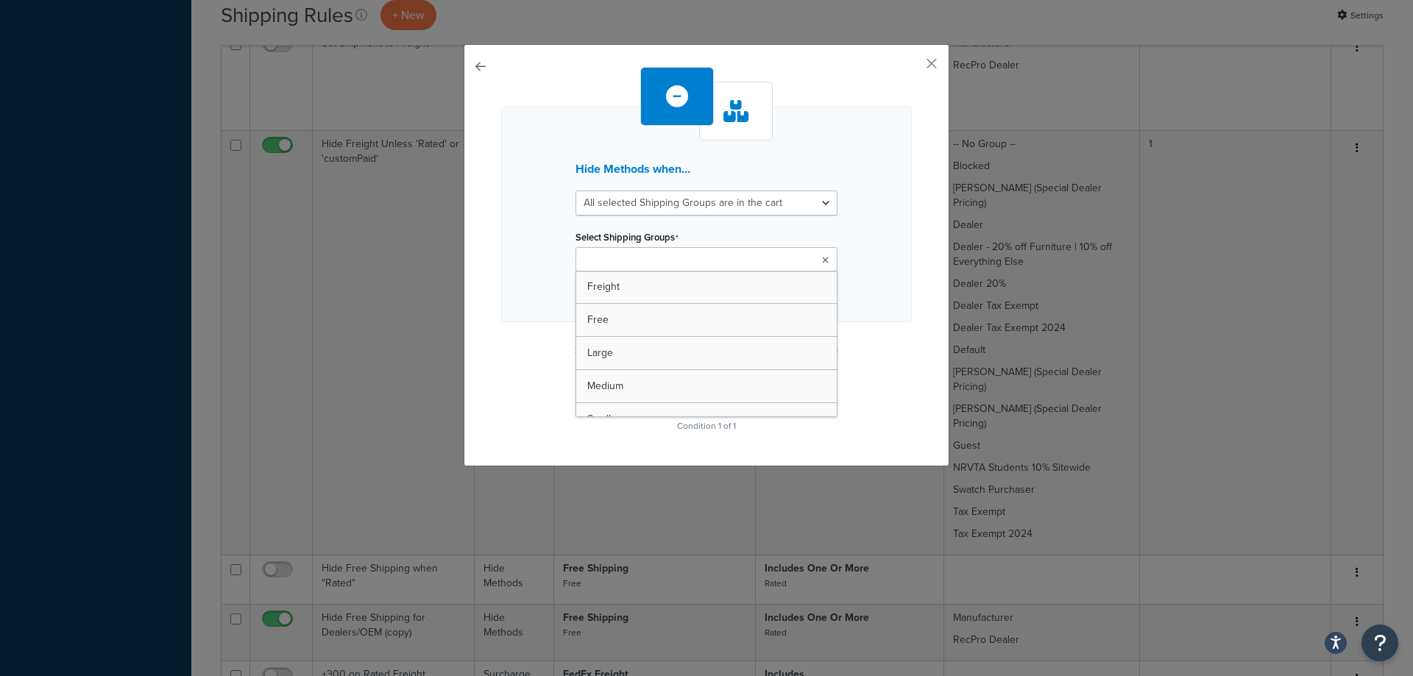
click at [557, 229] on div "Hide Methods when... All selected Shipping Groups are in the cart Any selected …" at bounding box center [706, 215] width 411 height 216
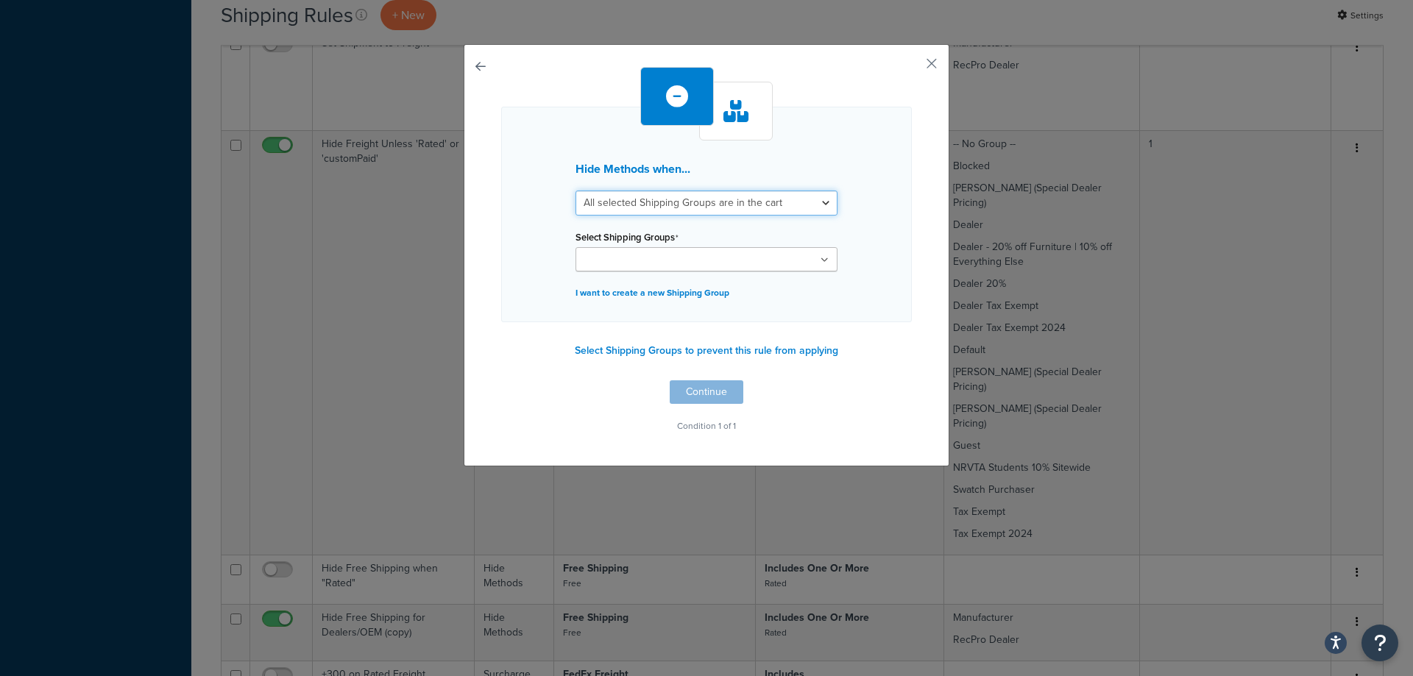
click at [631, 191] on select "All selected Shipping Groups are in the cart Any selected Shipping Groups are i…" at bounding box center [706, 203] width 262 height 25
drag, startPoint x: 550, startPoint y: 211, endPoint x: 590, endPoint y: 248, distance: 54.7
click at [550, 211] on div "Hide Methods when... All selected Shipping Groups are in the cart Any selected …" at bounding box center [706, 215] width 411 height 216
click at [597, 260] on input "Select Shipping Groups" at bounding box center [645, 260] width 130 height 16
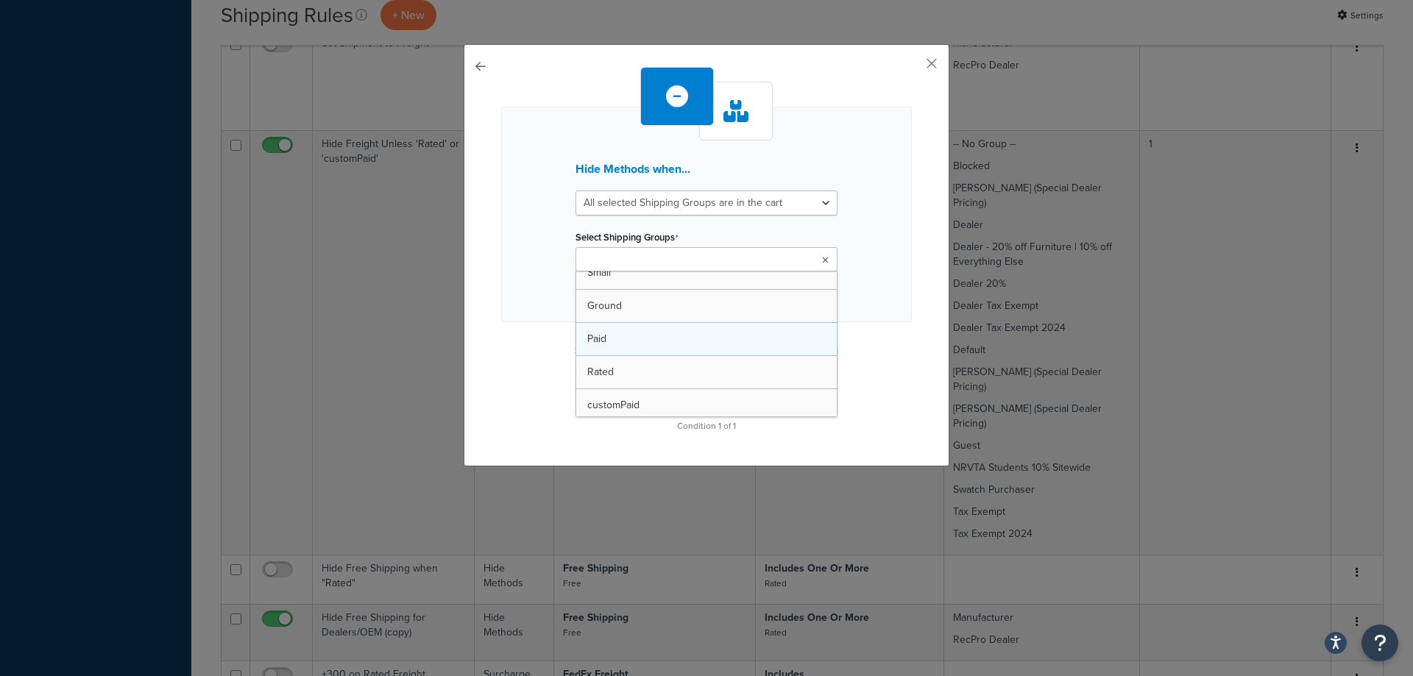
scroll to position [147, 0]
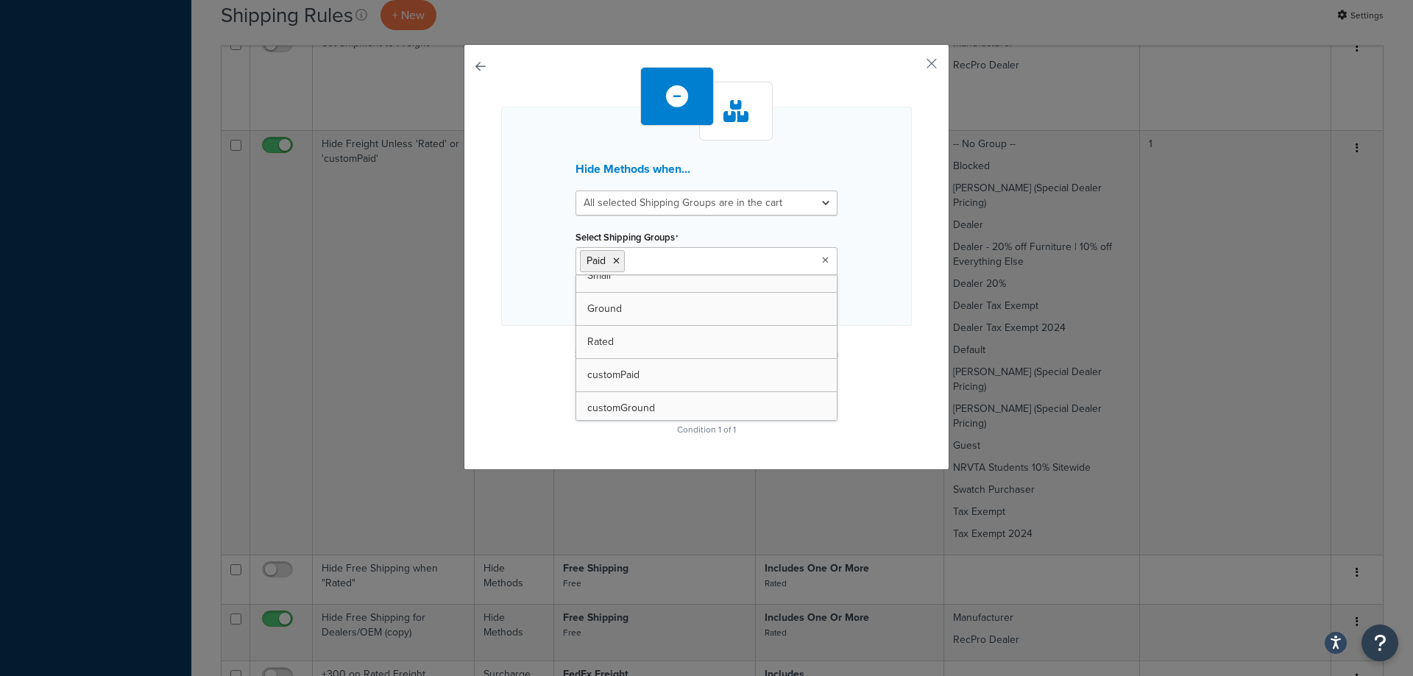
click at [506, 294] on div "Hide Methods when... All selected Shipping Groups are in the cart Any selected …" at bounding box center [706, 216] width 411 height 219
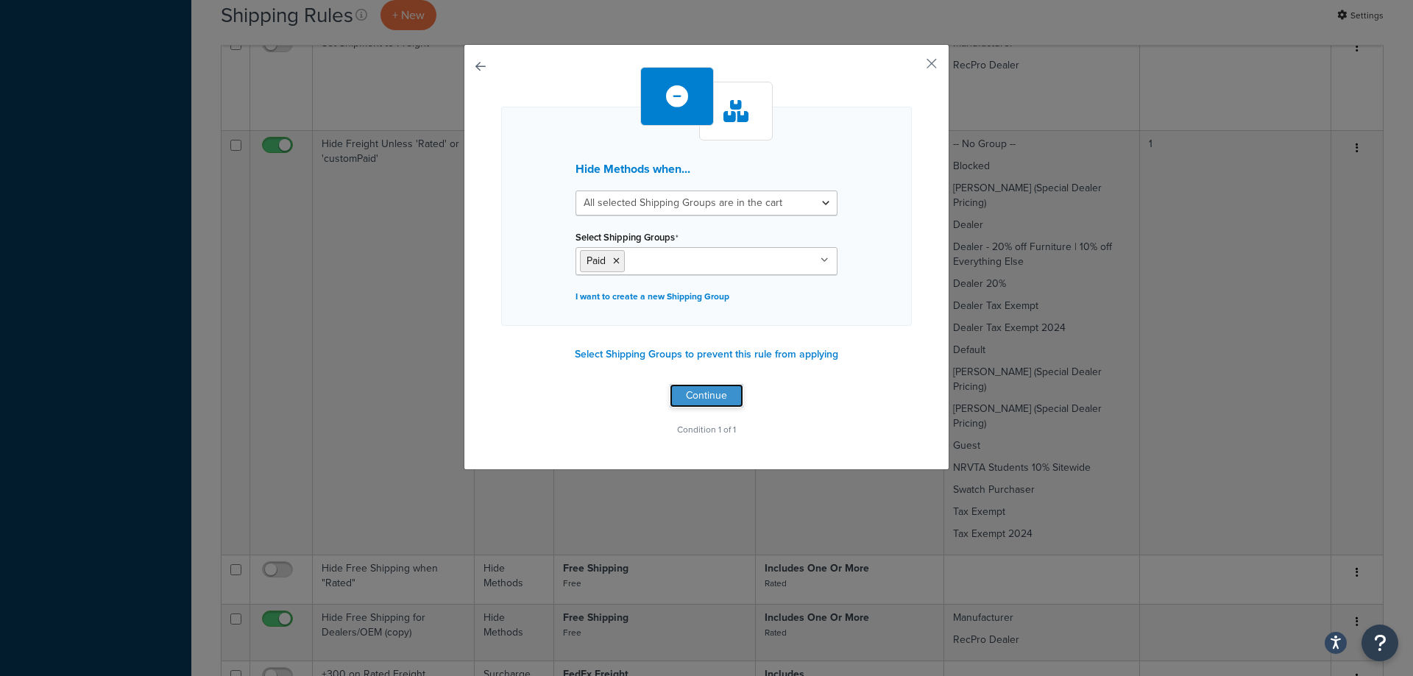
click at [723, 397] on button "Continue" at bounding box center [707, 396] width 74 height 24
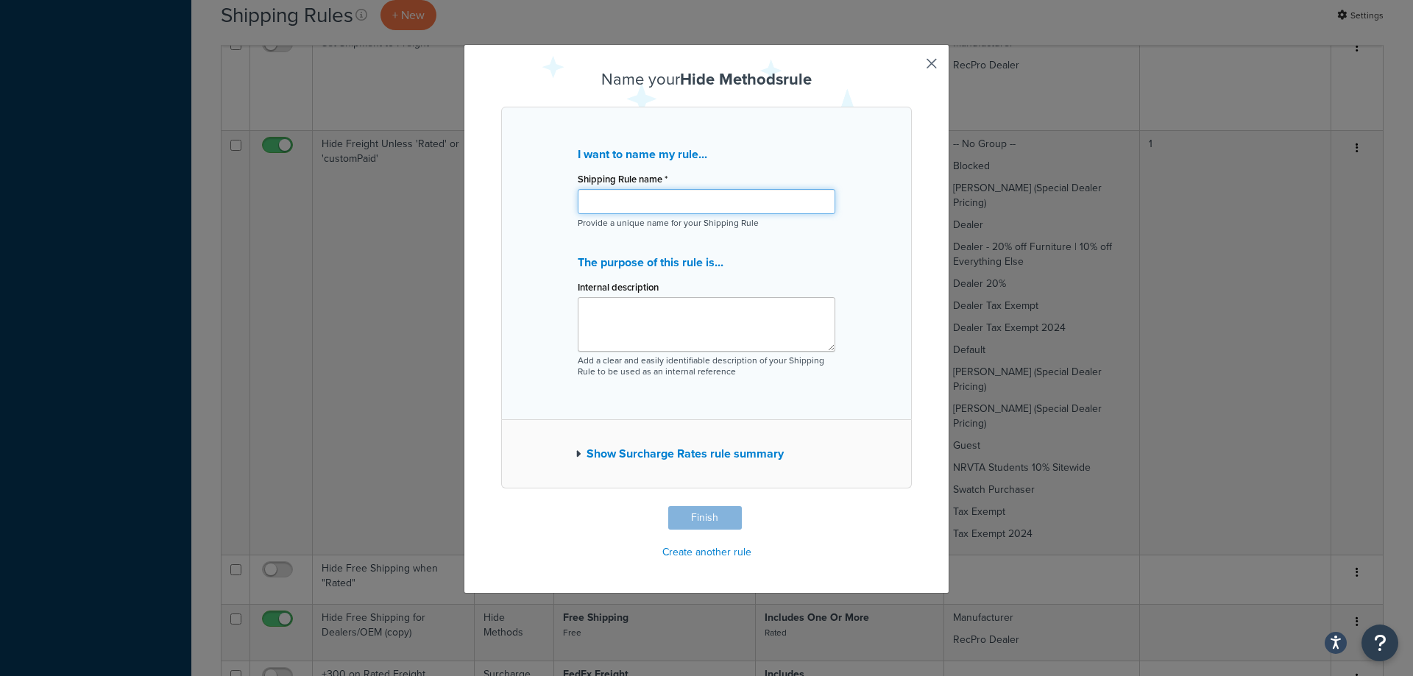
click at [642, 191] on input "Shipping Rule name *" at bounding box center [707, 201] width 258 height 25
type input "Hide FedEx for "Paid" Ship Group"
click at [701, 508] on button "Finish" at bounding box center [705, 518] width 74 height 24
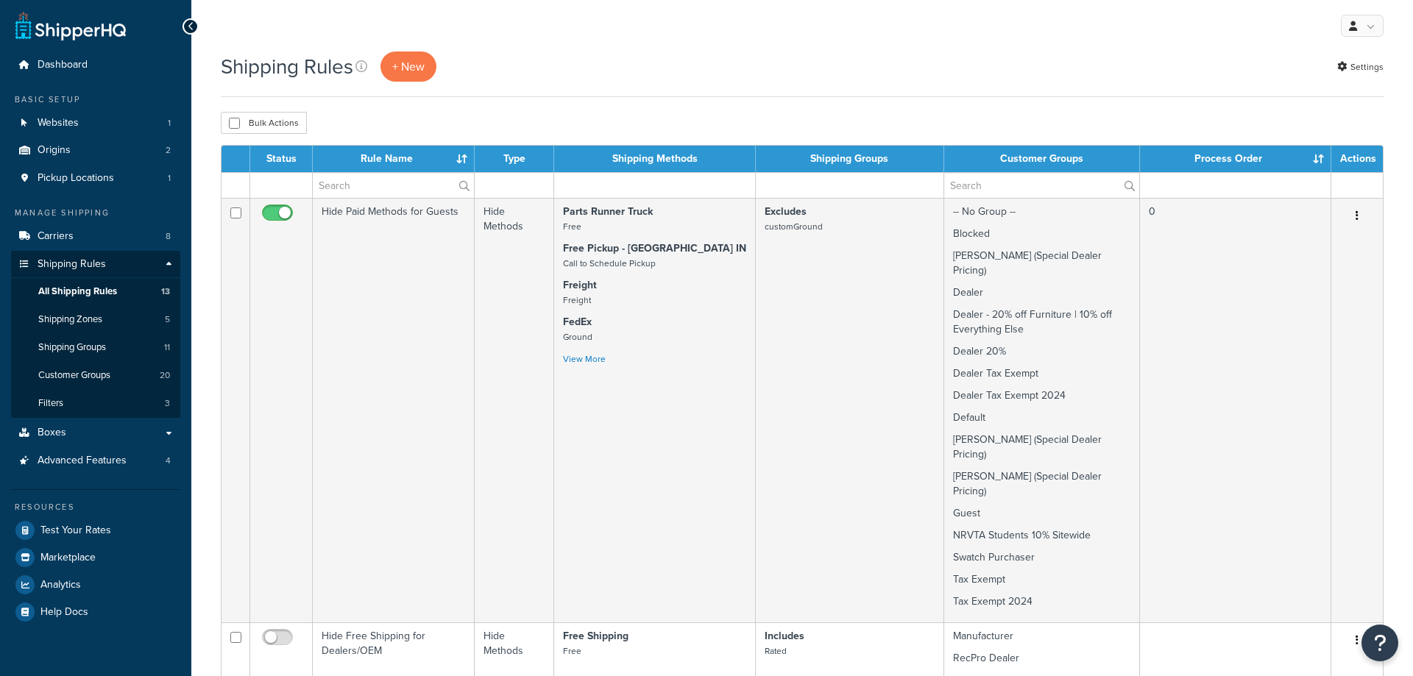
select select "25"
